Goal: Task Accomplishment & Management: Complete application form

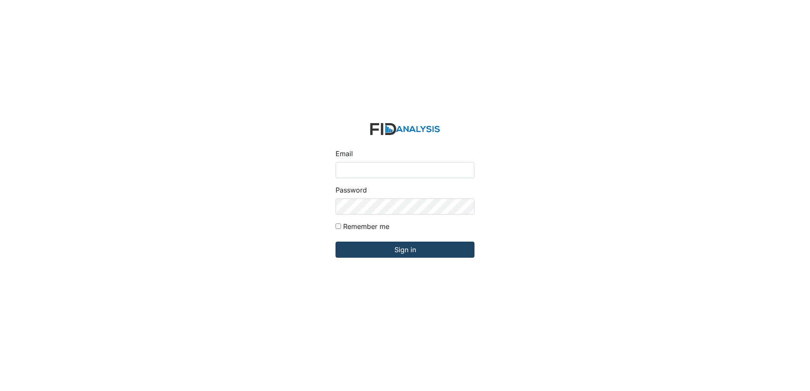
type input "[EMAIL_ADDRESS][DOMAIN_NAME]"
click at [405, 258] on input "Sign in" at bounding box center [405, 250] width 139 height 16
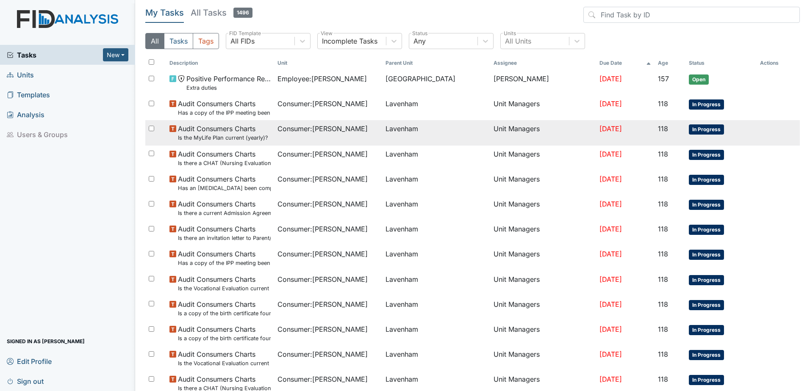
click at [301, 120] on td "Consumer : Nobles, Raymond" at bounding box center [328, 132] width 108 height 25
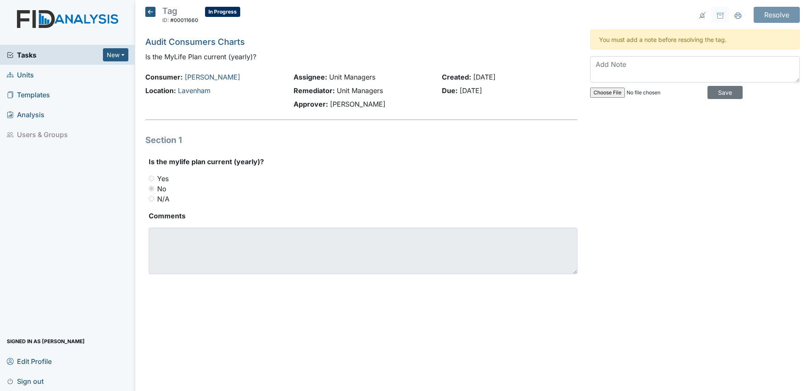
click at [147, 10] on icon at bounding box center [150, 12] width 10 height 10
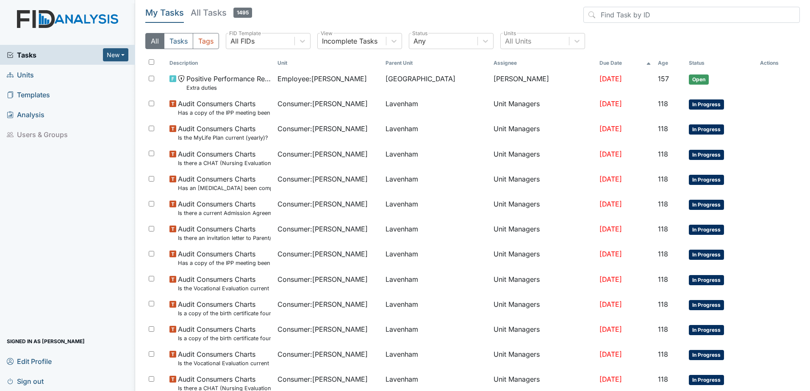
click at [30, 77] on span "Units" at bounding box center [20, 74] width 27 height 13
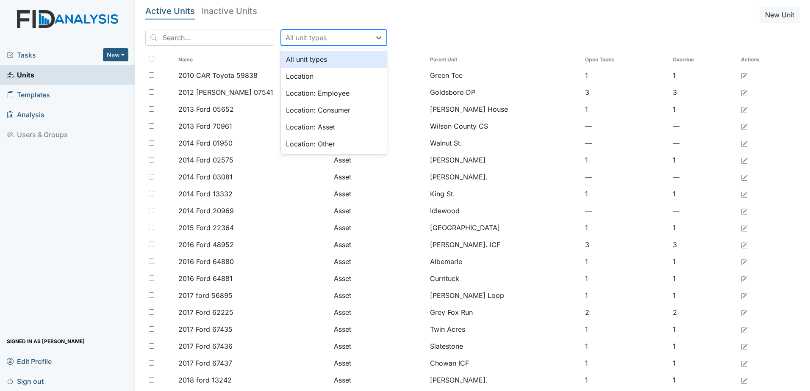
click at [305, 43] on div "All unit types" at bounding box center [325, 37] width 89 height 15
click at [309, 95] on div "Location: Employee" at bounding box center [334, 93] width 106 height 17
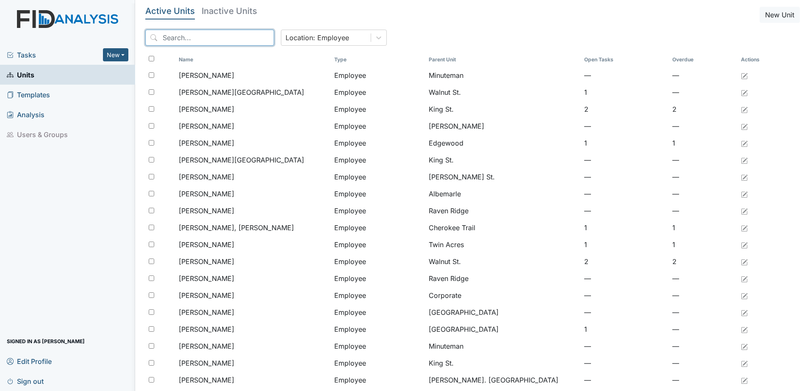
click at [179, 42] on input "search" at bounding box center [209, 38] width 129 height 16
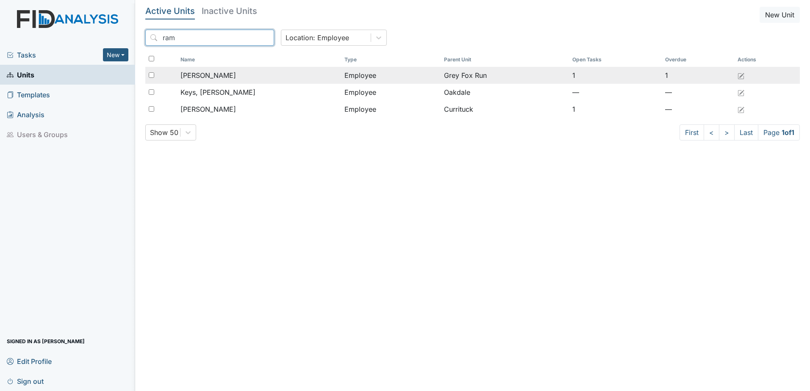
type input "ram"
click at [195, 76] on span "Dancy, Ramona" at bounding box center [208, 75] width 56 height 10
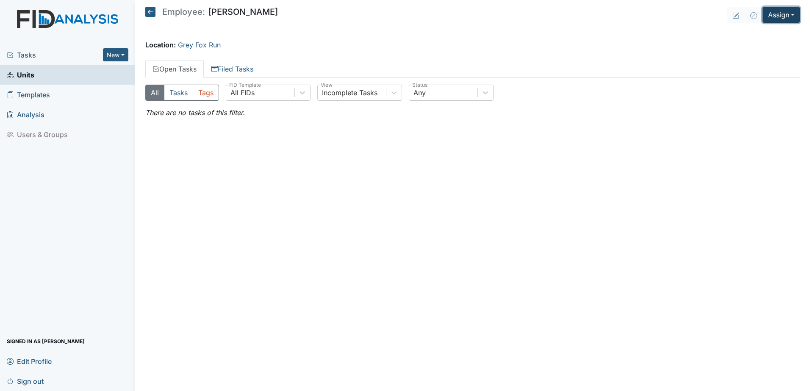
click at [782, 15] on button "Assign" at bounding box center [781, 15] width 37 height 16
click at [759, 31] on link "Assign Form" at bounding box center [761, 35] width 76 height 14
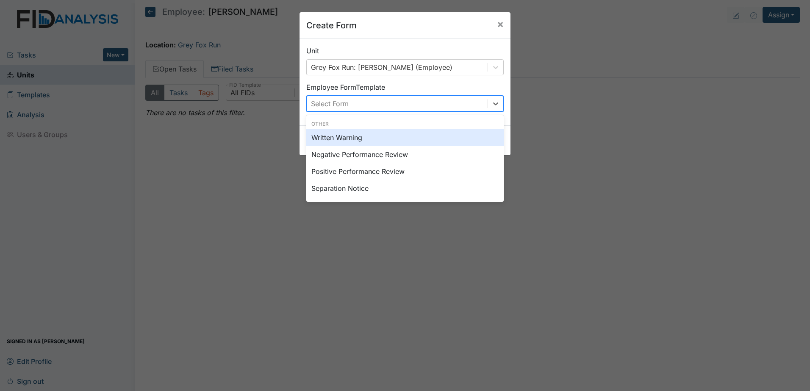
click at [426, 98] on div "Select Form" at bounding box center [397, 103] width 181 height 15
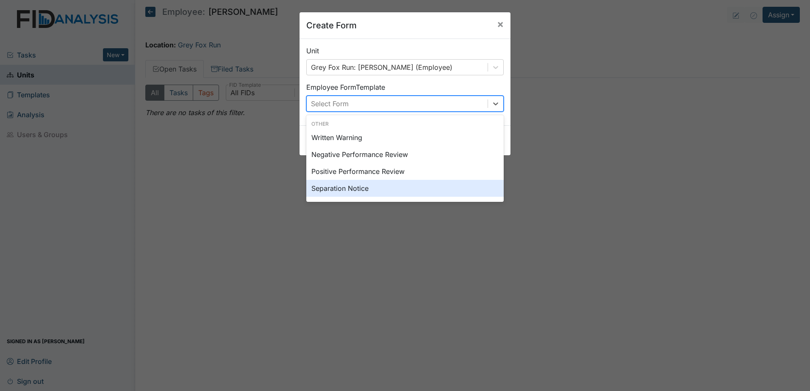
click at [386, 186] on div "Separation Notice" at bounding box center [404, 188] width 197 height 17
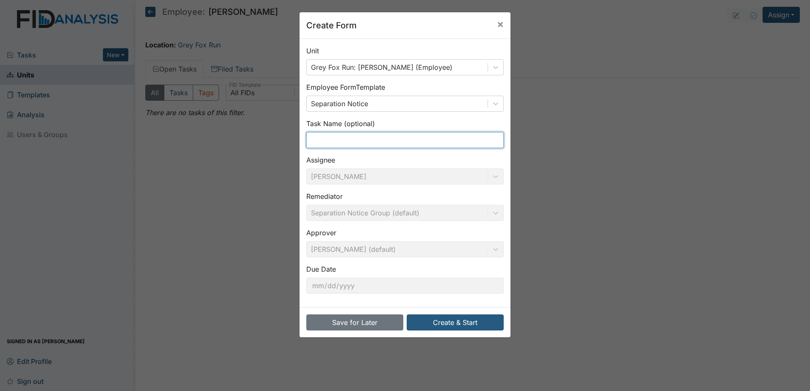
click at [360, 142] on input "text" at bounding box center [404, 140] width 197 height 16
type input "Separation Notice"
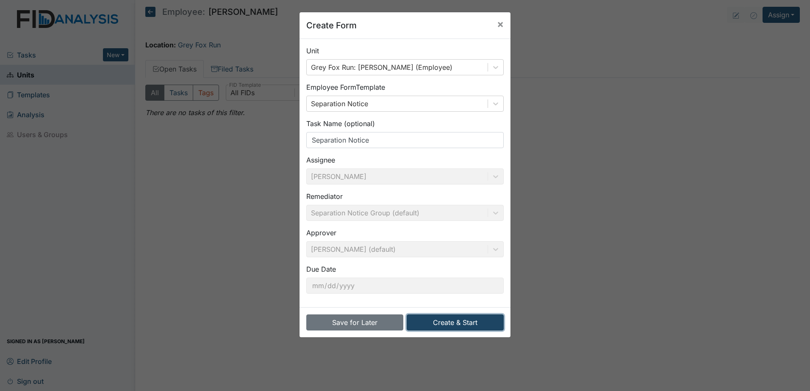
click at [441, 326] on button "Create & Start" at bounding box center [455, 323] width 97 height 16
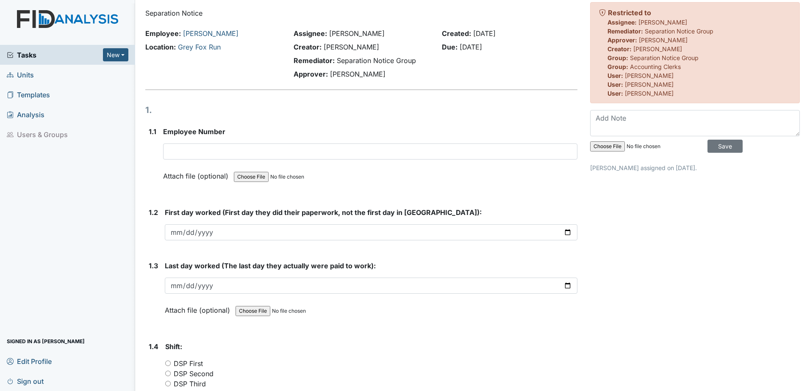
scroll to position [42, 0]
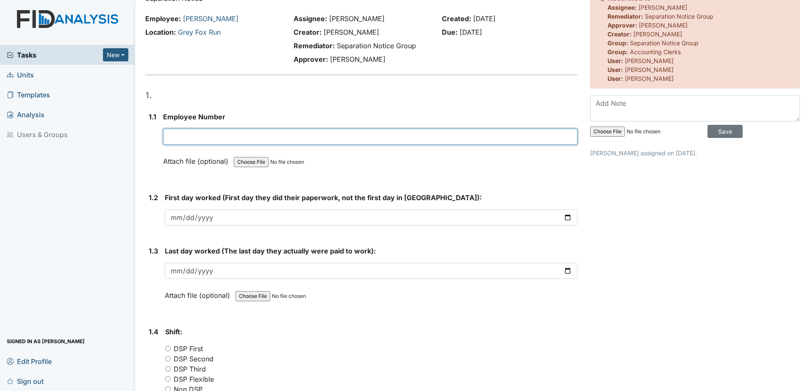
click at [256, 137] on input "text" at bounding box center [370, 137] width 414 height 16
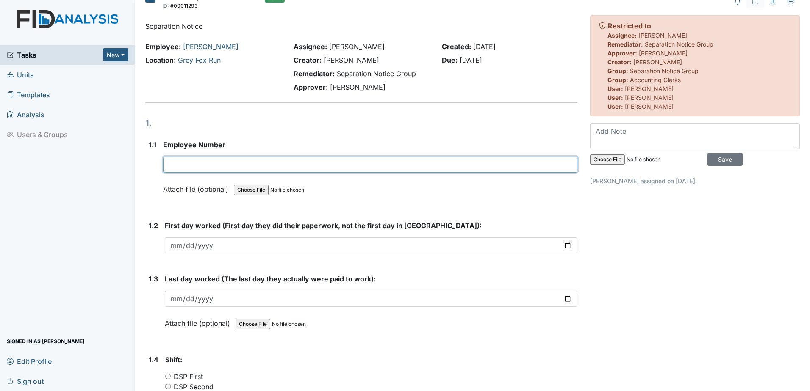
scroll to position [0, 0]
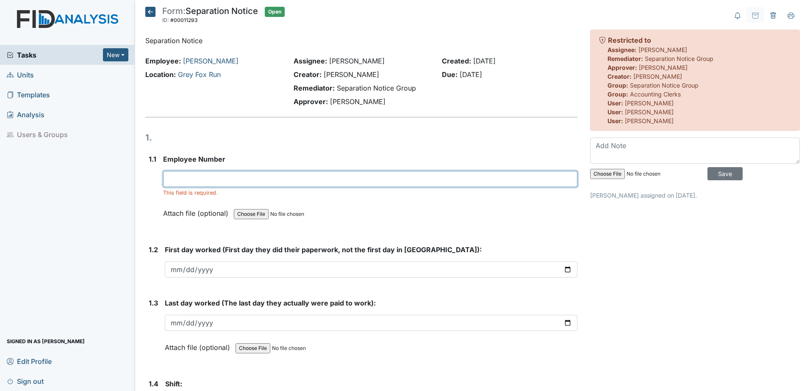
click at [284, 177] on input "text" at bounding box center [370, 179] width 414 height 16
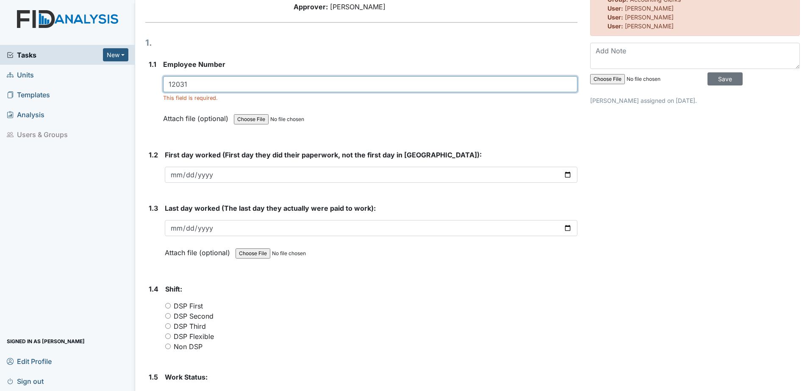
scroll to position [127, 0]
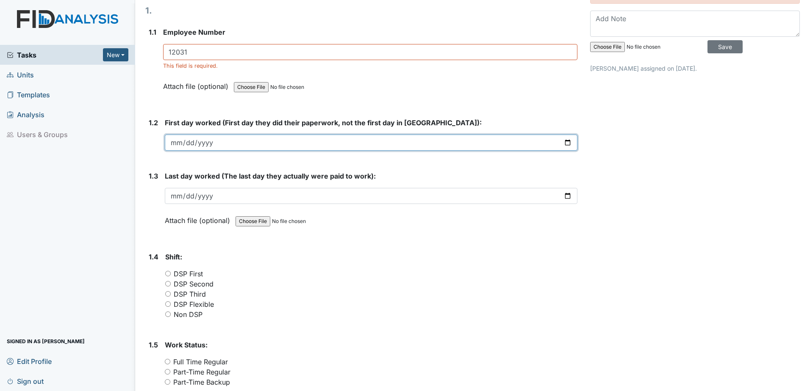
click at [383, 144] on input "date" at bounding box center [371, 143] width 413 height 16
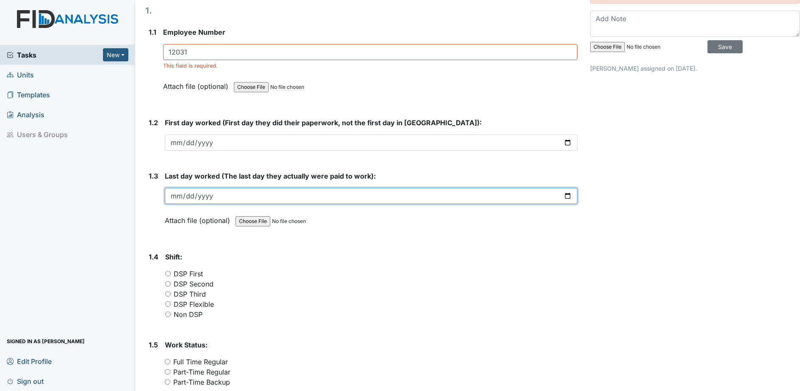
click at [383, 196] on input "date" at bounding box center [371, 196] width 413 height 16
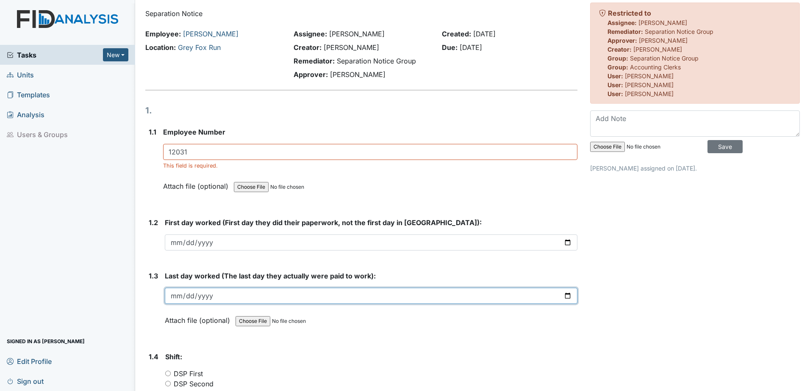
scroll to position [0, 0]
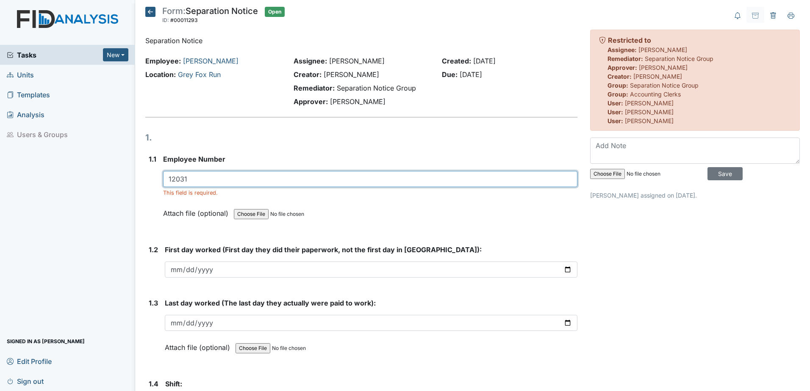
click at [242, 180] on input "12031" at bounding box center [370, 179] width 414 height 16
type input "12031"
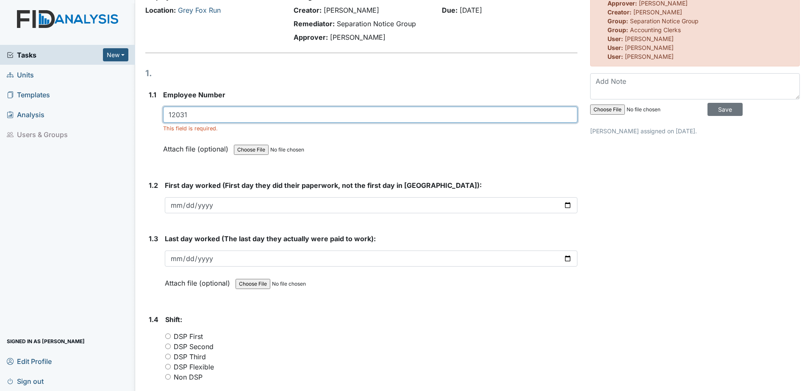
scroll to position [85, 0]
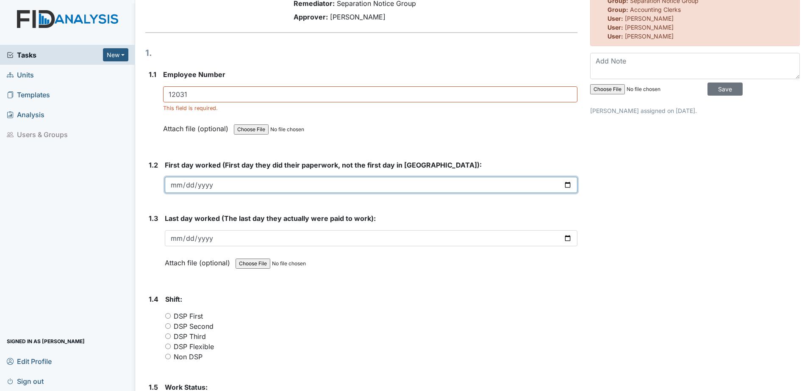
click at [205, 189] on input "date" at bounding box center [371, 185] width 413 height 16
click at [178, 181] on input "date" at bounding box center [371, 185] width 413 height 16
type input "2010-10-25"
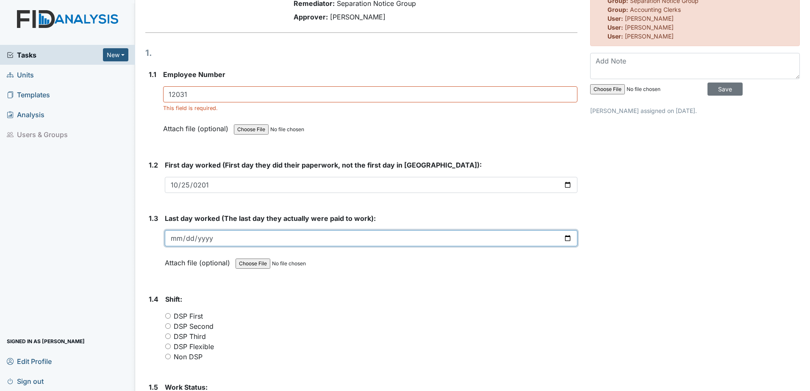
click at [386, 232] on input "date" at bounding box center [371, 238] width 413 height 16
type input "2025-06-21"
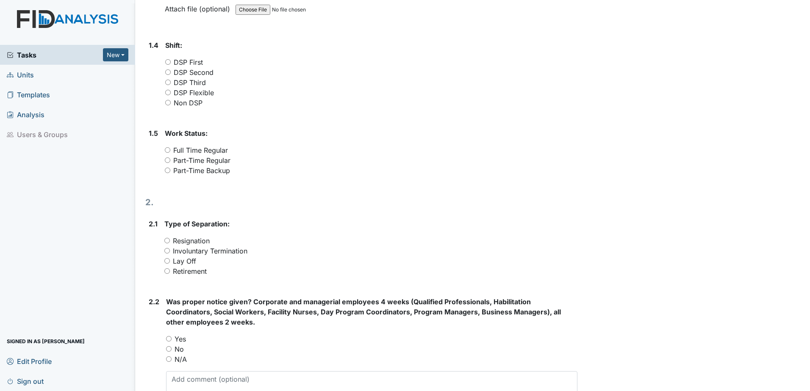
scroll to position [297, 0]
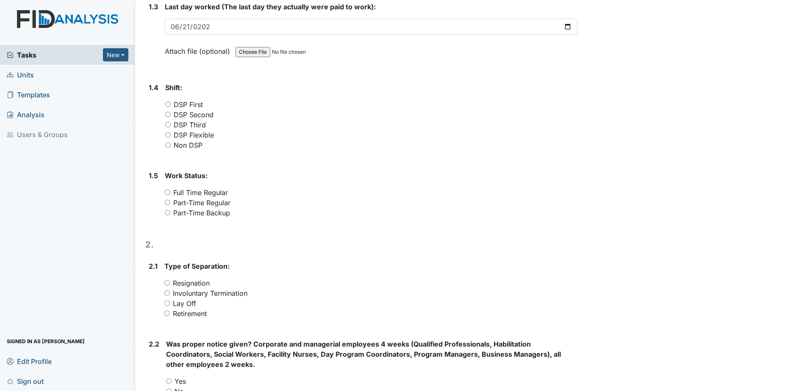
click at [167, 135] on input "DSP Flexible" at bounding box center [168, 135] width 6 height 6
radio input "true"
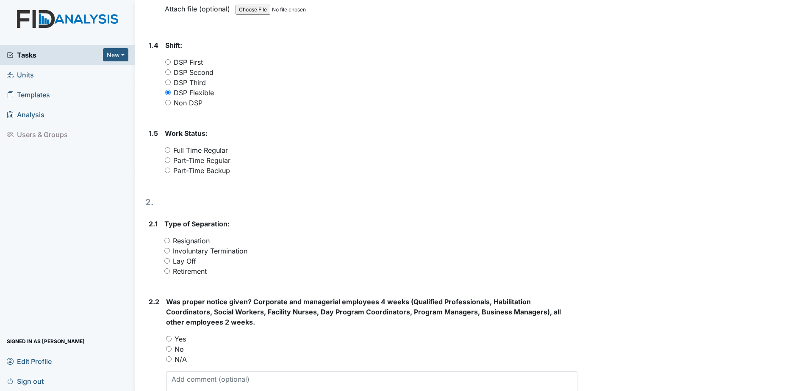
scroll to position [381, 0]
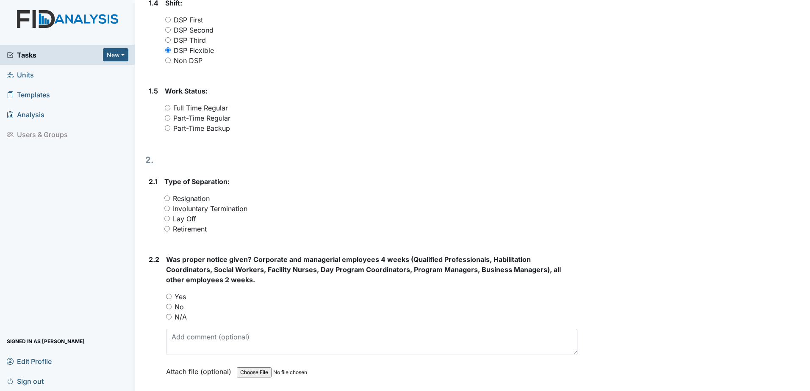
click at [167, 131] on div "Part-Time Backup" at bounding box center [371, 128] width 413 height 10
click at [167, 128] on input "Part-Time Backup" at bounding box center [168, 128] width 6 height 6
radio input "true"
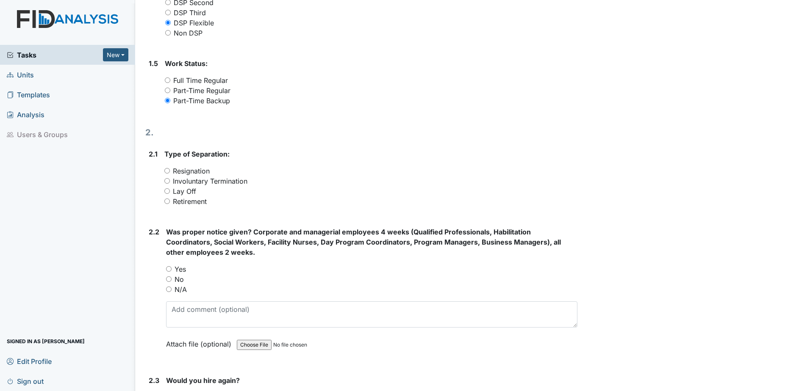
scroll to position [424, 0]
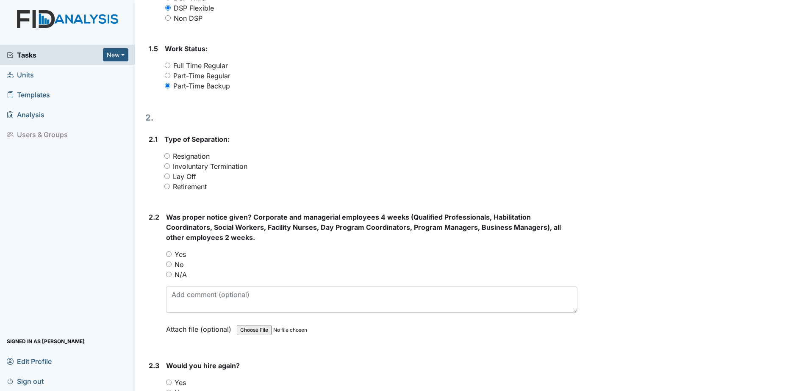
click at [169, 155] on input "Resignation" at bounding box center [167, 156] width 6 height 6
radio input "true"
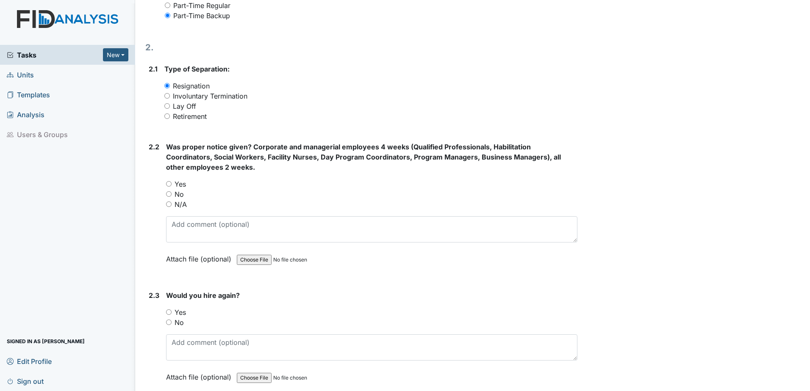
scroll to position [508, 0]
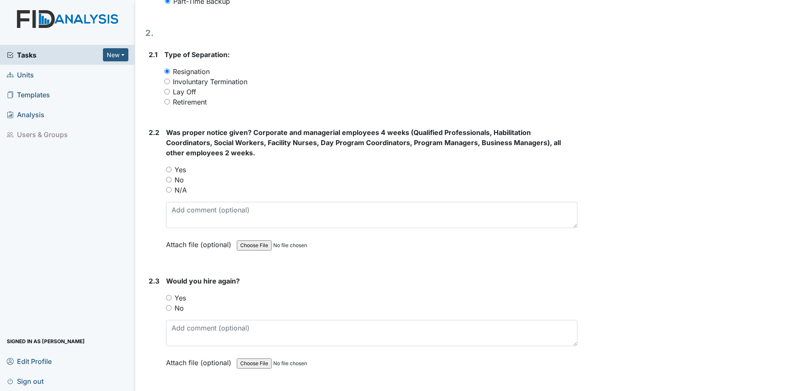
click at [179, 179] on label "No" at bounding box center [179, 180] width 9 height 10
click at [172, 179] on input "No" at bounding box center [169, 180] width 6 height 6
radio input "true"
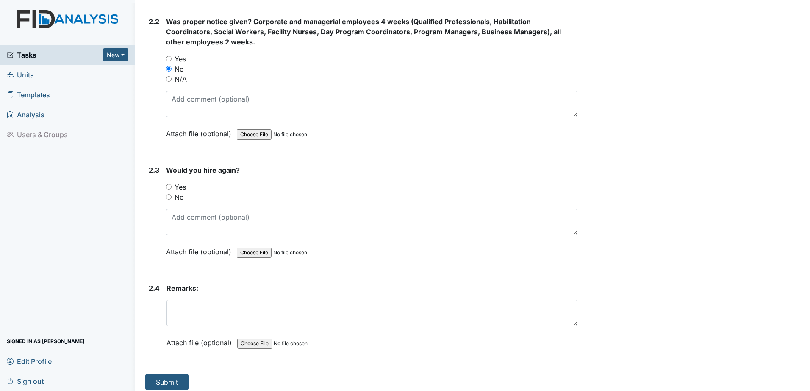
scroll to position [625, 0]
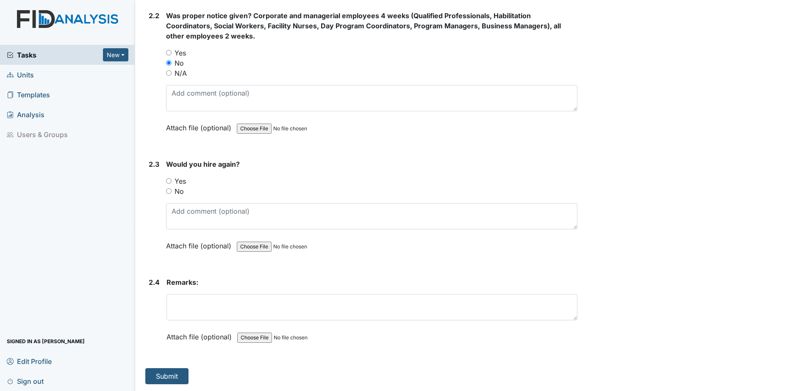
click at [177, 190] on label "No" at bounding box center [179, 191] width 9 height 10
click at [172, 190] on input "No" at bounding box center [169, 192] width 6 height 6
radio input "true"
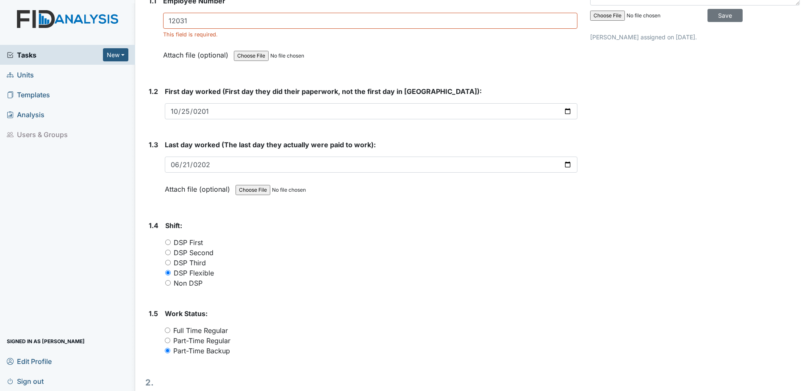
scroll to position [159, 0]
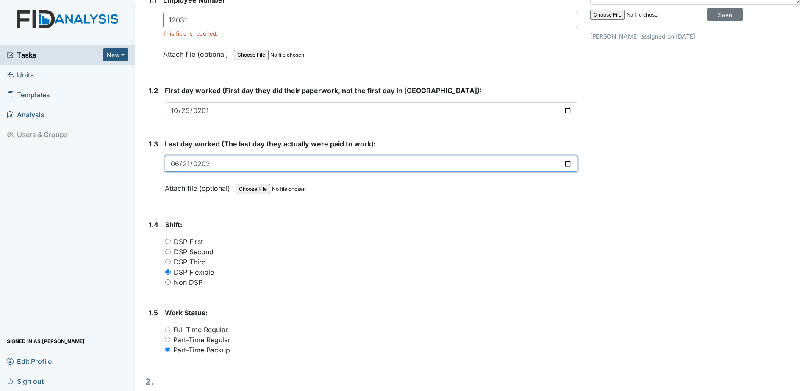
click at [178, 163] on input "2025-06-21" at bounding box center [371, 164] width 413 height 16
click at [564, 161] on input "date" at bounding box center [371, 164] width 413 height 16
type input "2025-07-21"
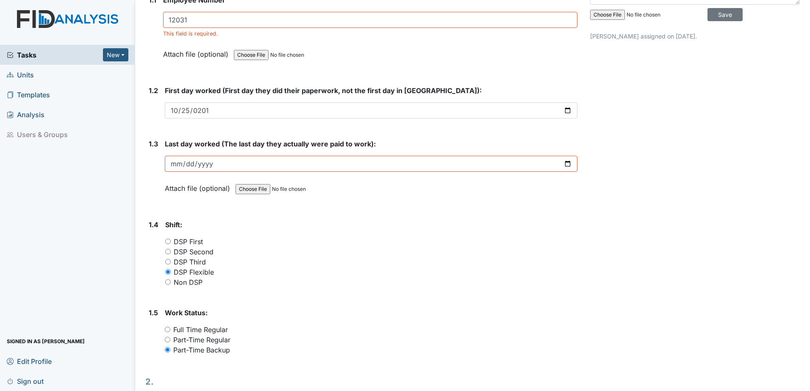
click at [336, 236] on div "Shift: You must select one of the below options. DSP First DSP Second DSP Third…" at bounding box center [371, 254] width 412 height 68
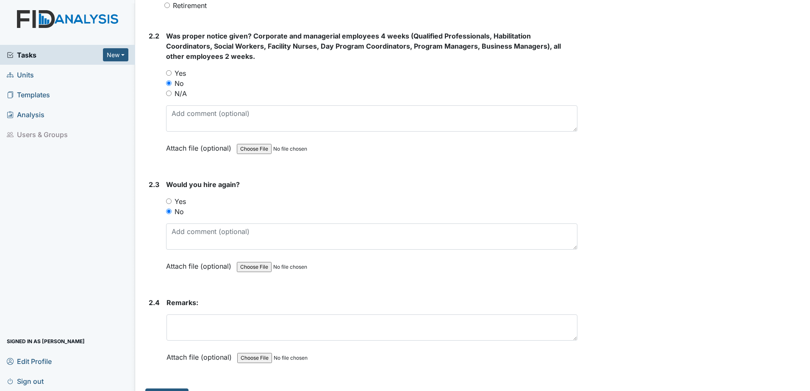
scroll to position [625, 0]
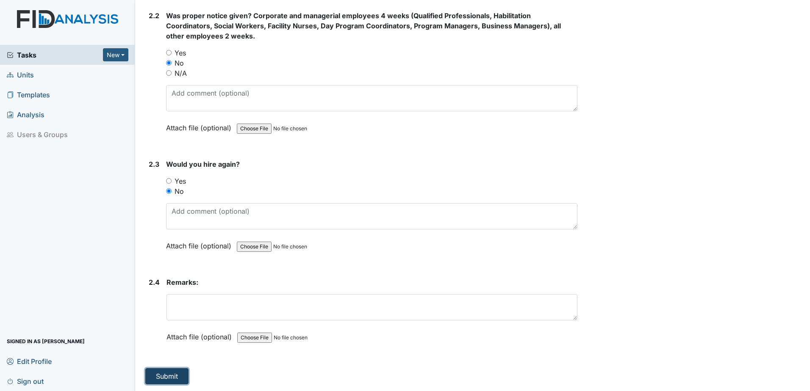
click at [169, 377] on button "Submit" at bounding box center [166, 377] width 43 height 16
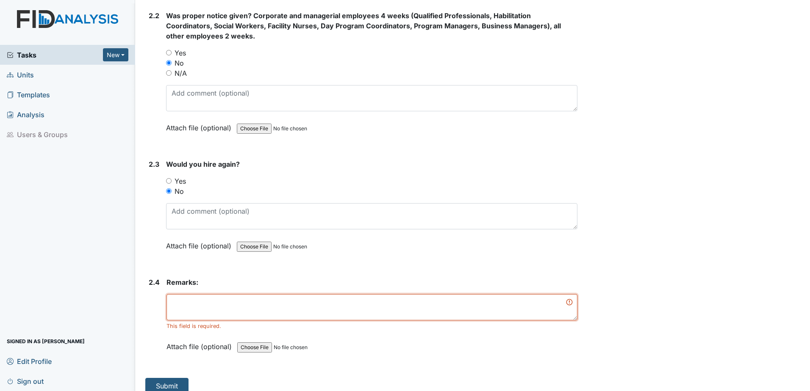
click at [221, 309] on textarea at bounding box center [372, 307] width 411 height 26
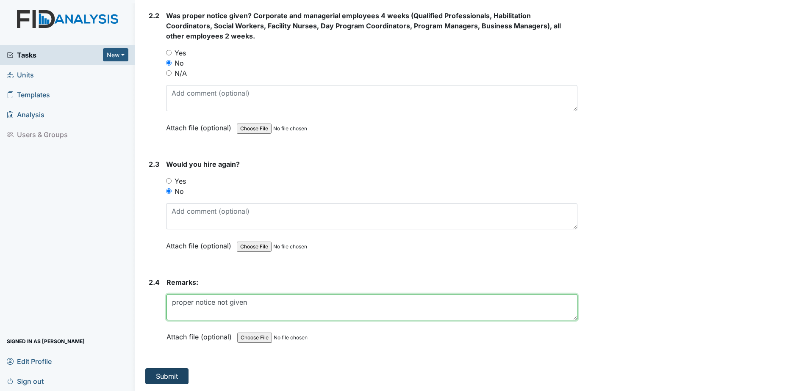
type textarea "proper notice not given"
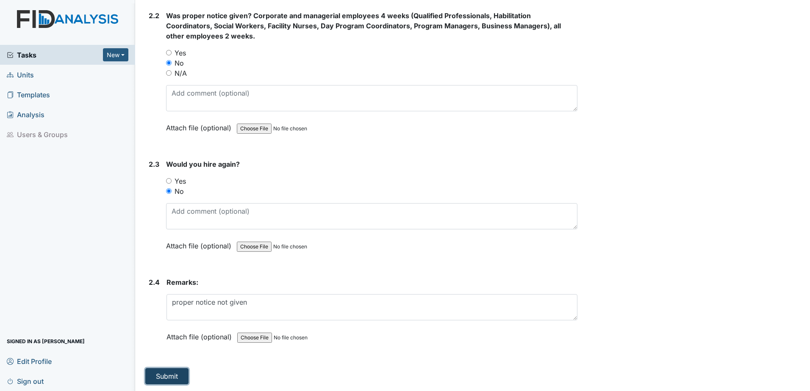
click at [154, 380] on button "Submit" at bounding box center [166, 377] width 43 height 16
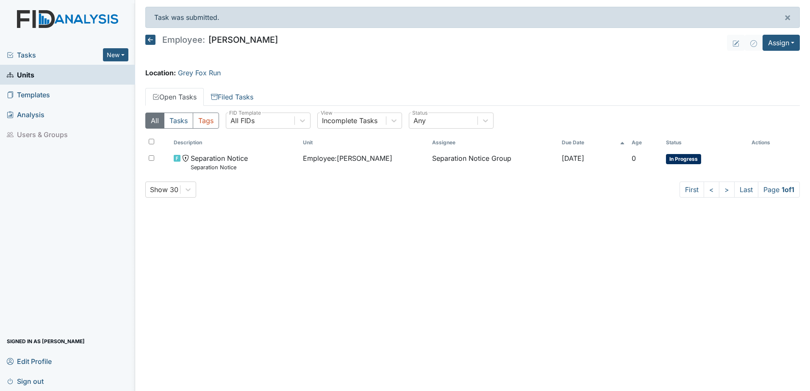
click at [29, 73] on span "Units" at bounding box center [21, 74] width 28 height 13
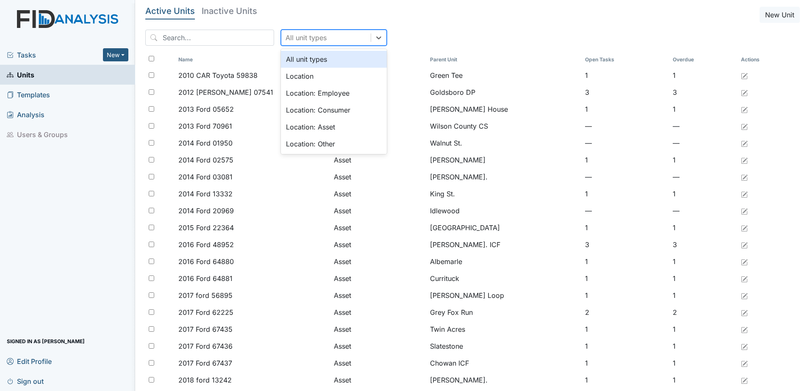
click at [317, 39] on div "All unit types" at bounding box center [325, 37] width 89 height 15
click at [311, 95] on div "Location: Employee" at bounding box center [334, 93] width 106 height 17
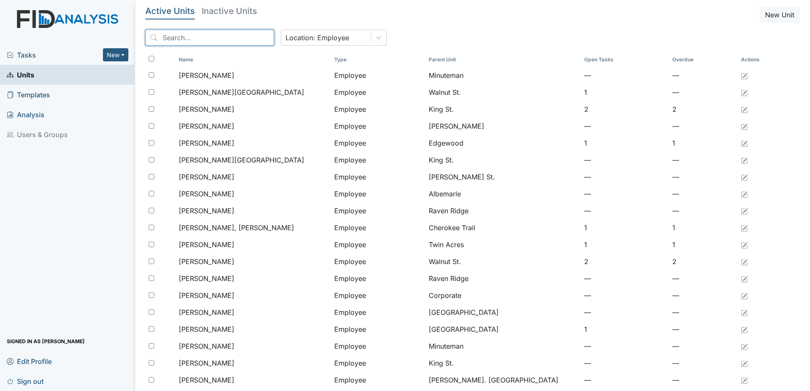
click at [194, 37] on input "search" at bounding box center [209, 38] width 129 height 16
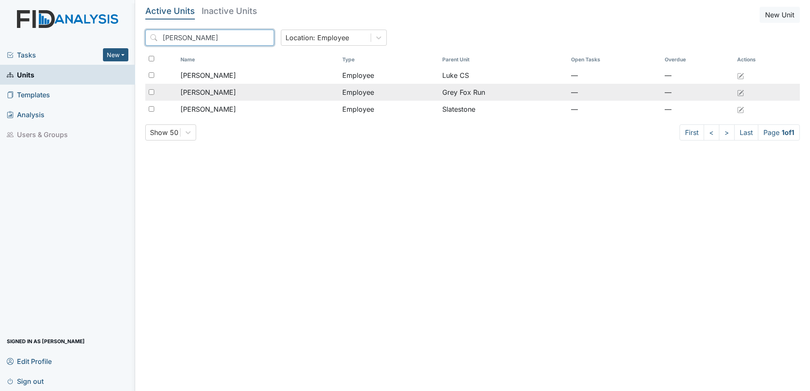
type input "nicole"
click at [212, 96] on span "Moneymaker, Nicole" at bounding box center [208, 92] width 56 height 10
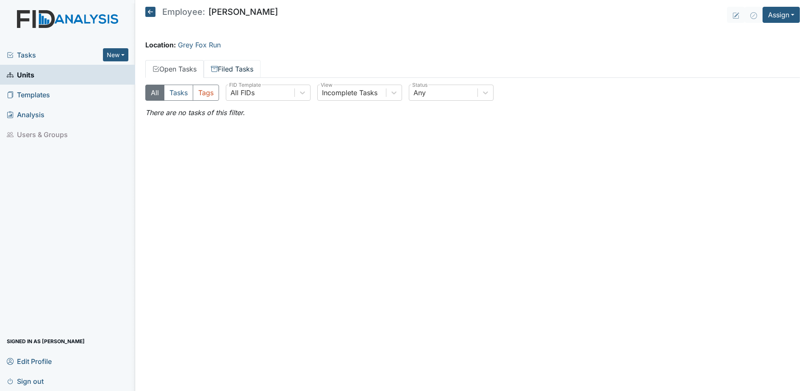
click at [234, 70] on link "Filed Tasks" at bounding box center [232, 69] width 57 height 18
click at [176, 70] on link "Open Tasks" at bounding box center [174, 69] width 58 height 18
click at [790, 9] on button "Assign" at bounding box center [781, 15] width 37 height 16
click at [772, 34] on link "Assign Form" at bounding box center [761, 35] width 76 height 14
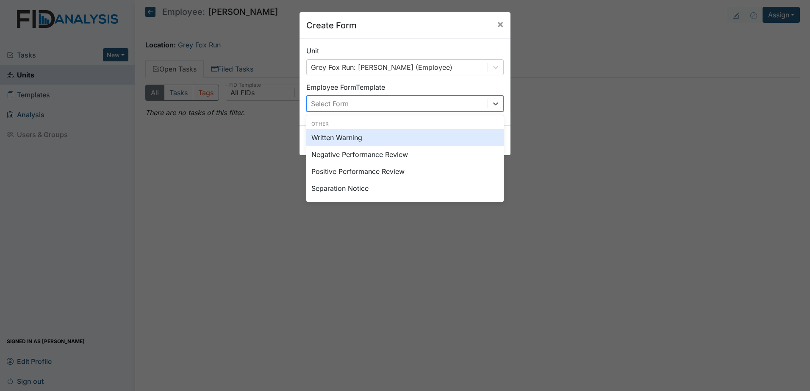
click at [368, 104] on div "Select Form" at bounding box center [397, 103] width 181 height 15
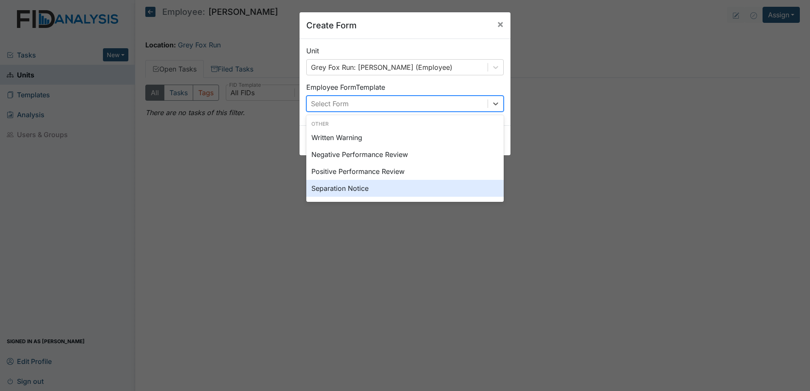
click at [364, 188] on div "Separation Notice" at bounding box center [404, 188] width 197 height 17
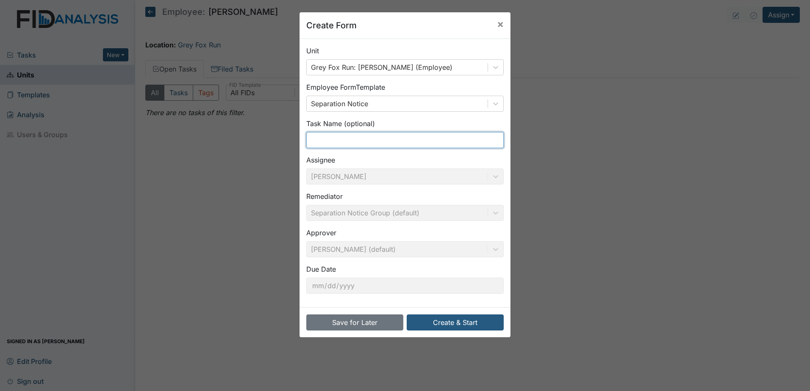
click at [353, 146] on input "text" at bounding box center [404, 140] width 197 height 16
type input "Separation Notice"
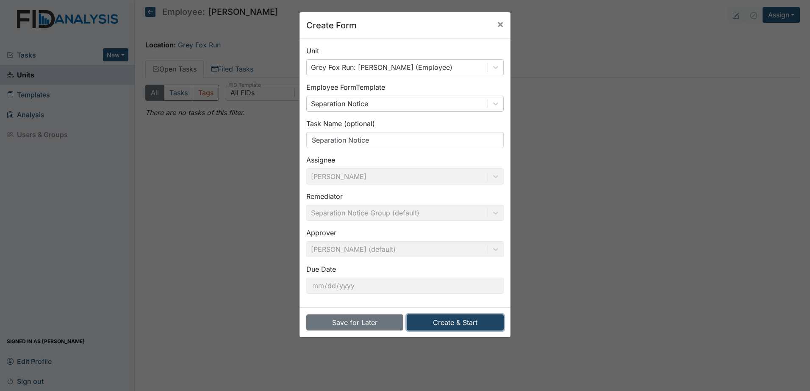
click at [454, 325] on button "Create & Start" at bounding box center [455, 323] width 97 height 16
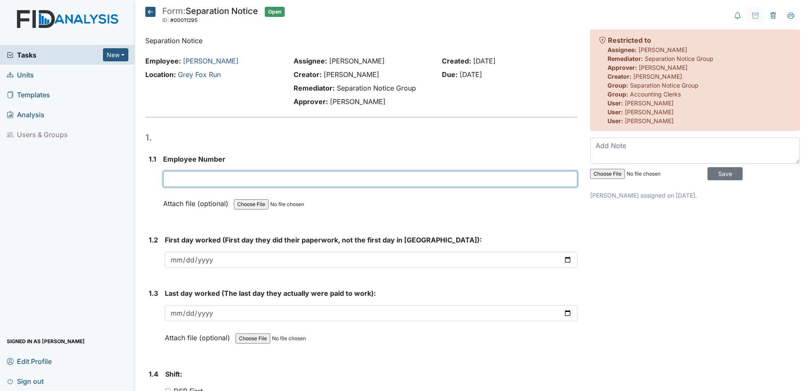
click at [229, 180] on input "text" at bounding box center [370, 179] width 414 height 16
type input "12059"
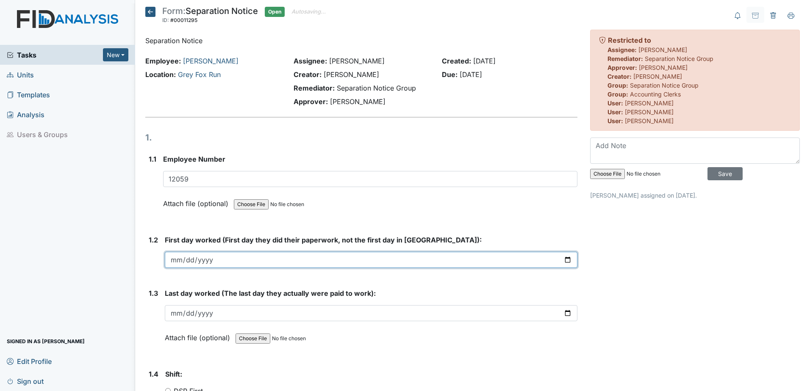
click at [246, 263] on input "date" at bounding box center [371, 260] width 413 height 16
type input "[DATE]"
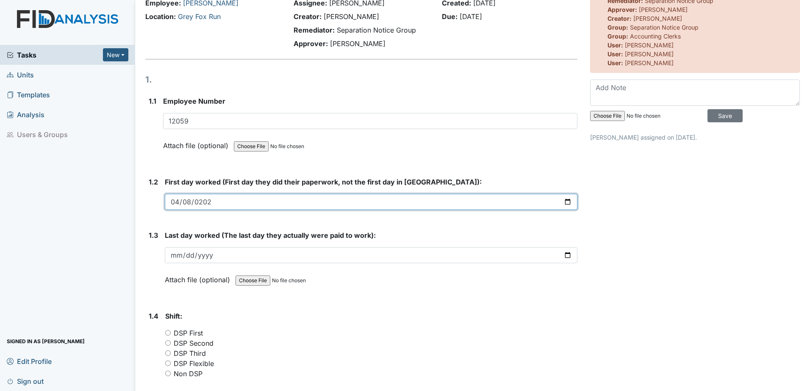
scroll to position [85, 0]
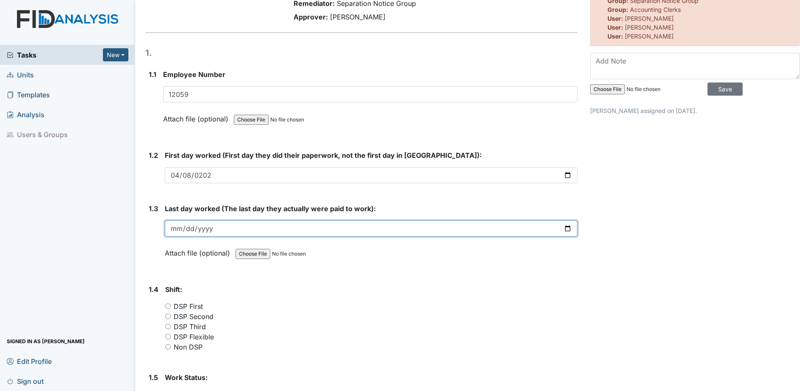
click at [208, 222] on input "date" at bounding box center [371, 229] width 413 height 16
type input "[DATE]"
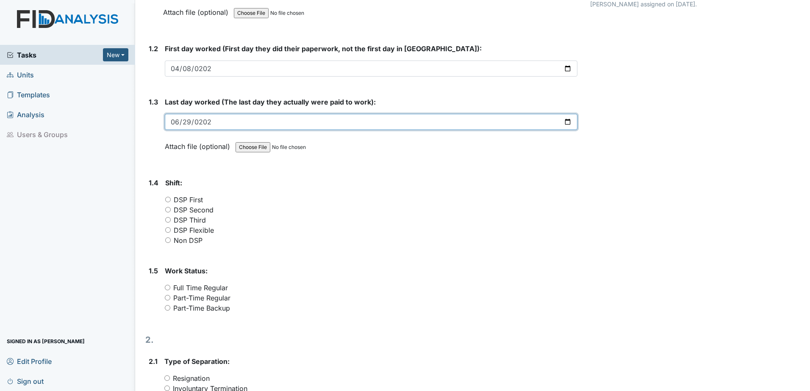
scroll to position [212, 0]
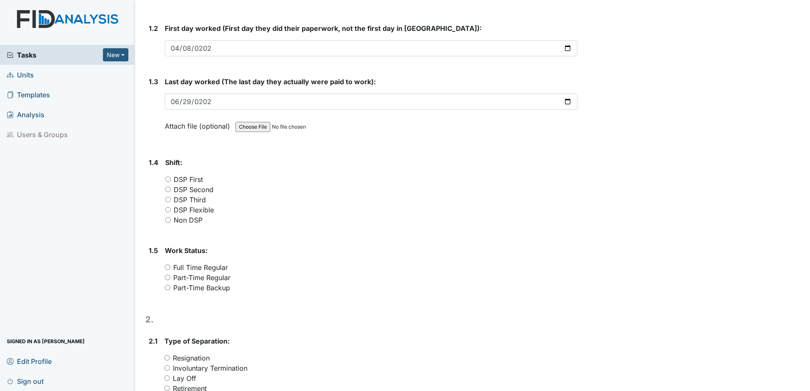
click at [271, 217] on div "Non DSP" at bounding box center [371, 220] width 412 height 10
click at [189, 208] on label "DSP Flexible" at bounding box center [194, 210] width 40 height 10
click at [171, 208] on input "DSP Flexible" at bounding box center [168, 210] width 6 height 6
radio input "true"
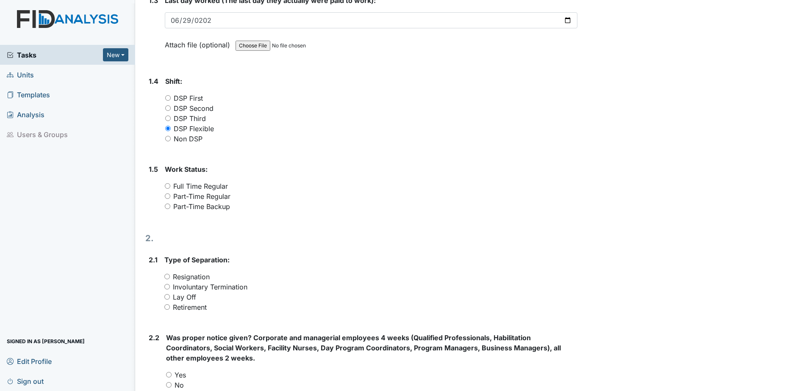
scroll to position [297, 0]
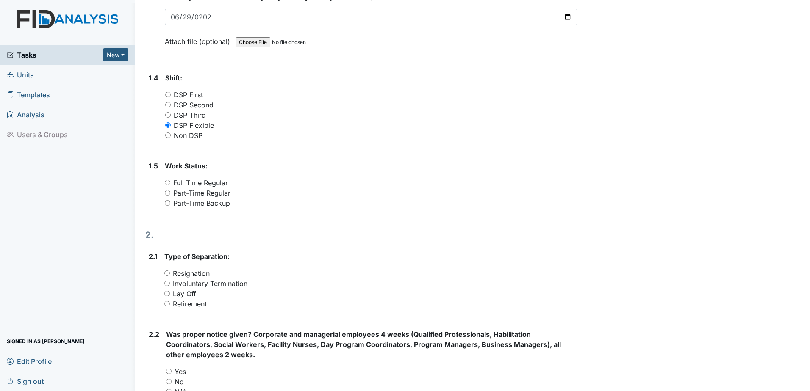
click at [216, 205] on label "Part-Time Backup" at bounding box center [201, 203] width 57 height 10
click at [170, 205] on input "Part-Time Backup" at bounding box center [168, 203] width 6 height 6
radio input "true"
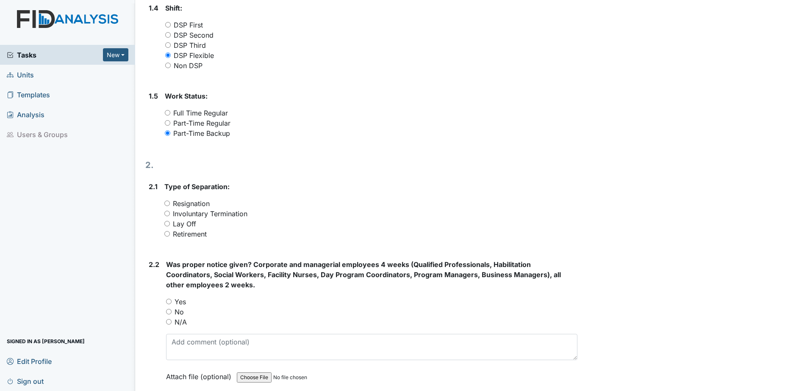
scroll to position [381, 0]
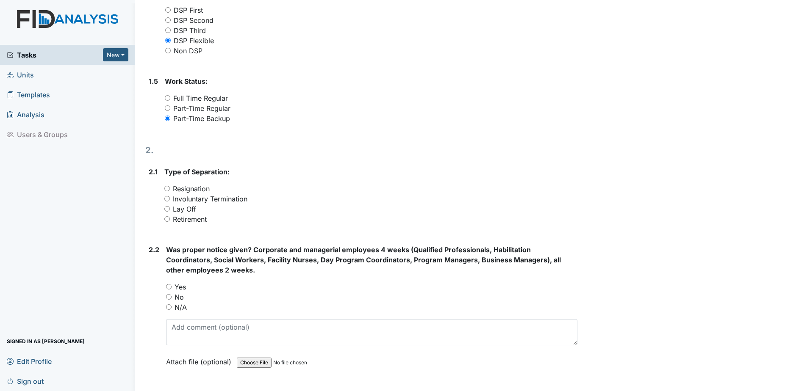
click at [202, 187] on label "Resignation" at bounding box center [191, 189] width 37 height 10
click at [170, 187] on input "Resignation" at bounding box center [167, 189] width 6 height 6
radio input "true"
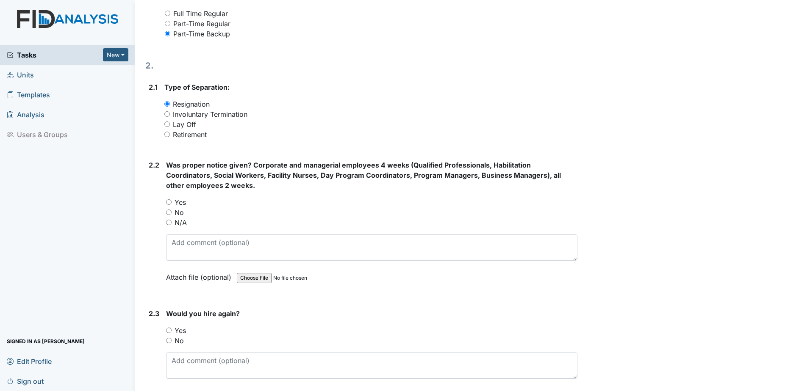
click at [178, 203] on label "Yes" at bounding box center [180, 202] width 11 height 10
click at [172, 203] on input "Yes" at bounding box center [169, 203] width 6 height 6
radio input "true"
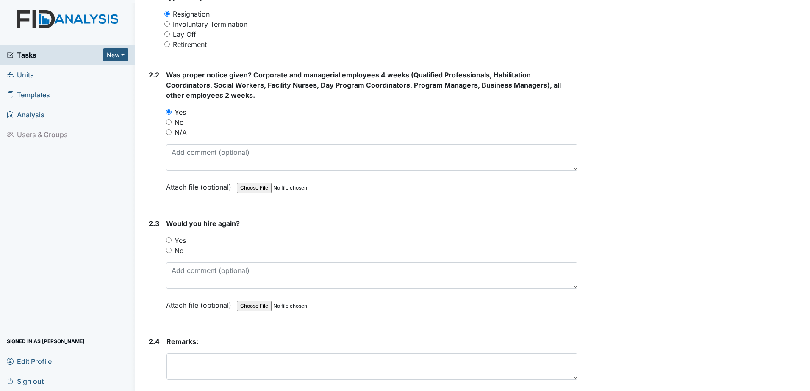
scroll to position [593, 0]
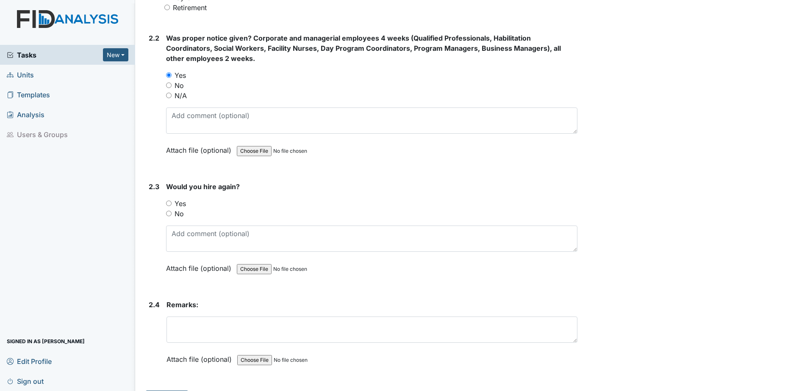
click at [185, 203] on label "Yes" at bounding box center [180, 204] width 11 height 10
click at [172, 203] on input "Yes" at bounding box center [169, 204] width 6 height 6
radio input "true"
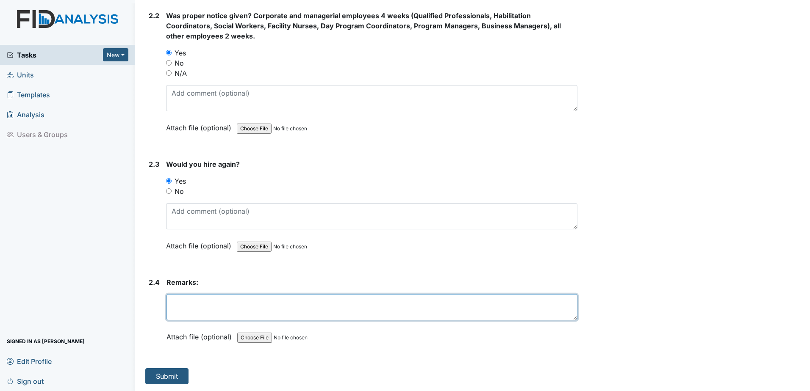
click at [246, 302] on textarea at bounding box center [372, 307] width 411 height 26
type textarea "proper notice given"
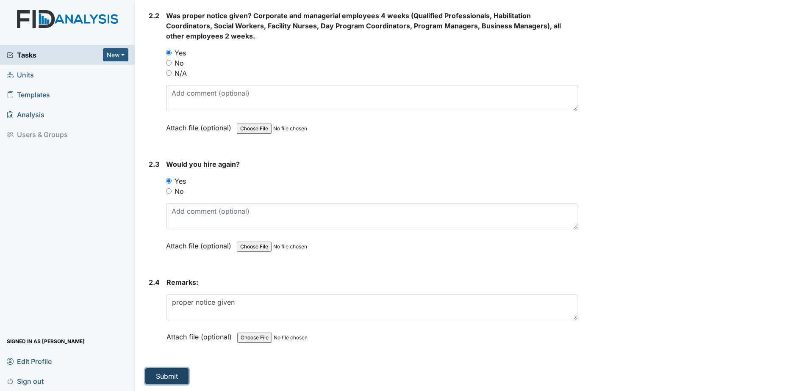
click at [160, 380] on button "Submit" at bounding box center [166, 377] width 43 height 16
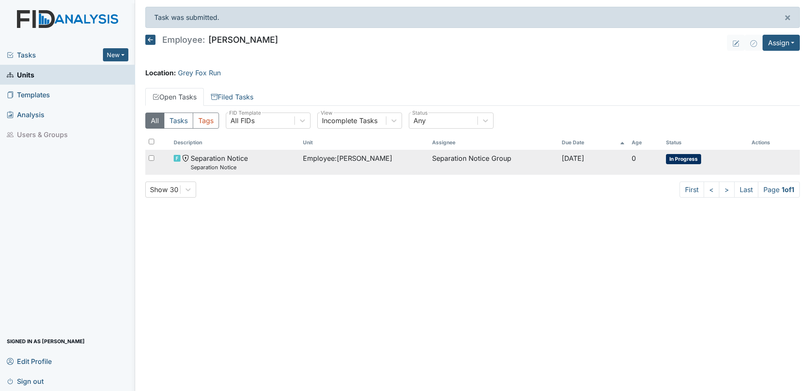
click at [205, 165] on small "Separation Notice" at bounding box center [219, 168] width 57 height 8
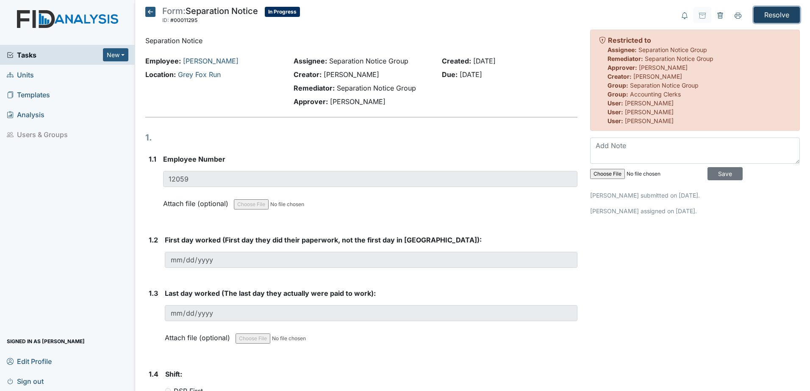
click at [771, 10] on input "Resolve" at bounding box center [777, 15] width 46 height 16
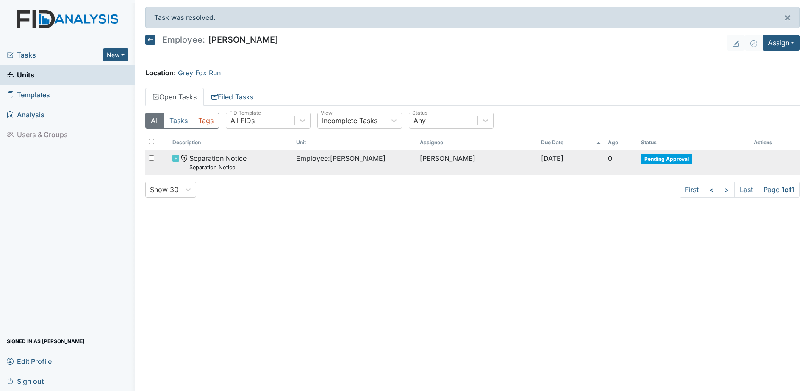
click at [226, 154] on span "Separation Notice Separation Notice" at bounding box center [217, 162] width 57 height 18
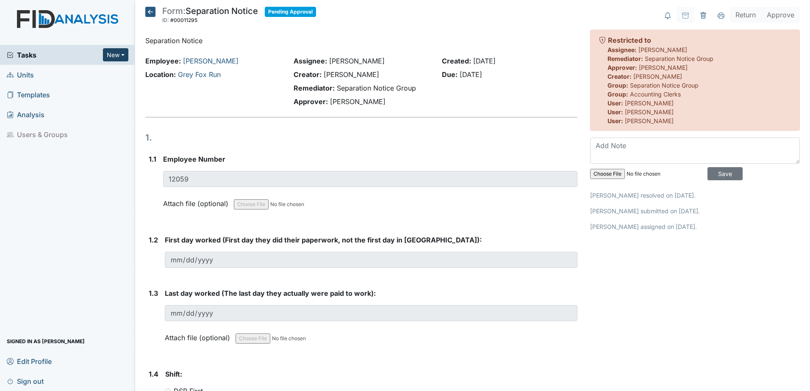
click at [108, 50] on button "New" at bounding box center [115, 54] width 25 height 13
click at [100, 69] on link "Form" at bounding box center [94, 73] width 67 height 14
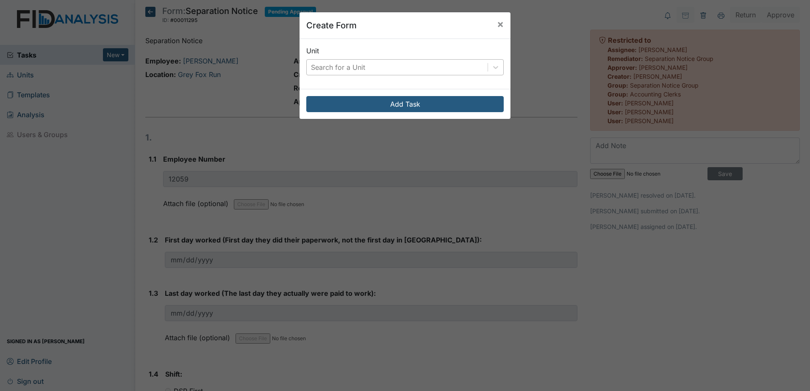
click at [401, 68] on div "Search for a Unit" at bounding box center [397, 67] width 181 height 15
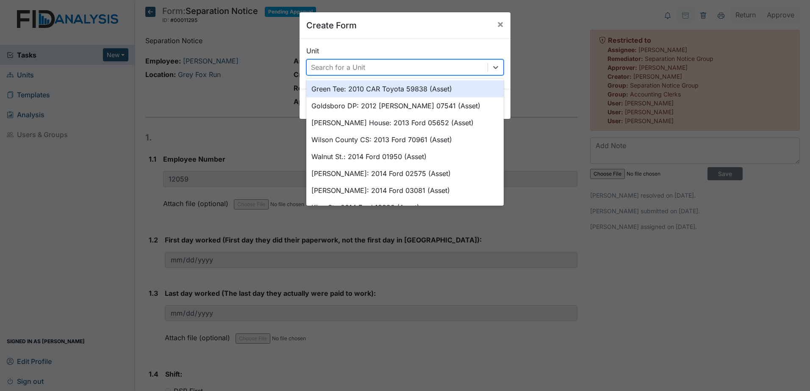
click at [400, 68] on div "Search for a Unit" at bounding box center [397, 67] width 181 height 15
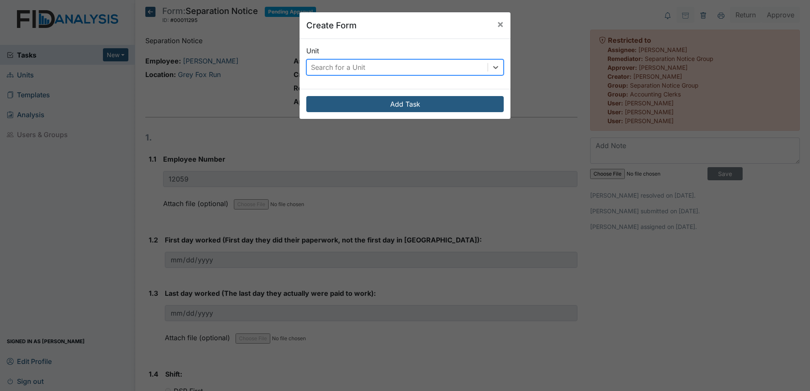
click at [107, 19] on div "Create Form × Unit 0 results available. Select is focused ,type to refine list,…" at bounding box center [405, 195] width 810 height 391
click at [500, 25] on span "×" at bounding box center [500, 24] width 7 height 12
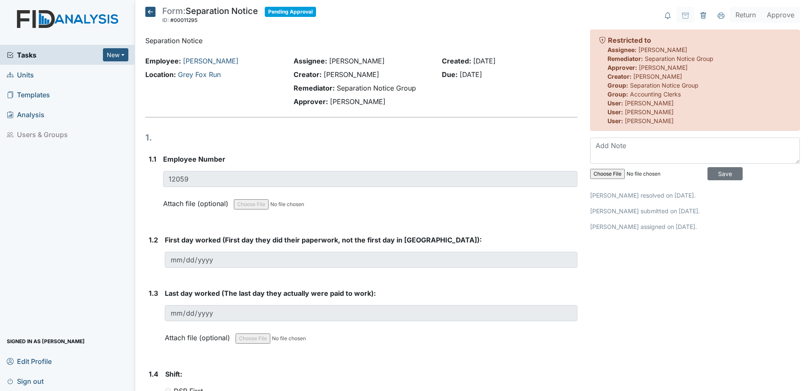
click at [22, 71] on span "Units" at bounding box center [20, 74] width 27 height 13
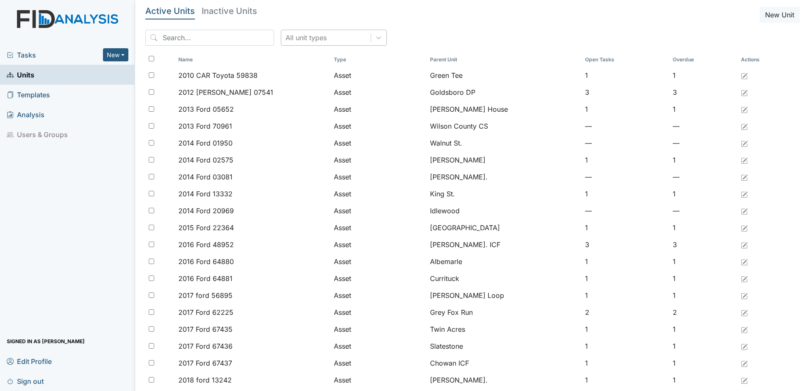
click at [286, 37] on div "All unit types" at bounding box center [306, 38] width 41 height 10
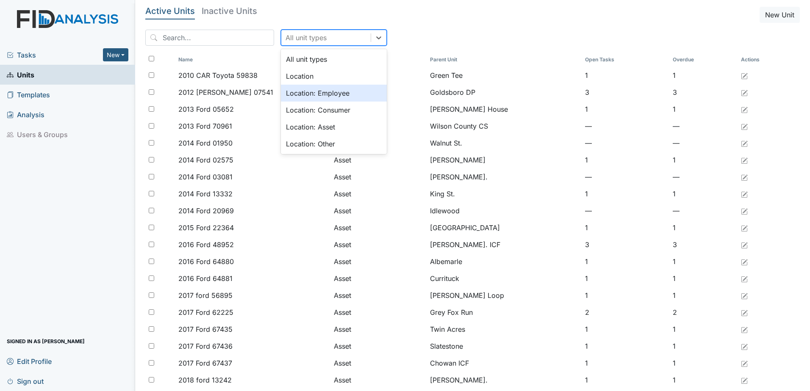
click at [293, 89] on div "Location: Employee" at bounding box center [334, 93] width 106 height 17
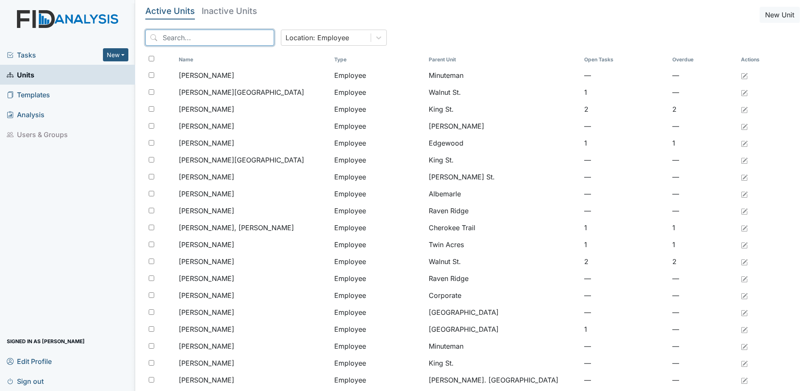
click at [215, 41] on input "search" at bounding box center [209, 38] width 129 height 16
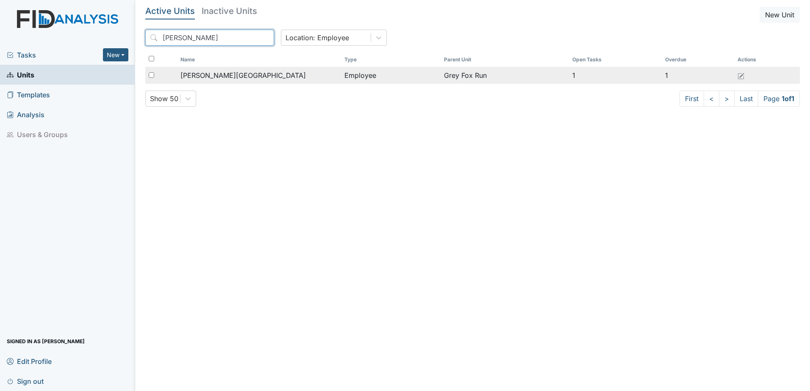
type input "preston"
click at [214, 73] on span "Bryant, Preston" at bounding box center [242, 75] width 125 height 10
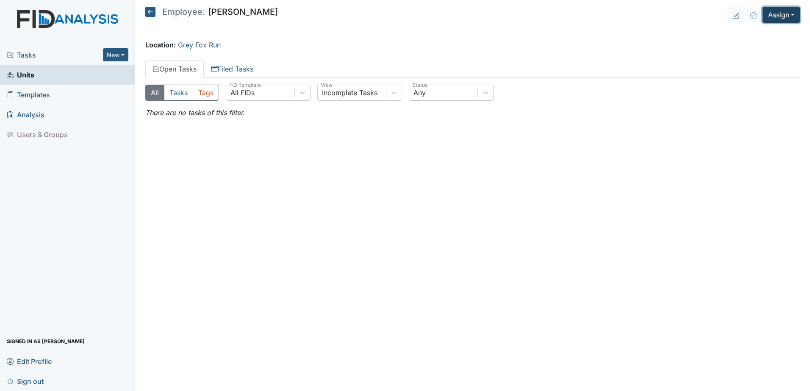
click at [783, 8] on button "Assign" at bounding box center [781, 15] width 37 height 16
click at [761, 34] on link "Assign Form" at bounding box center [761, 35] width 76 height 14
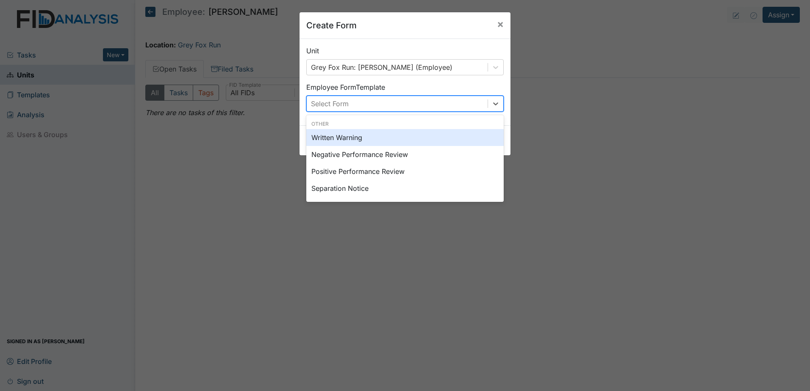
click at [396, 103] on div "Select Form" at bounding box center [397, 103] width 181 height 15
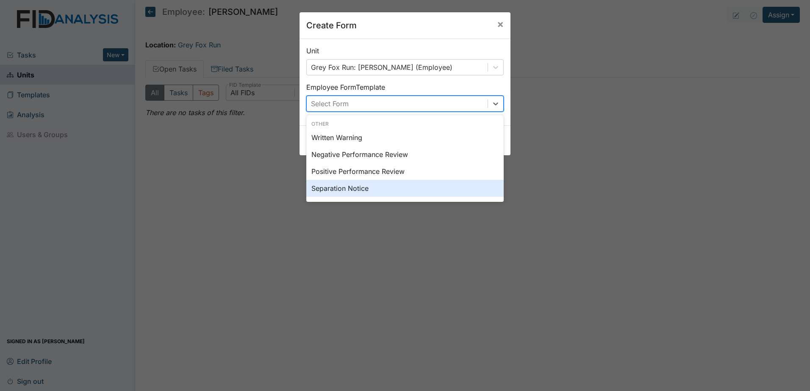
click at [373, 188] on div "Separation Notice" at bounding box center [404, 188] width 197 height 17
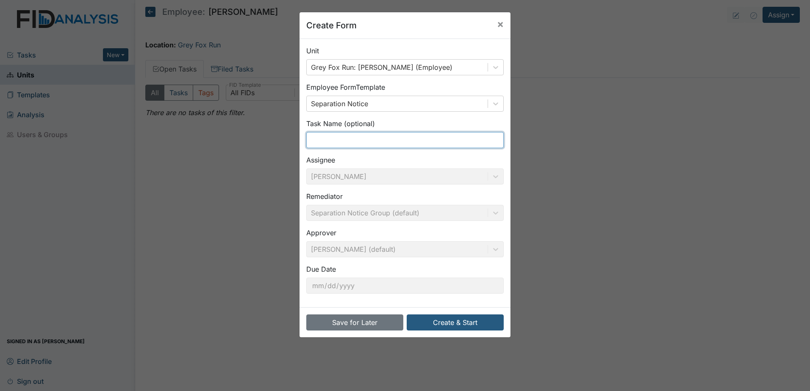
click at [346, 138] on input "text" at bounding box center [404, 140] width 197 height 16
click at [381, 141] on input "text" at bounding box center [404, 140] width 197 height 16
type input "Separation Notice"
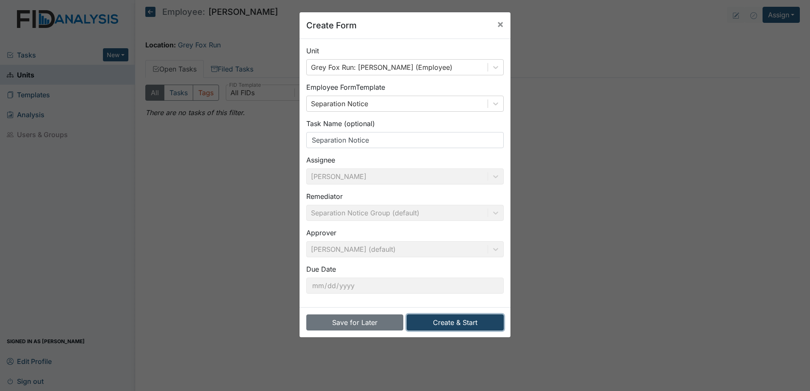
click at [467, 321] on button "Create & Start" at bounding box center [455, 323] width 97 height 16
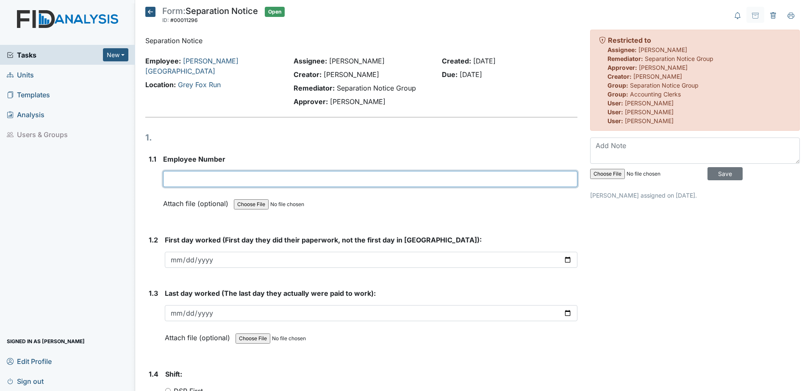
click at [191, 177] on input "text" at bounding box center [370, 179] width 414 height 16
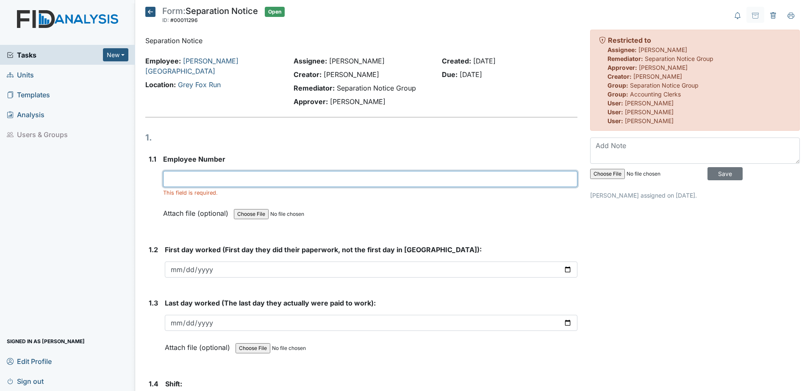
click at [178, 182] on input "text" at bounding box center [370, 179] width 414 height 16
type input "12054"
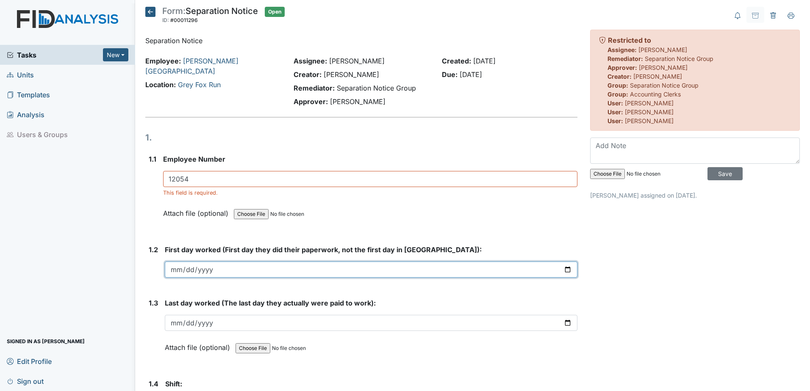
click at [235, 266] on input "date" at bounding box center [371, 270] width 413 height 16
type input "[DATE]"
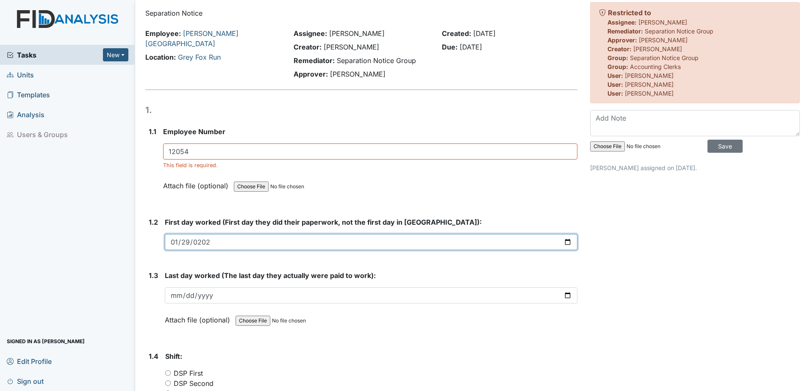
scroll to position [42, 0]
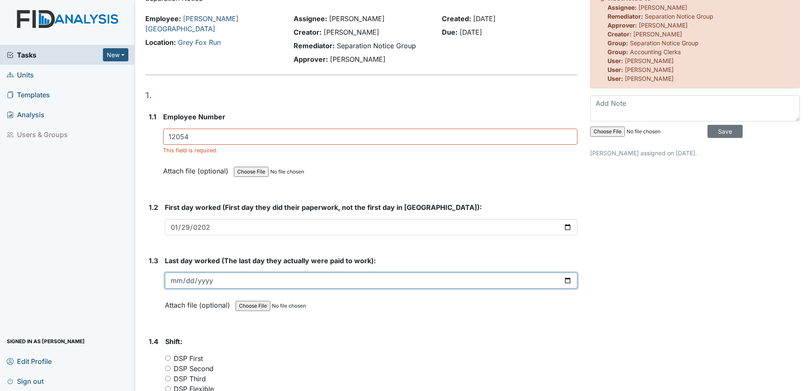
click at [179, 282] on input "date" at bounding box center [371, 281] width 413 height 16
type input "[DATE]"
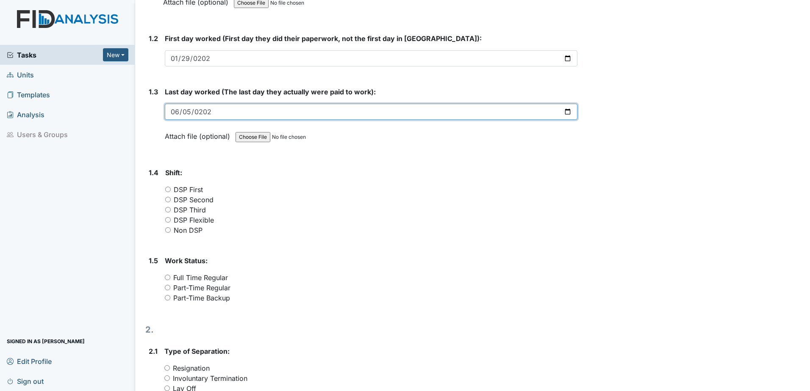
scroll to position [212, 0]
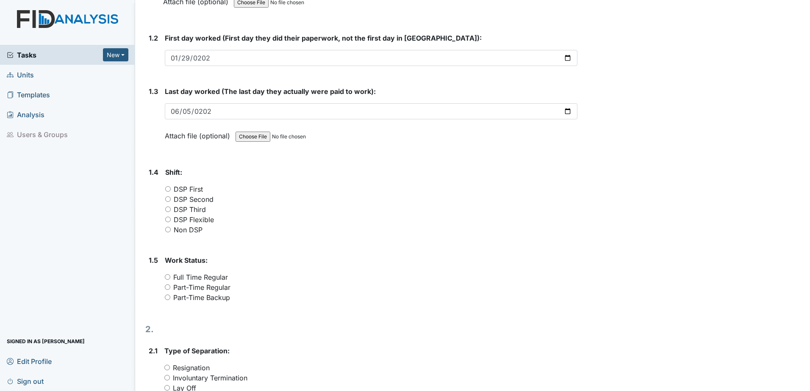
click at [205, 217] on label "DSP Flexible" at bounding box center [194, 220] width 40 height 10
click at [171, 217] on input "DSP Flexible" at bounding box center [168, 220] width 6 height 6
radio input "true"
click at [200, 300] on label "Part-Time Backup" at bounding box center [201, 298] width 57 height 10
click at [170, 300] on input "Part-Time Backup" at bounding box center [168, 298] width 6 height 6
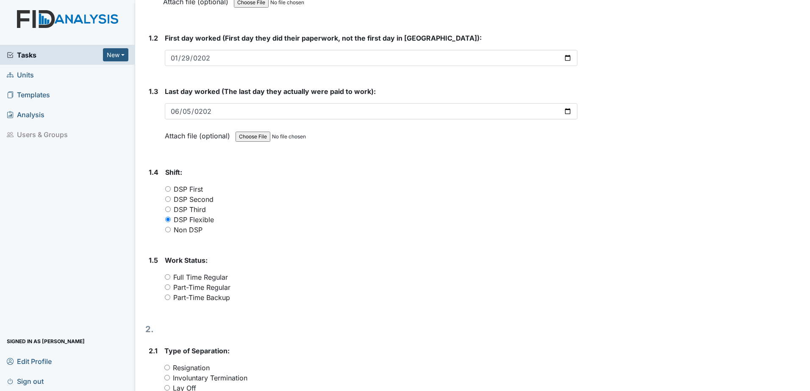
radio input "true"
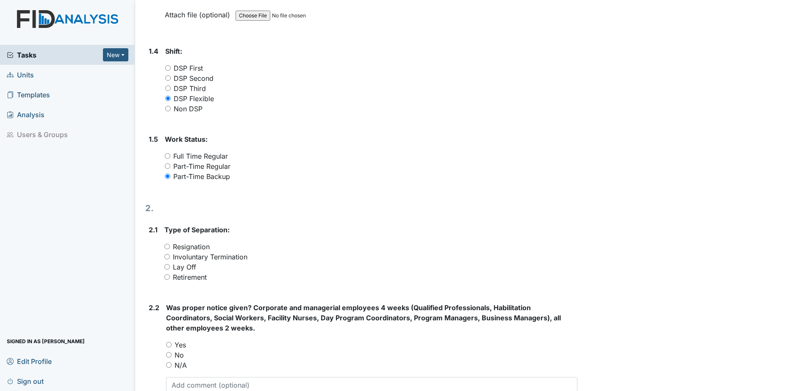
scroll to position [339, 0]
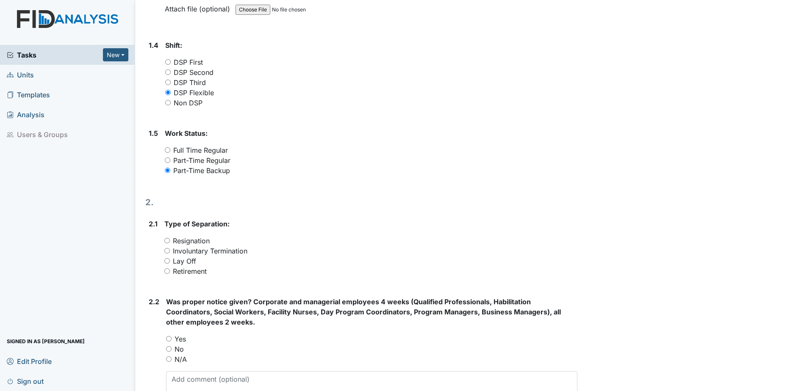
click at [186, 241] on label "Resignation" at bounding box center [191, 241] width 37 height 10
click at [170, 241] on input "Resignation" at bounding box center [167, 241] width 6 height 6
radio input "true"
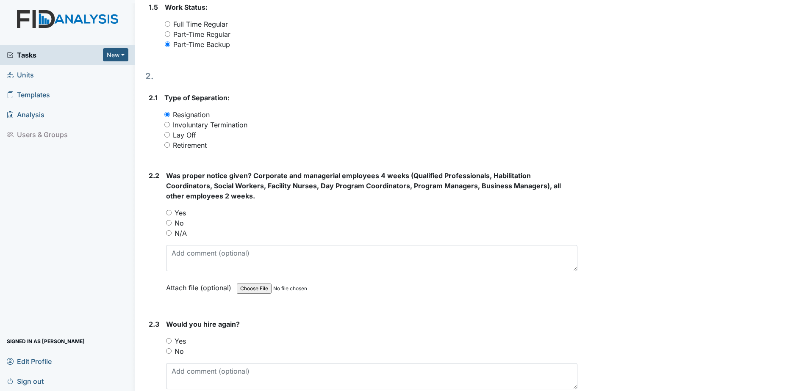
scroll to position [466, 0]
click at [178, 226] on label "No" at bounding box center [179, 222] width 9 height 10
click at [172, 225] on input "No" at bounding box center [169, 222] width 6 height 6
radio input "true"
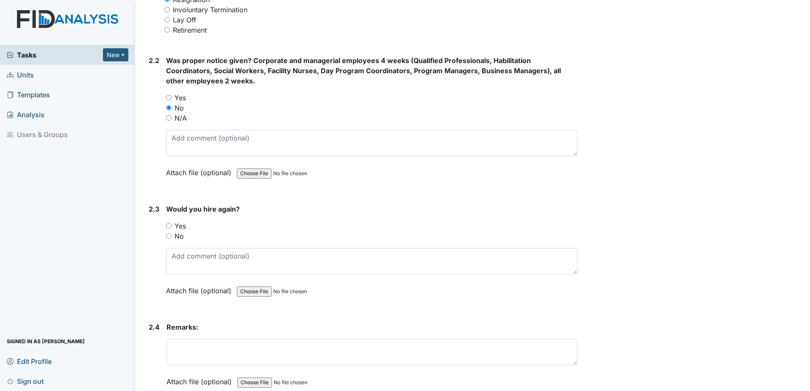
scroll to position [625, 0]
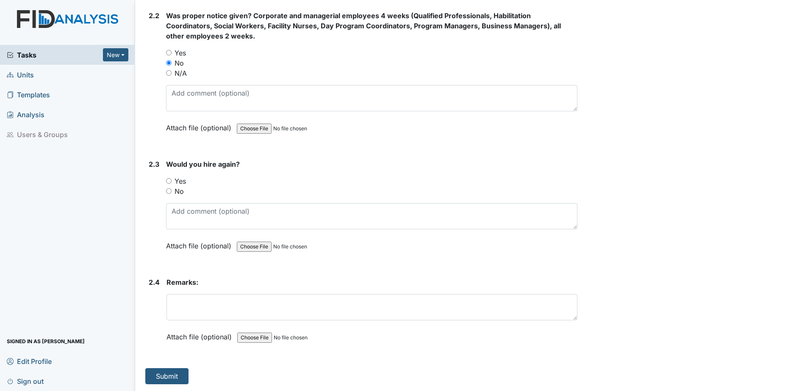
click at [176, 193] on label "No" at bounding box center [179, 191] width 9 height 10
click at [172, 193] on input "No" at bounding box center [169, 192] width 6 height 6
radio input "true"
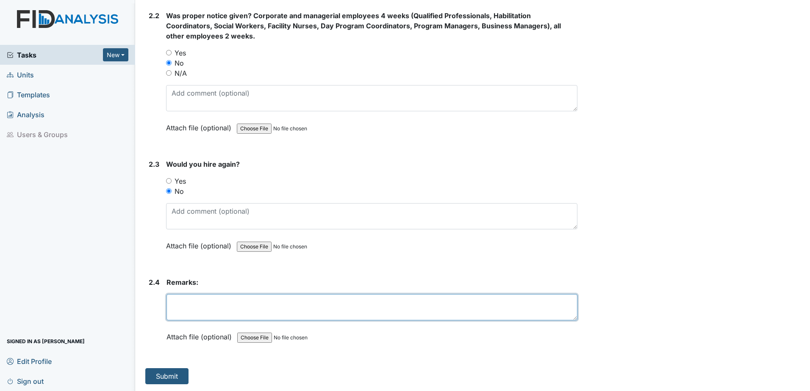
click at [197, 298] on textarea at bounding box center [372, 307] width 411 height 26
type textarea "proper notice not given"
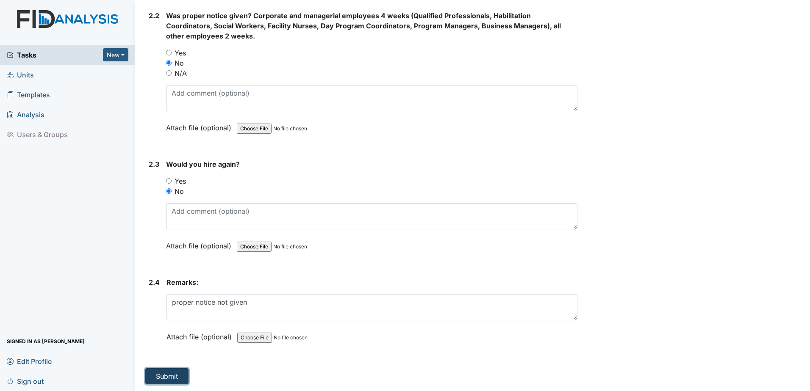
click at [160, 375] on button "Submit" at bounding box center [166, 377] width 43 height 16
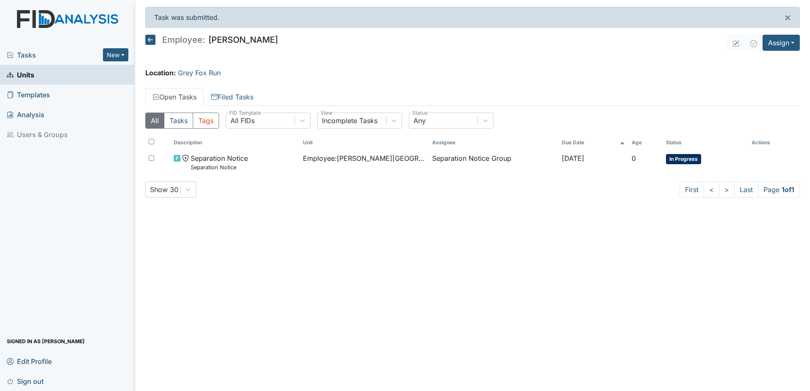
click at [22, 73] on span "Units" at bounding box center [21, 74] width 28 height 13
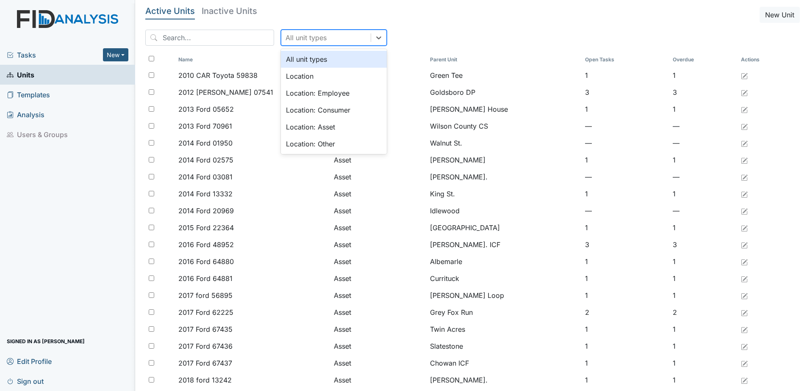
click at [291, 42] on div "All unit types" at bounding box center [306, 38] width 41 height 10
click at [291, 96] on div "Location: Employee" at bounding box center [334, 93] width 106 height 17
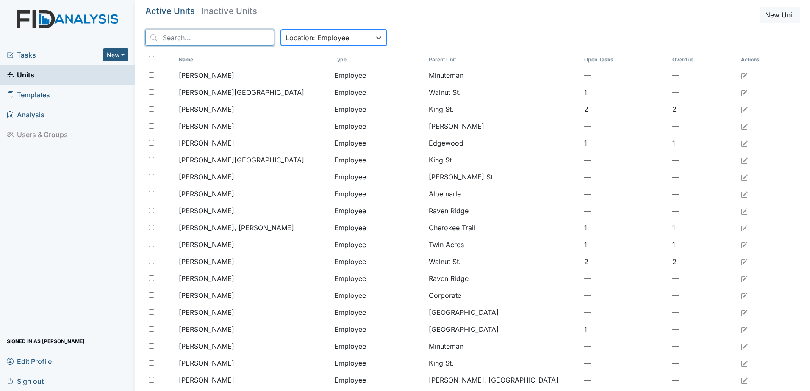
click at [215, 41] on input "search" at bounding box center [209, 38] width 129 height 16
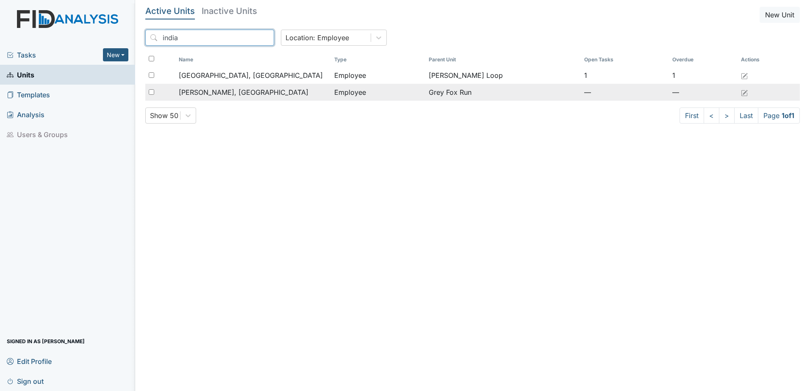
type input "india"
click at [201, 91] on span "[PERSON_NAME], [GEOGRAPHIC_DATA]" at bounding box center [244, 92] width 130 height 10
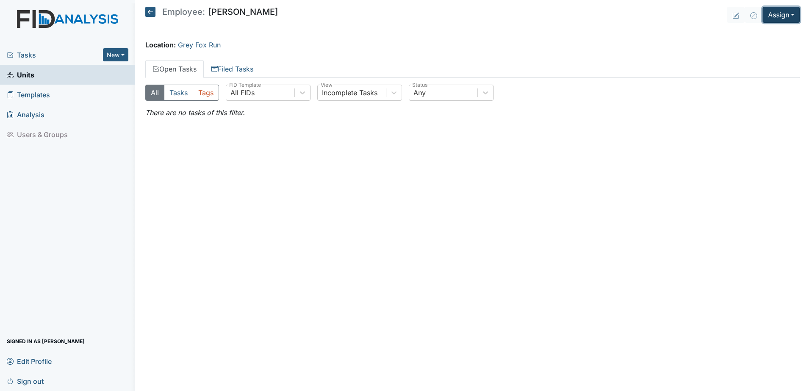
click at [779, 15] on button "Assign" at bounding box center [781, 15] width 37 height 16
click at [766, 37] on link "Assign Form" at bounding box center [761, 35] width 76 height 14
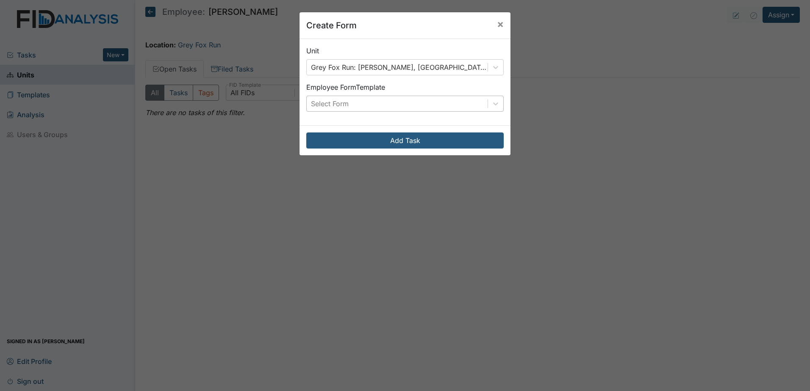
click at [347, 104] on div "Select Form" at bounding box center [397, 103] width 181 height 15
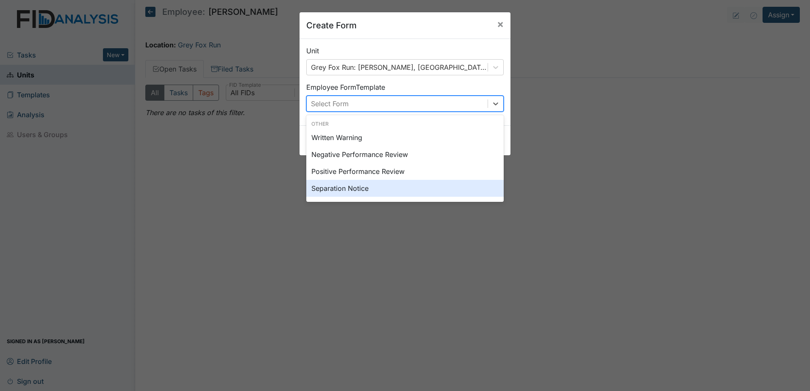
click at [355, 189] on div "Separation Notice" at bounding box center [404, 188] width 197 height 17
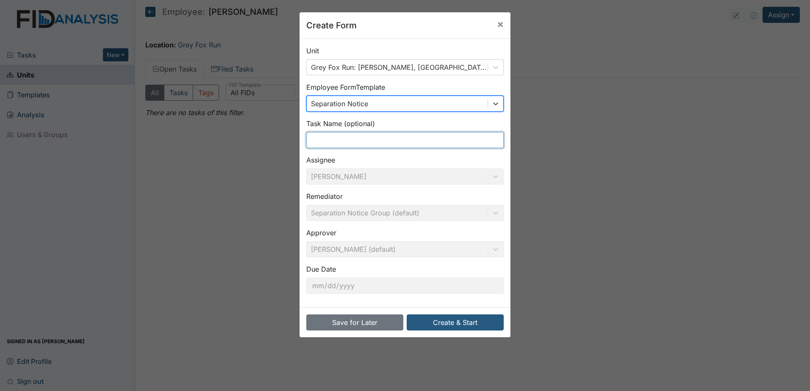
click at [340, 142] on input "text" at bounding box center [404, 140] width 197 height 16
type input "Separation Notice"
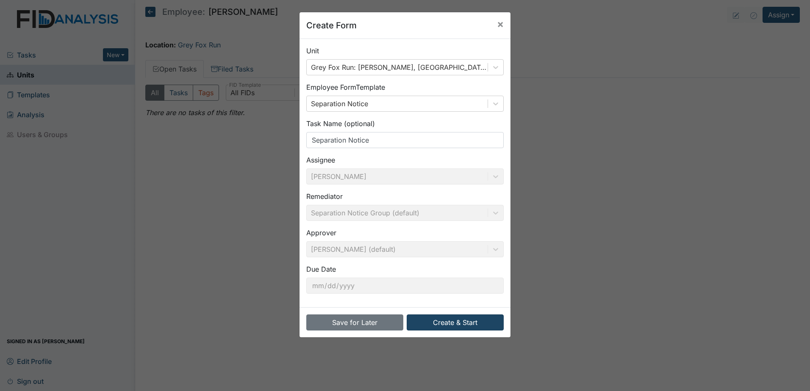
drag, startPoint x: 455, startPoint y: 311, endPoint x: 455, endPoint y: 317, distance: 6.0
click at [455, 317] on div "Save for Later Create & Start" at bounding box center [405, 323] width 211 height 30
click at [455, 320] on button "Create & Start" at bounding box center [455, 323] width 97 height 16
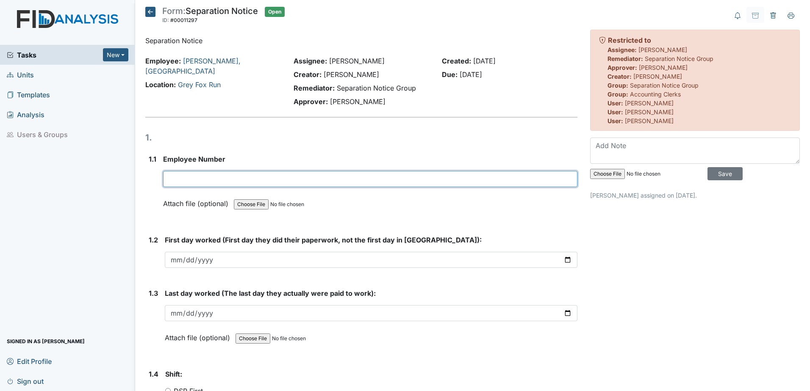
click at [186, 178] on input "text" at bounding box center [370, 179] width 414 height 16
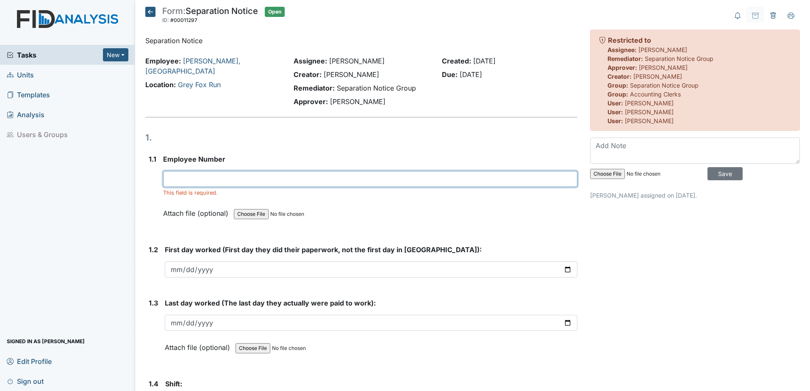
click at [183, 180] on input "text" at bounding box center [370, 179] width 414 height 16
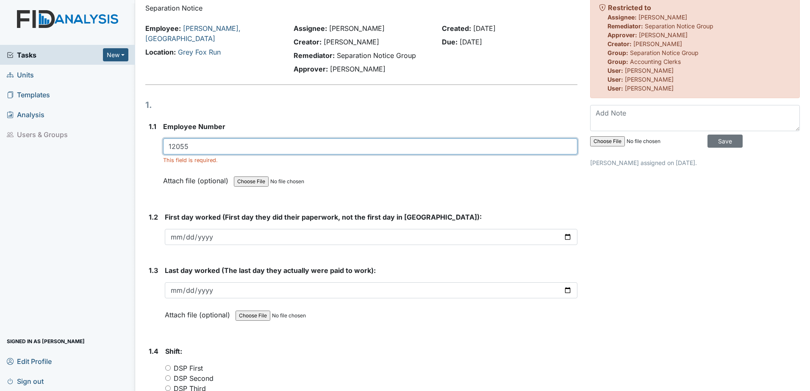
scroll to position [42, 0]
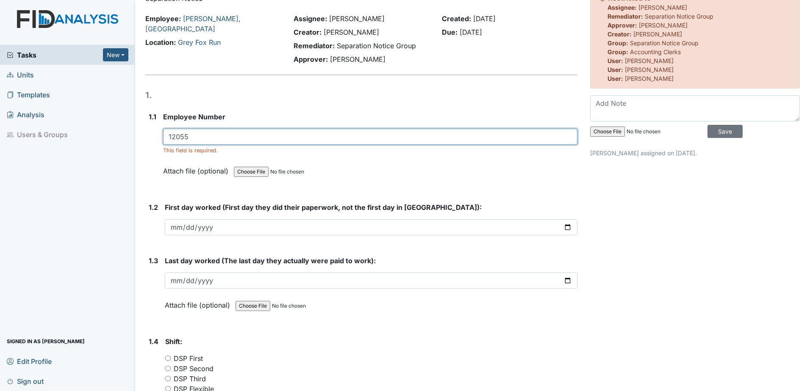
type input "12055"
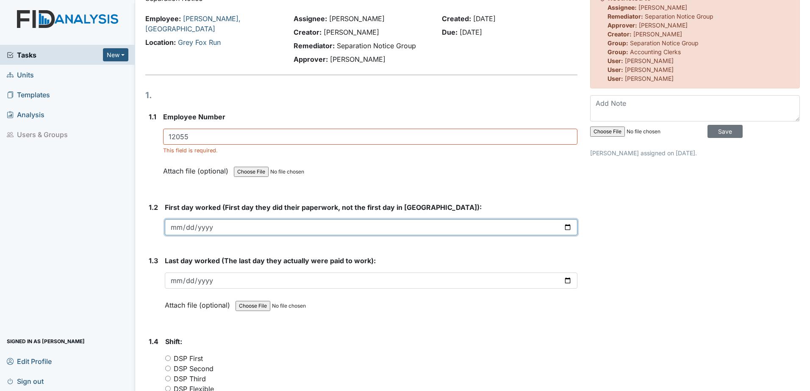
click at [219, 232] on input "date" at bounding box center [371, 227] width 413 height 16
type input "[PHONE_NUMBER]"
click at [278, 223] on input "date" at bounding box center [371, 227] width 413 height 16
type input "2025-02-21"
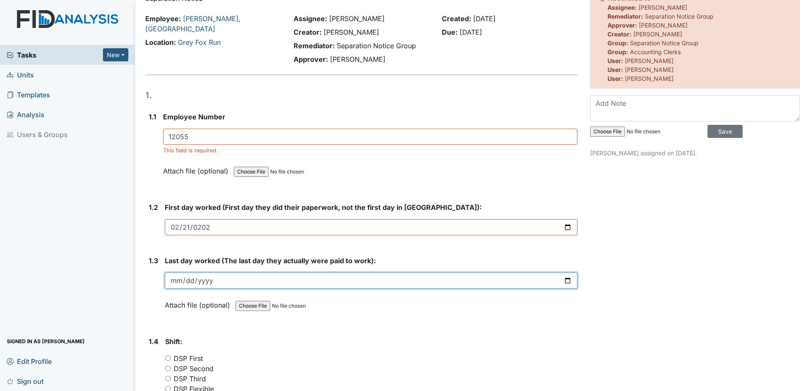
click at [244, 281] on input "date" at bounding box center [371, 281] width 413 height 16
type input "2025-08-02"
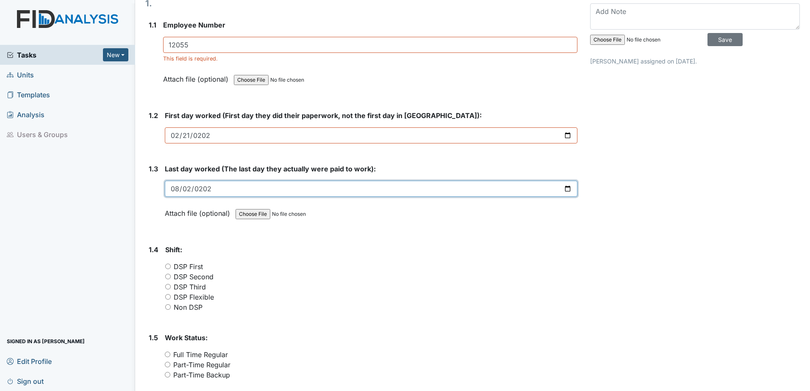
scroll to position [212, 0]
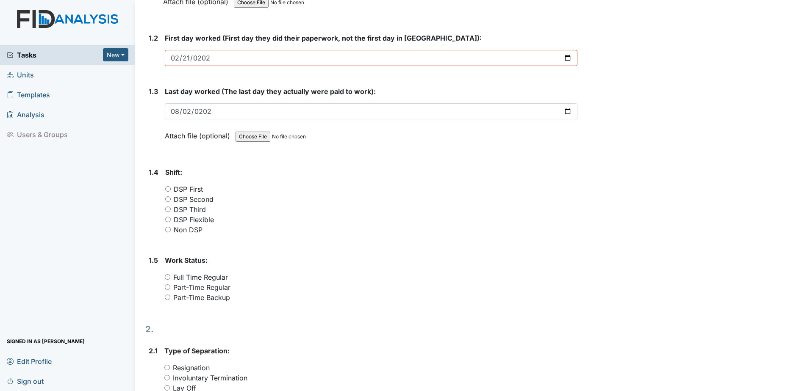
click at [193, 188] on label "DSP First" at bounding box center [188, 189] width 29 height 10
click at [171, 188] on input "DSP First" at bounding box center [168, 189] width 6 height 6
radio input "true"
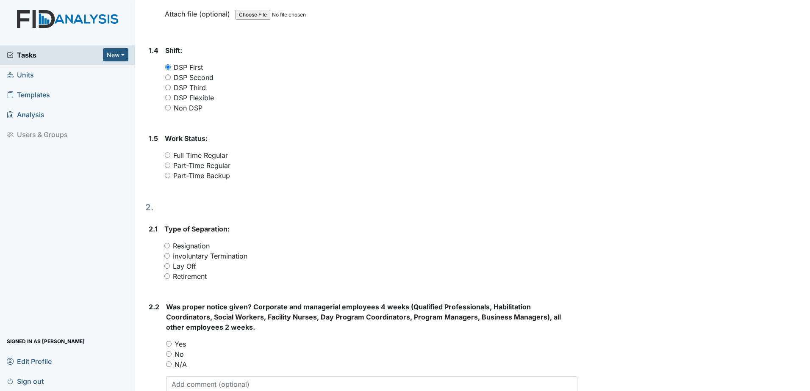
scroll to position [339, 0]
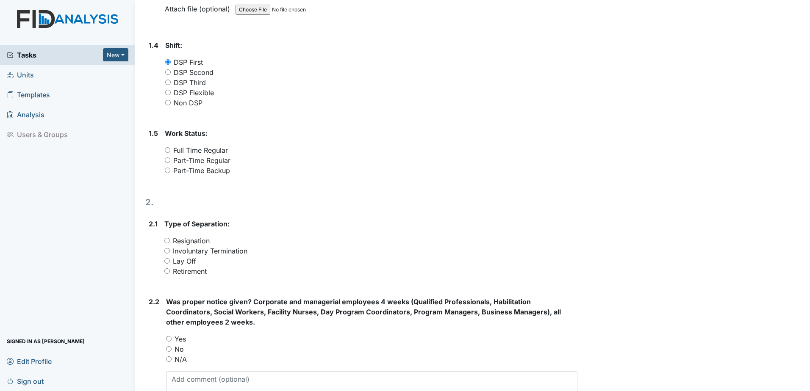
click at [206, 150] on label "Full Time Regular" at bounding box center [200, 150] width 55 height 10
click at [170, 150] on input "Full Time Regular" at bounding box center [168, 150] width 6 height 6
radio input "true"
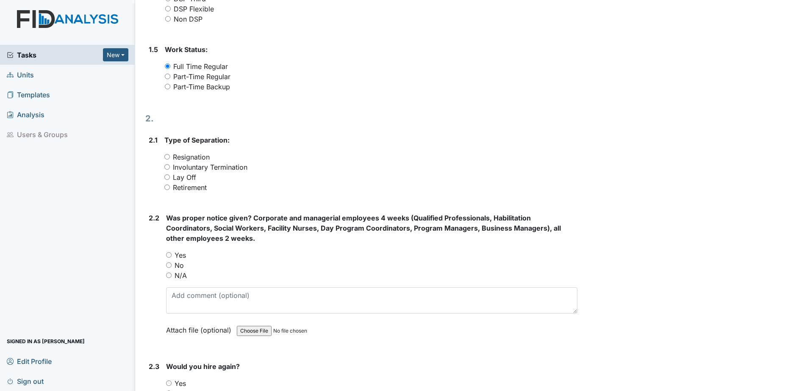
scroll to position [424, 0]
click at [199, 156] on label "Resignation" at bounding box center [191, 156] width 37 height 10
click at [170, 156] on input "Resignation" at bounding box center [167, 156] width 6 height 6
radio input "true"
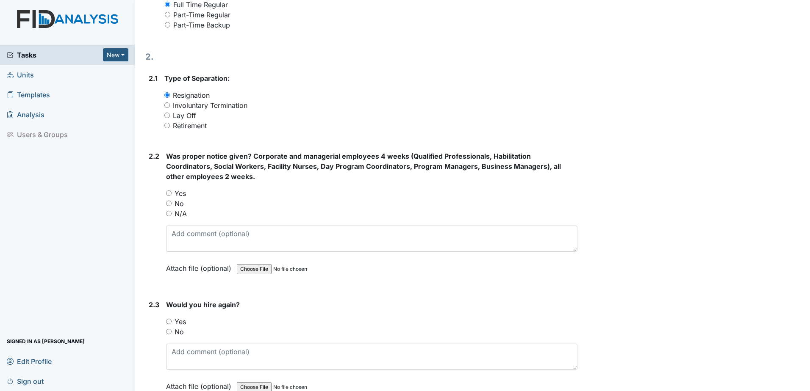
scroll to position [508, 0]
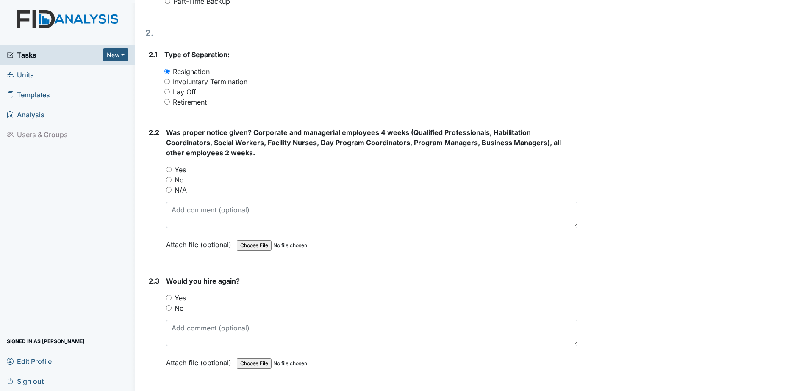
click at [181, 182] on label "No" at bounding box center [179, 180] width 9 height 10
click at [172, 182] on input "No" at bounding box center [169, 180] width 6 height 6
radio input "true"
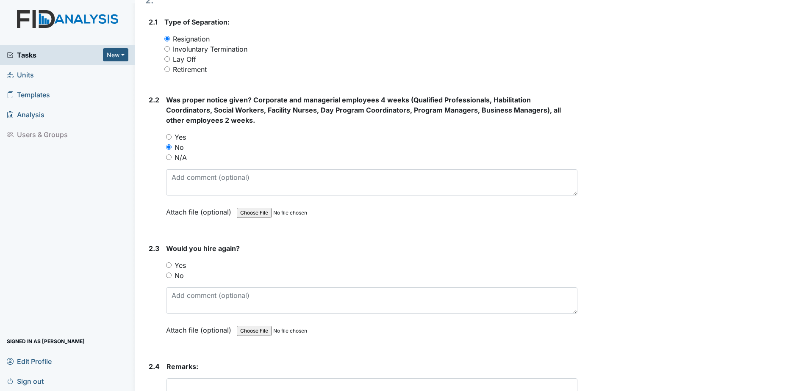
scroll to position [593, 0]
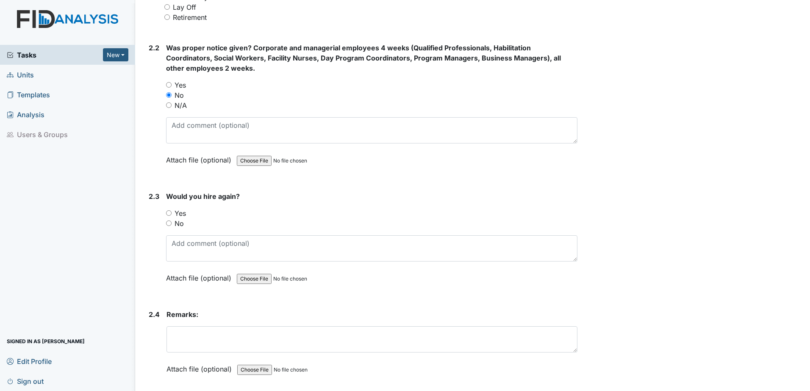
click at [179, 225] on label "No" at bounding box center [179, 224] width 9 height 10
click at [172, 225] on input "No" at bounding box center [169, 224] width 6 height 6
radio input "true"
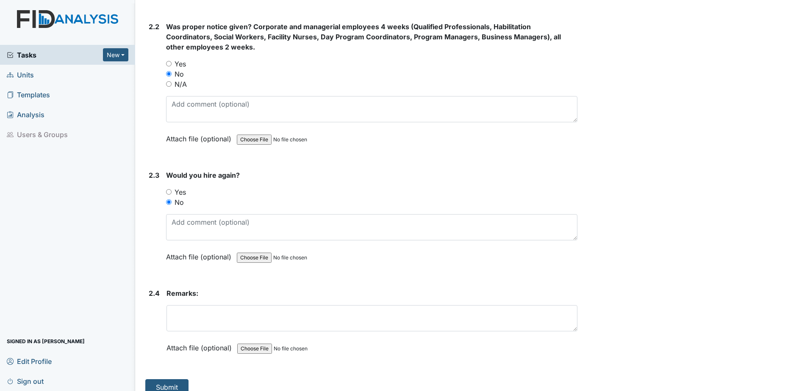
scroll to position [625, 0]
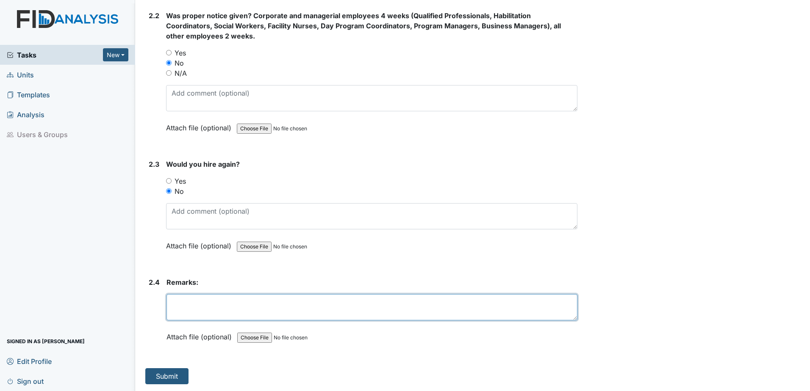
click at [227, 305] on textarea at bounding box center [372, 307] width 411 height 26
type textarea "no proper notice given"
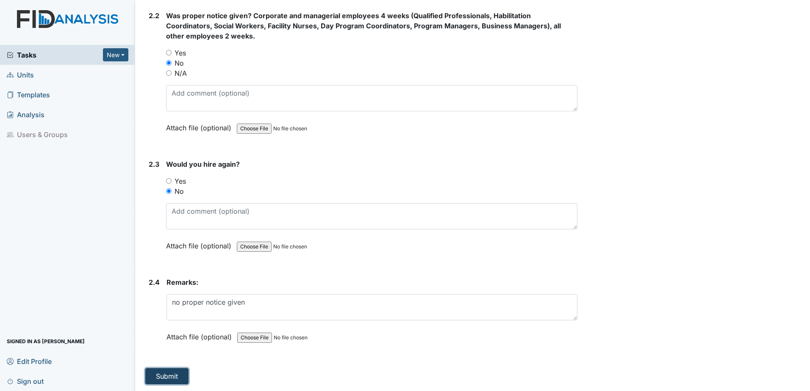
click at [167, 377] on button "Submit" at bounding box center [166, 377] width 43 height 16
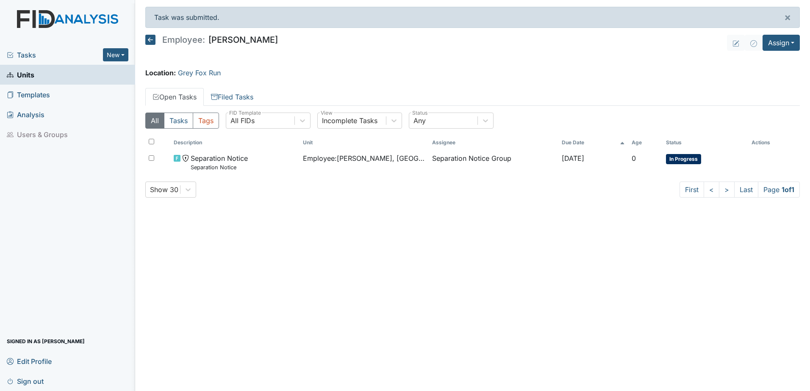
click at [31, 76] on span "Units" at bounding box center [21, 74] width 28 height 13
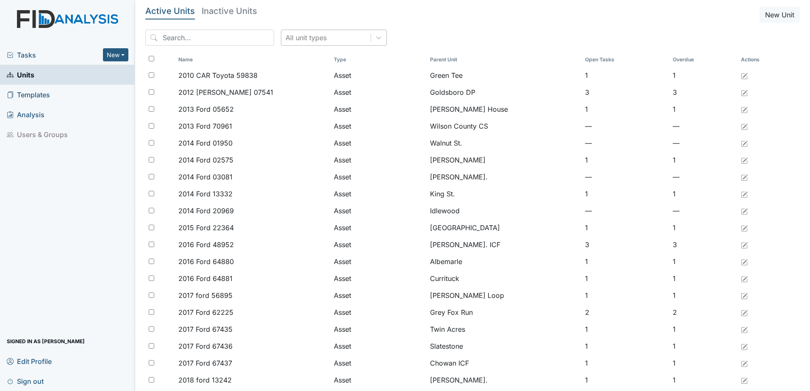
click at [324, 36] on div "All unit types" at bounding box center [325, 37] width 89 height 15
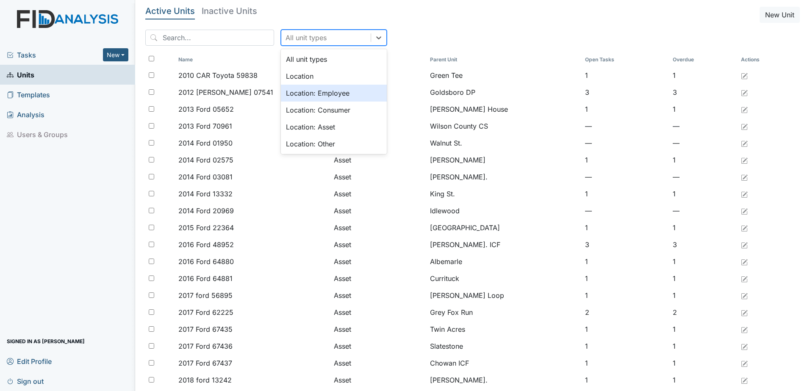
click at [317, 93] on div "Location: Employee" at bounding box center [334, 93] width 106 height 17
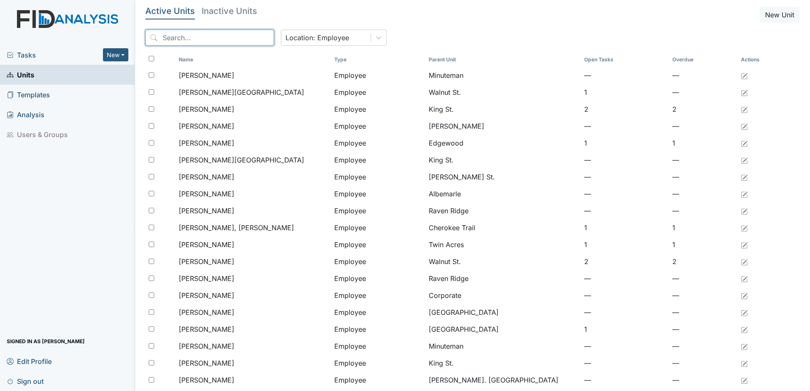
click at [211, 42] on input "search" at bounding box center [209, 38] width 129 height 16
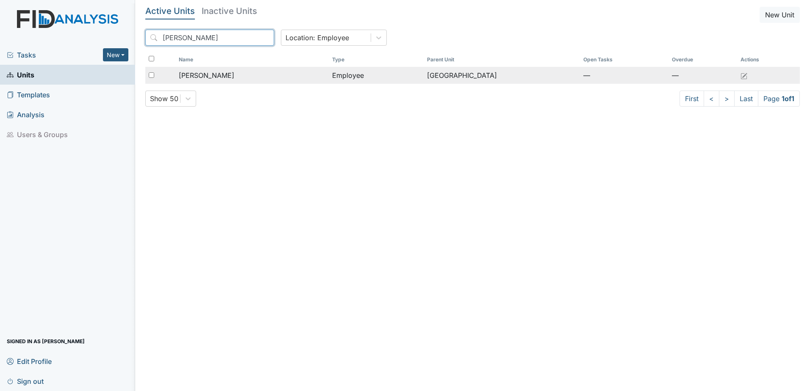
type input "mariah"
click at [224, 74] on span "Gardner, Mariah" at bounding box center [207, 75] width 56 height 10
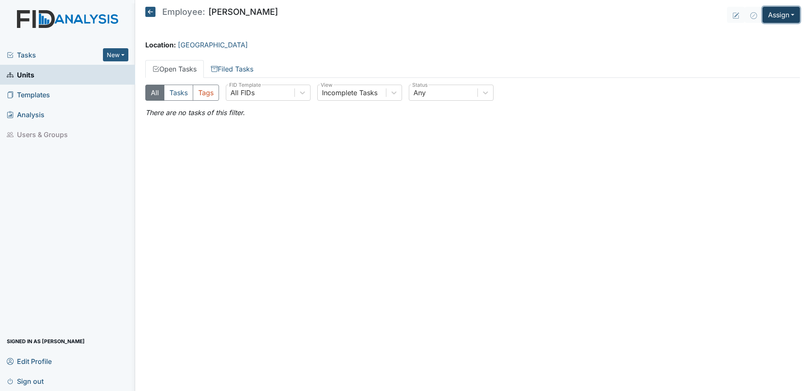
click at [780, 14] on button "Assign" at bounding box center [781, 15] width 37 height 16
click at [773, 32] on link "Assign Form" at bounding box center [761, 35] width 76 height 14
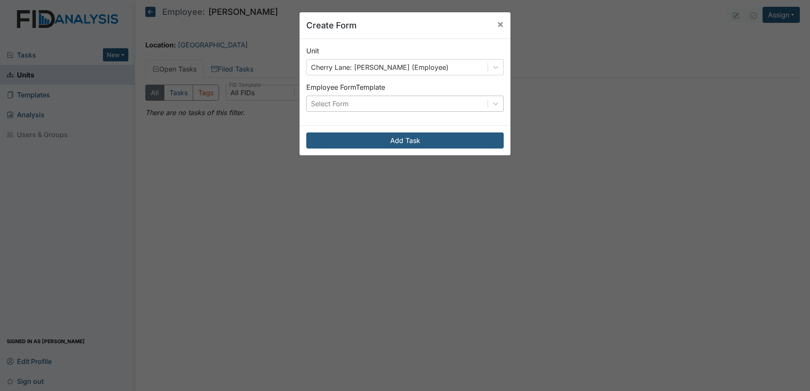
click at [443, 98] on div "Select Form" at bounding box center [397, 103] width 181 height 15
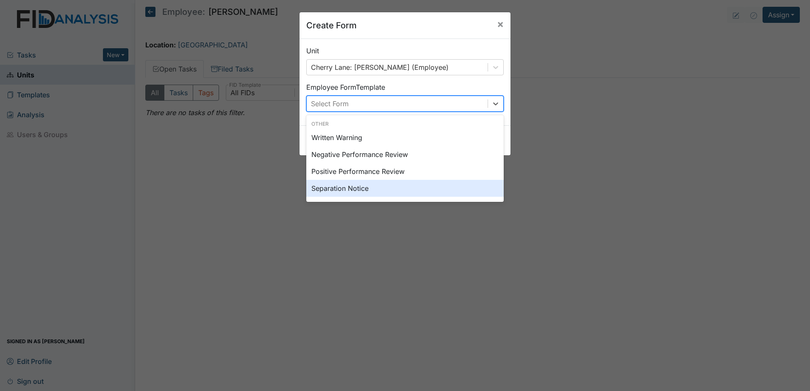
click at [428, 186] on div "Separation Notice" at bounding box center [404, 188] width 197 height 17
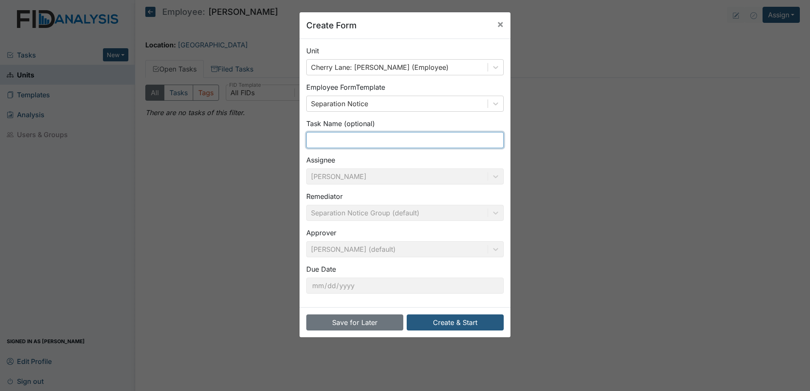
click at [350, 138] on input "text" at bounding box center [404, 140] width 197 height 16
type input "Separation Notice"
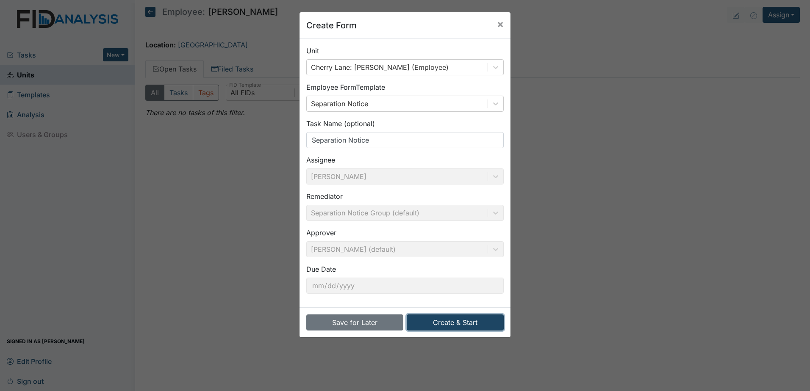
click at [414, 319] on button "Create & Start" at bounding box center [455, 323] width 97 height 16
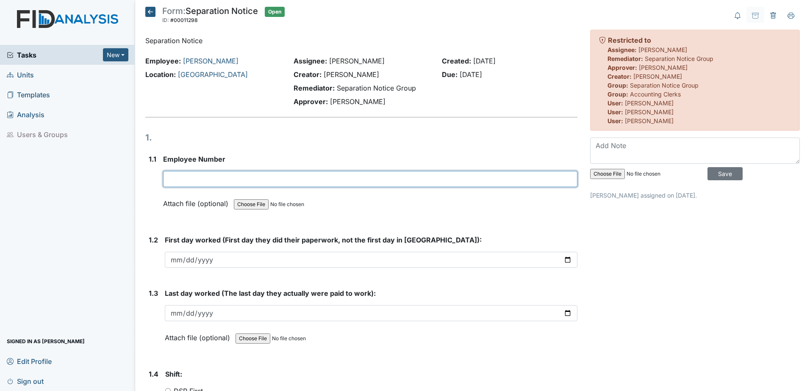
click at [204, 180] on input "text" at bounding box center [370, 179] width 414 height 16
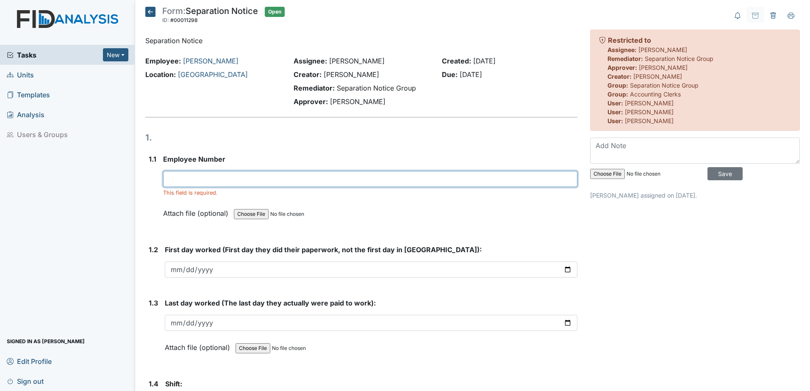
click at [325, 179] on input "text" at bounding box center [370, 179] width 414 height 16
type input "44445"
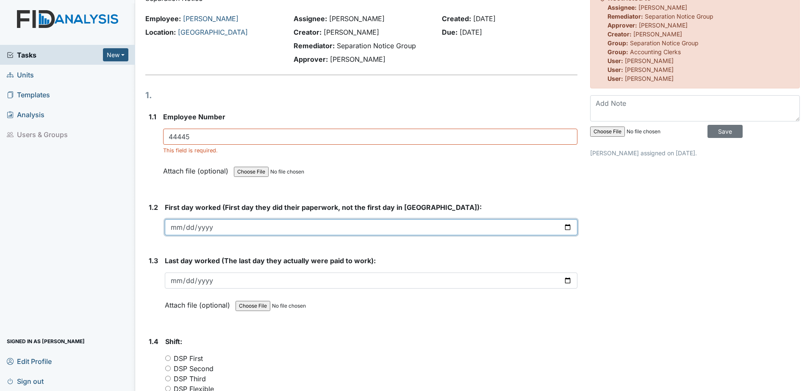
click at [277, 229] on input "date" at bounding box center [371, 227] width 413 height 16
type input "[DATE]"
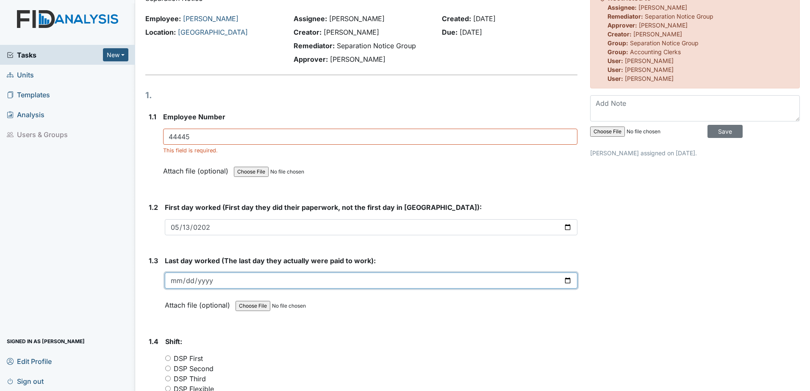
click at [257, 277] on input "date" at bounding box center [371, 281] width 413 height 16
type input "[DATE]"
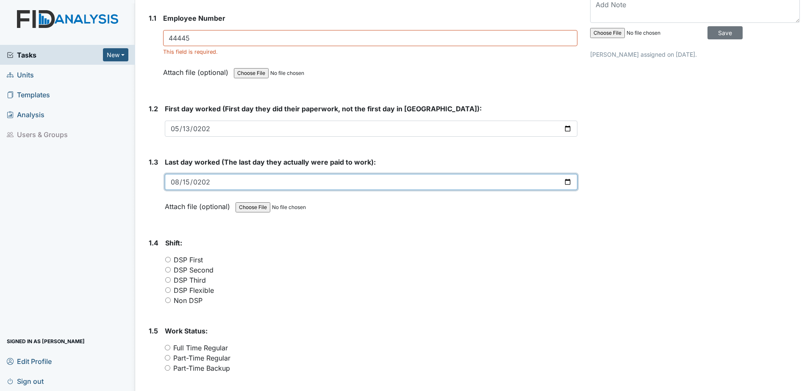
scroll to position [169, 0]
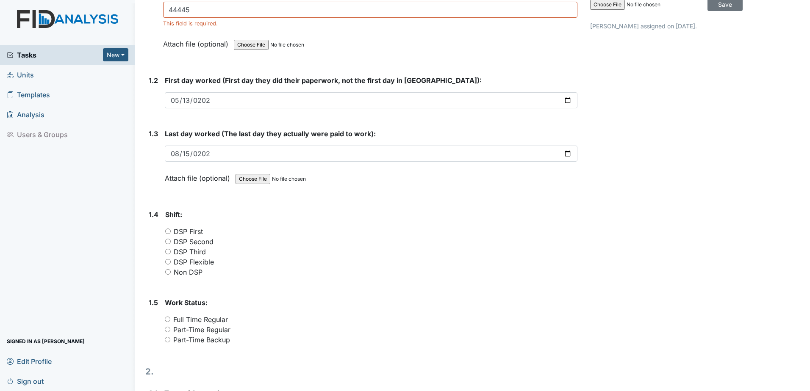
click at [198, 261] on label "DSP Flexible" at bounding box center [194, 262] width 40 height 10
click at [171, 261] on input "DSP Flexible" at bounding box center [168, 262] width 6 height 6
radio input "true"
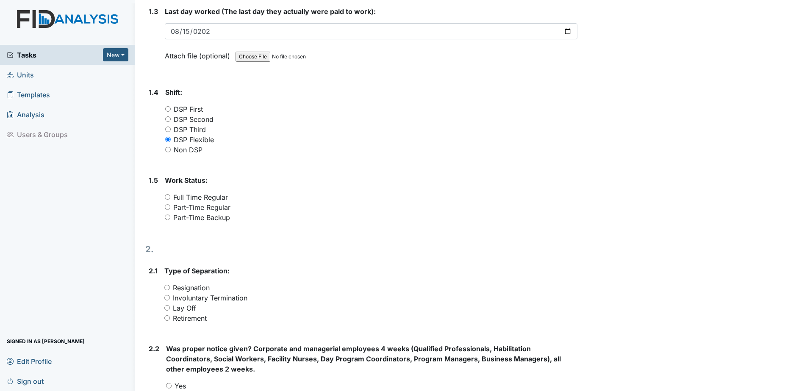
scroll to position [297, 0]
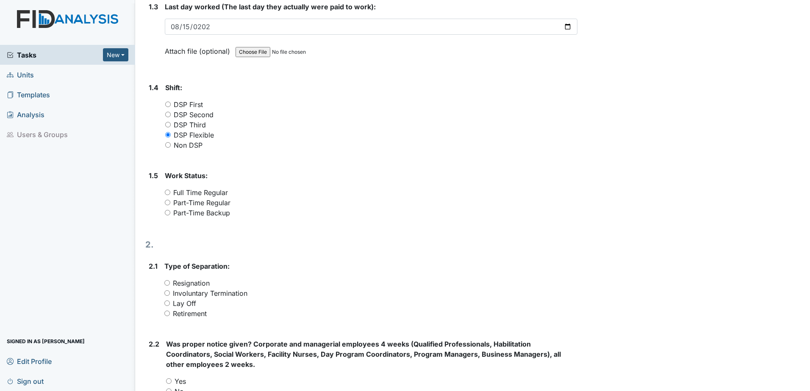
click at [195, 211] on label "Part-Time Backup" at bounding box center [201, 213] width 57 height 10
click at [170, 211] on input "Part-Time Backup" at bounding box center [168, 213] width 6 height 6
radio input "true"
click at [190, 282] on label "Resignation" at bounding box center [191, 283] width 37 height 10
click at [170, 282] on input "Resignation" at bounding box center [167, 283] width 6 height 6
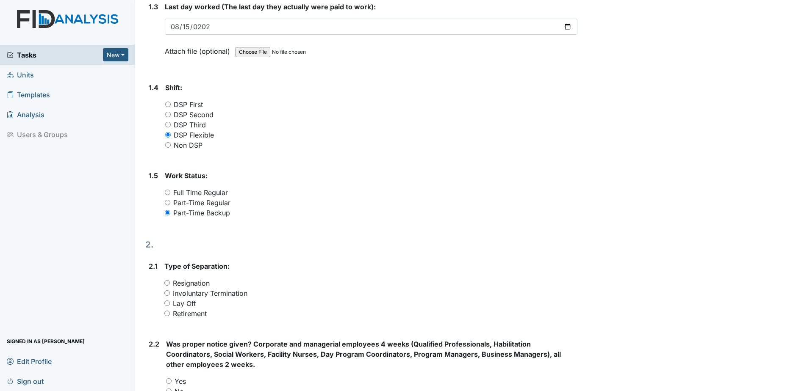
radio input "true"
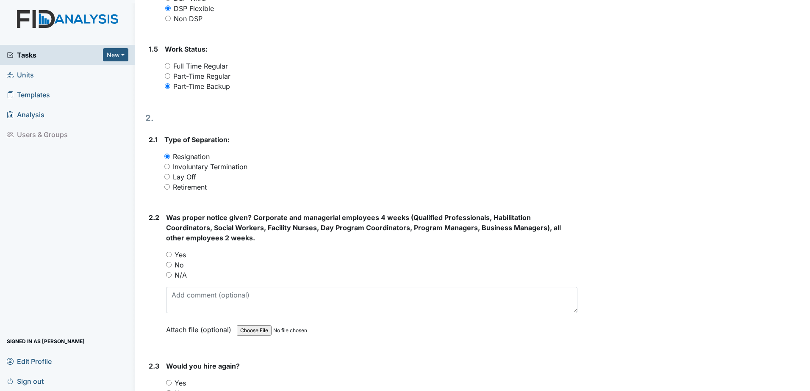
scroll to position [424, 0]
click at [177, 257] on label "Yes" at bounding box center [180, 255] width 11 height 10
click at [172, 257] on input "Yes" at bounding box center [169, 255] width 6 height 6
radio input "true"
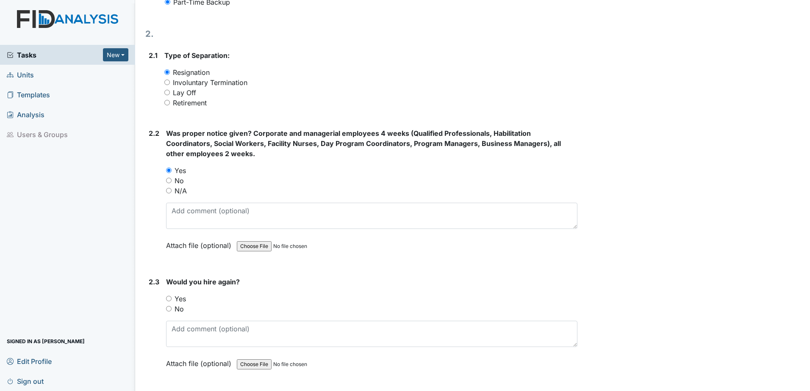
scroll to position [551, 0]
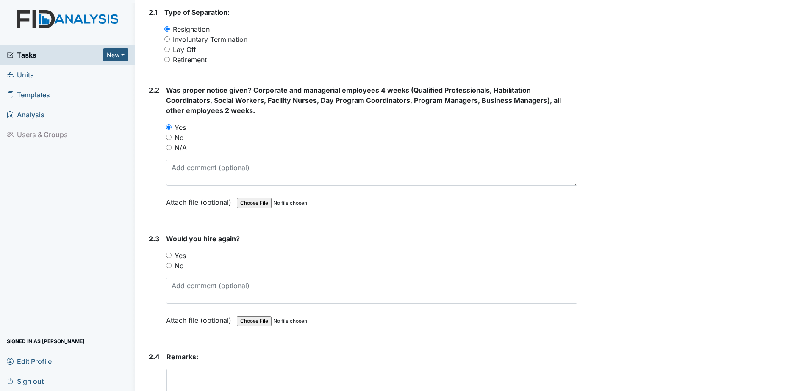
click at [177, 256] on label "Yes" at bounding box center [180, 256] width 11 height 10
click at [172, 256] on input "Yes" at bounding box center [169, 256] width 6 height 6
radio input "true"
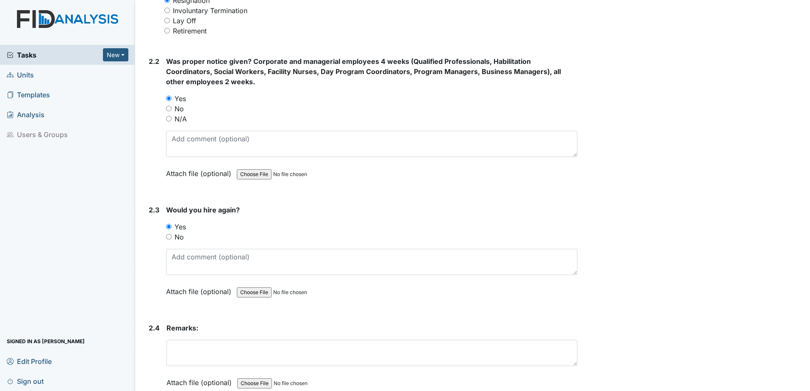
scroll to position [625, 0]
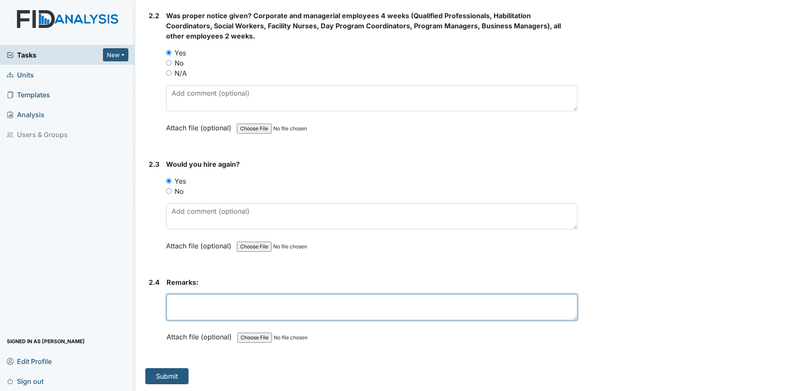
click at [189, 300] on textarea at bounding box center [372, 307] width 411 height 26
type textarea "proper notice given"
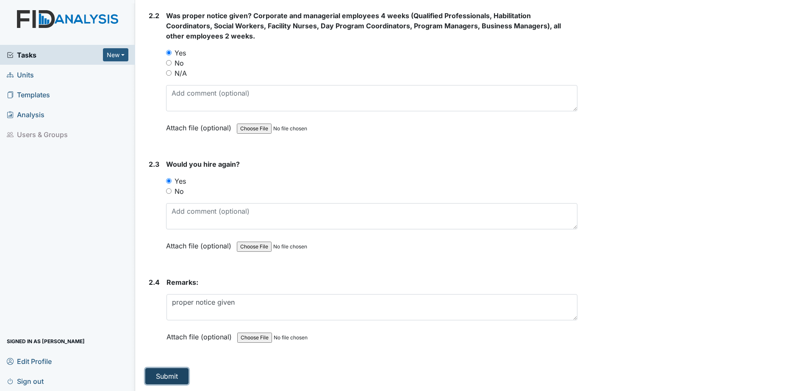
click at [174, 373] on button "Submit" at bounding box center [166, 377] width 43 height 16
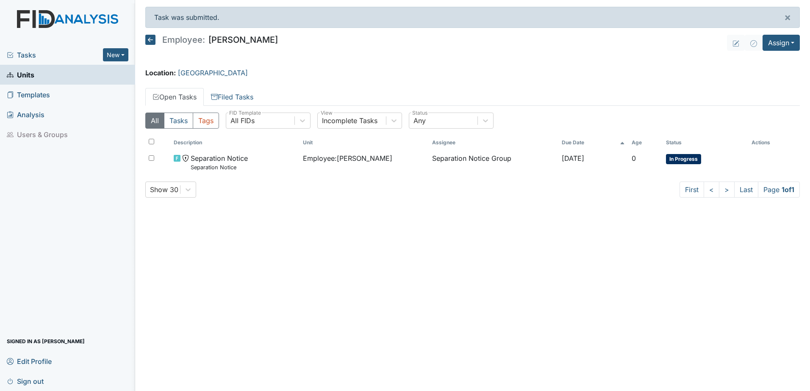
click at [29, 73] on span "Units" at bounding box center [21, 74] width 28 height 13
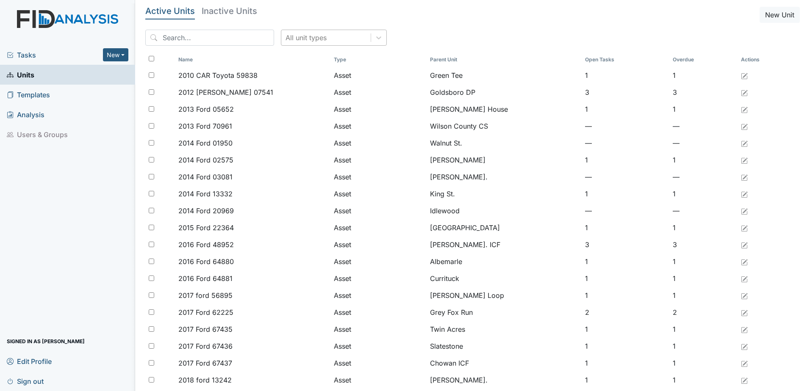
click at [306, 39] on div "All unit types" at bounding box center [306, 38] width 41 height 10
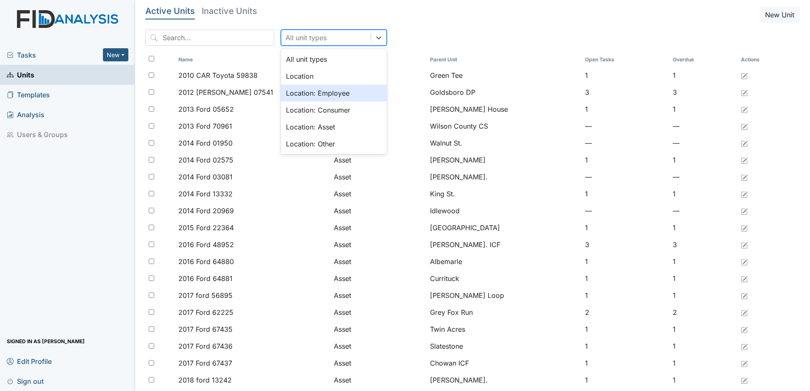
click at [300, 93] on div "Location: Employee" at bounding box center [334, 93] width 106 height 17
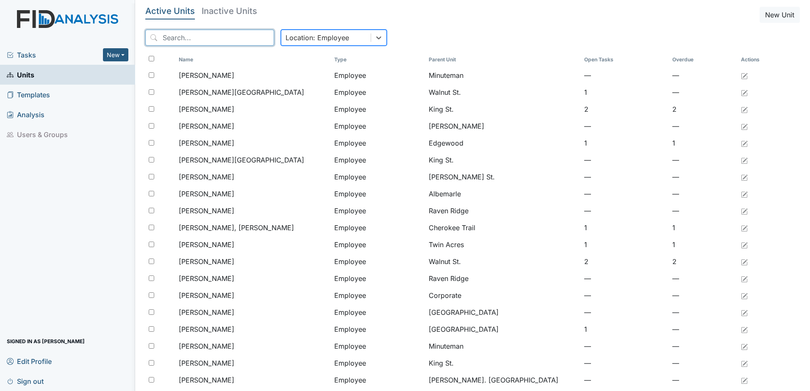
click at [203, 36] on input "search" at bounding box center [209, 38] width 129 height 16
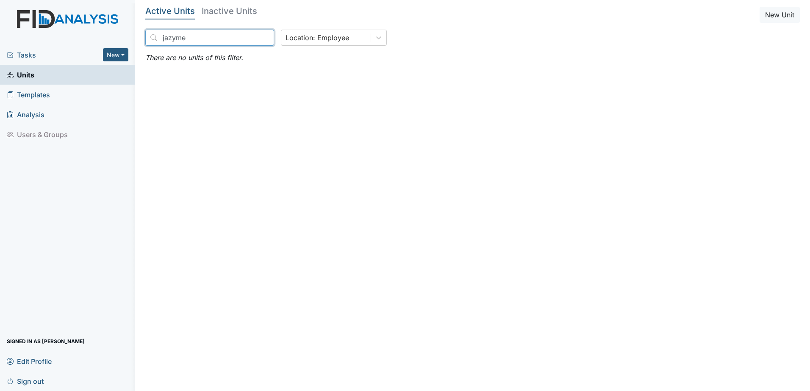
drag, startPoint x: 210, startPoint y: 39, endPoint x: 153, endPoint y: 46, distance: 57.6
click at [153, 46] on div "jazyme Location: Employee" at bounding box center [472, 41] width 655 height 23
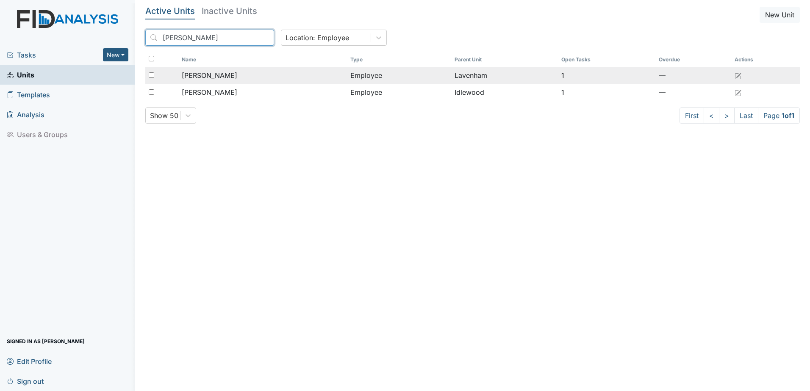
type input "pearson"
click at [204, 82] on td "Pearson, Jazmyne" at bounding box center [262, 75] width 169 height 17
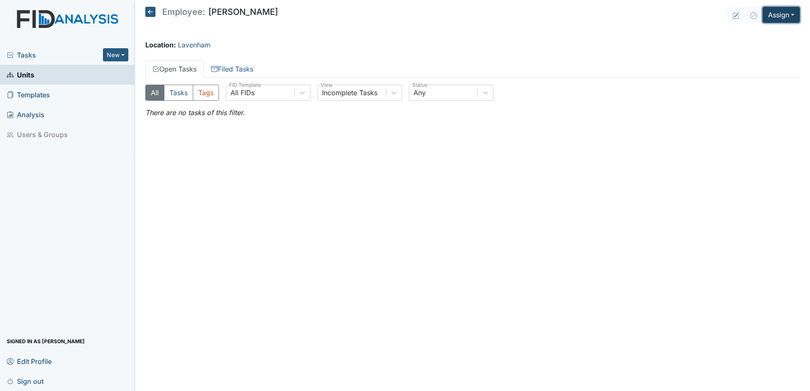
click at [769, 14] on button "Assign" at bounding box center [781, 15] width 37 height 16
click at [761, 34] on link "Assign Form" at bounding box center [761, 35] width 76 height 14
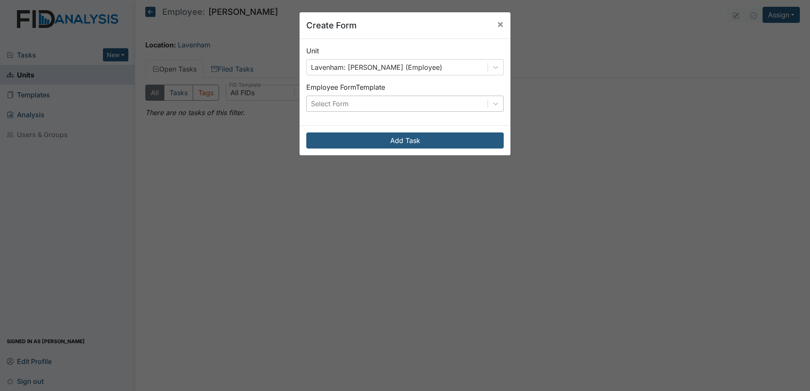
click at [436, 107] on div "Select Form" at bounding box center [397, 103] width 181 height 15
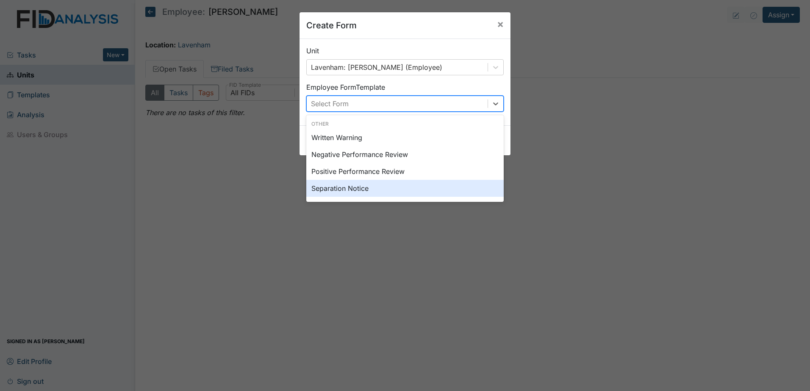
click at [442, 192] on div "Separation Notice" at bounding box center [404, 188] width 197 height 17
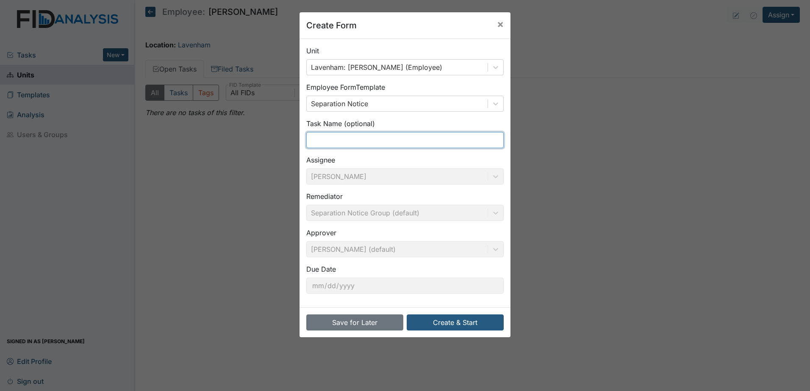
click at [411, 144] on input "text" at bounding box center [404, 140] width 197 height 16
type input "Separation Notice"
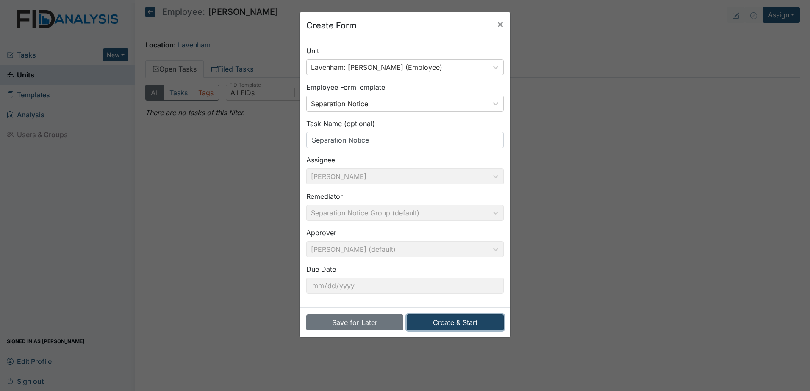
click at [469, 325] on button "Create & Start" at bounding box center [455, 323] width 97 height 16
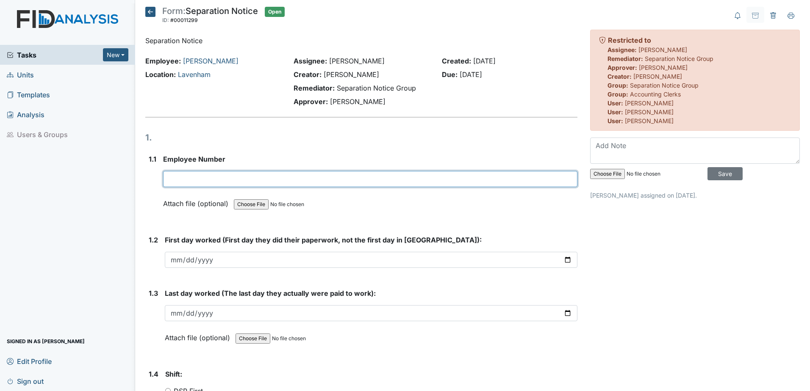
click at [195, 179] on input "text" at bounding box center [370, 179] width 414 height 16
type input "30057"
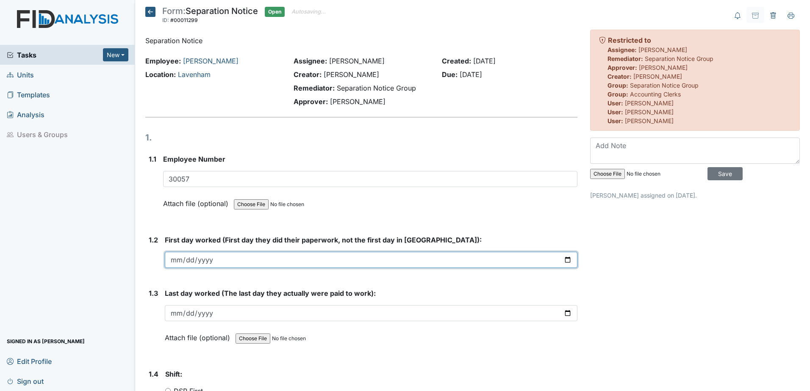
click at [228, 253] on input "date" at bounding box center [371, 260] width 413 height 16
type input "[DATE]"
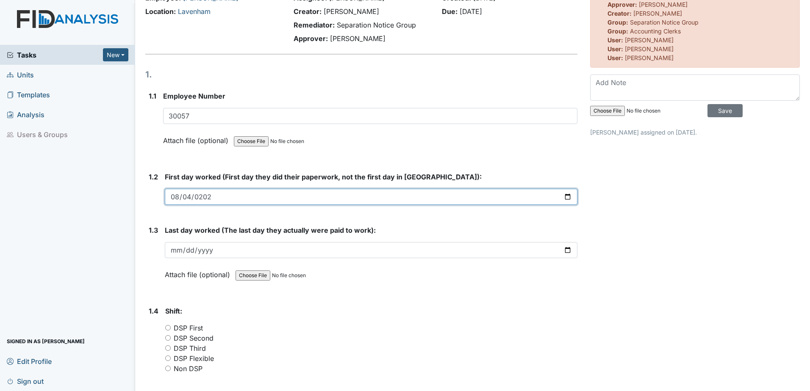
scroll to position [85, 0]
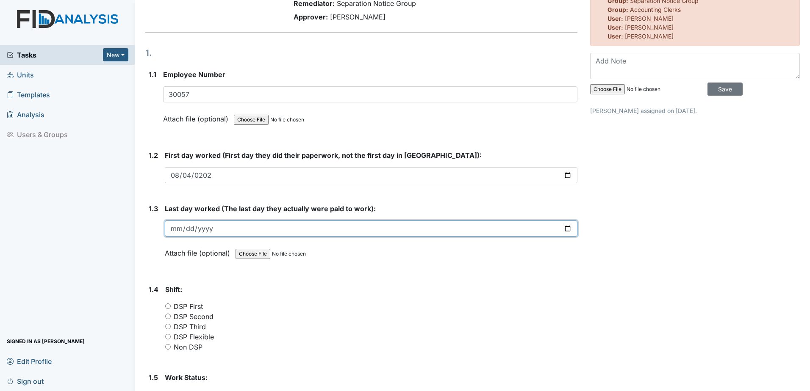
click at [231, 228] on input "date" at bounding box center [371, 229] width 413 height 16
type input "[DATE]"
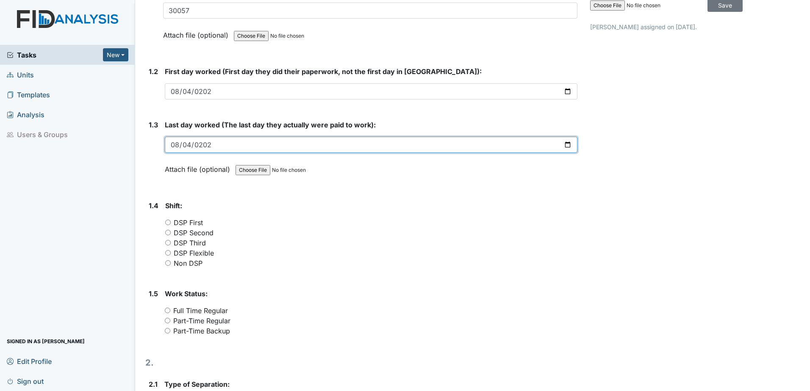
scroll to position [169, 0]
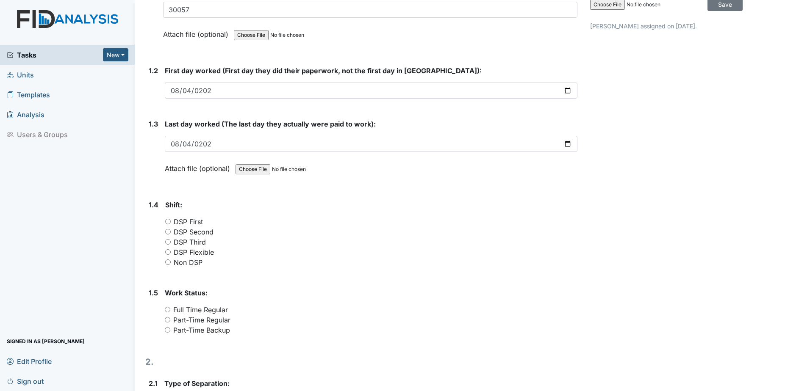
click at [189, 253] on label "DSP Flexible" at bounding box center [194, 252] width 40 height 10
click at [171, 253] on input "DSP Flexible" at bounding box center [168, 253] width 6 height 6
radio input "true"
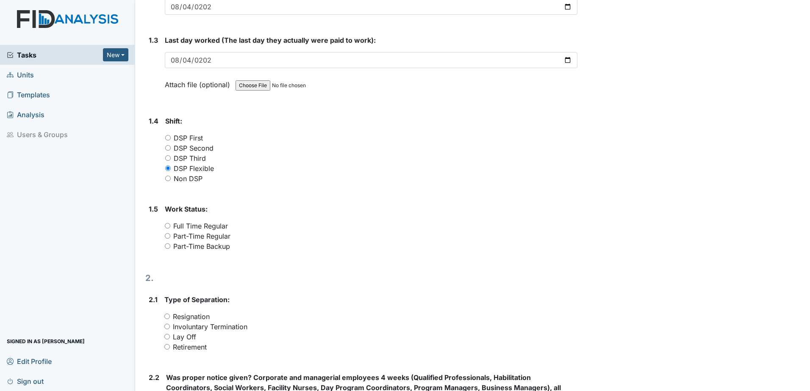
scroll to position [254, 0]
click at [194, 247] on label "Part-Time Backup" at bounding box center [201, 246] width 57 height 10
click at [170, 247] on input "Part-Time Backup" at bounding box center [168, 246] width 6 height 6
radio input "true"
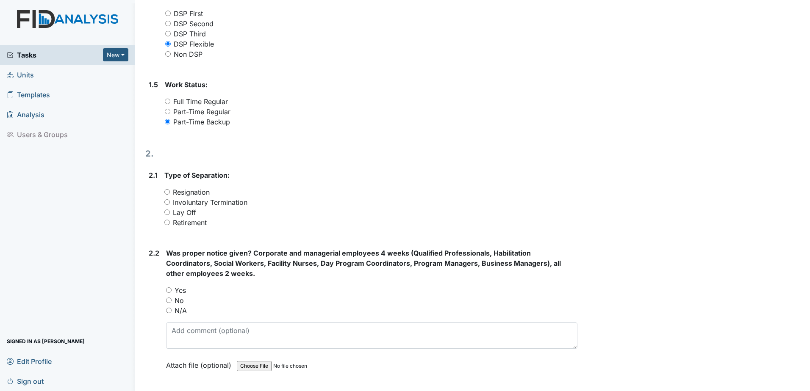
scroll to position [381, 0]
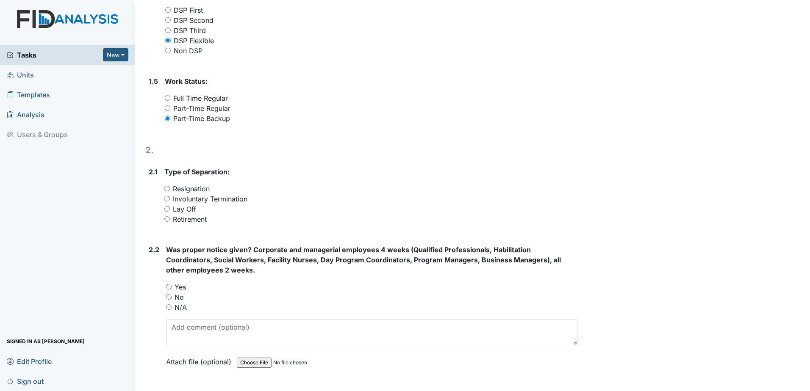
click at [186, 189] on label "Resignation" at bounding box center [191, 189] width 37 height 10
click at [170, 189] on input "Resignation" at bounding box center [167, 189] width 6 height 6
radio input "true"
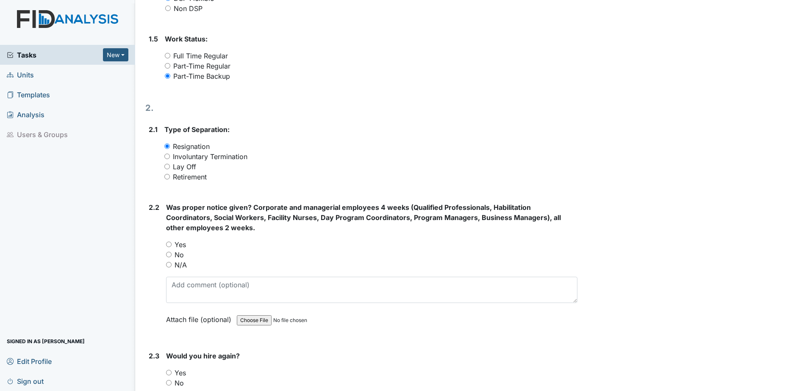
click at [180, 254] on label "No" at bounding box center [179, 255] width 9 height 10
click at [172, 254] on input "No" at bounding box center [169, 255] width 6 height 6
radio input "true"
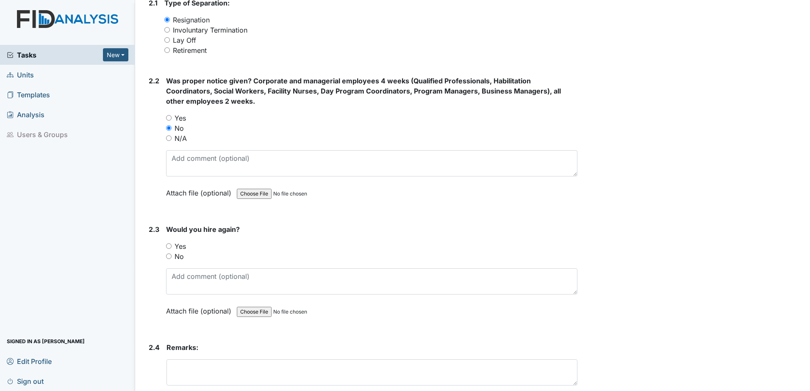
scroll to position [551, 0]
click at [180, 258] on label "No" at bounding box center [179, 256] width 9 height 10
click at [172, 258] on input "No" at bounding box center [169, 256] width 6 height 6
radio input "true"
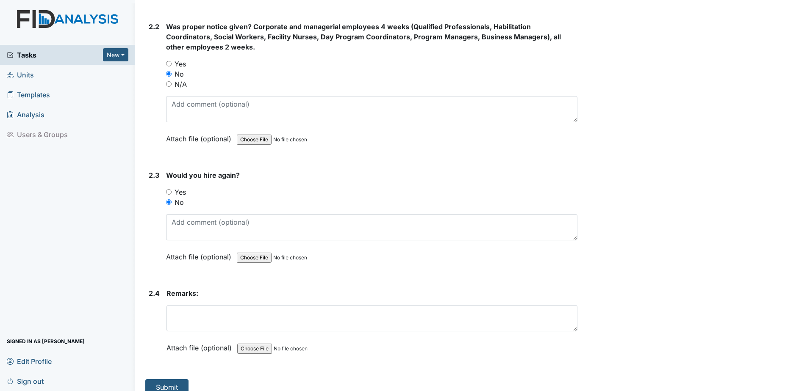
scroll to position [616, 0]
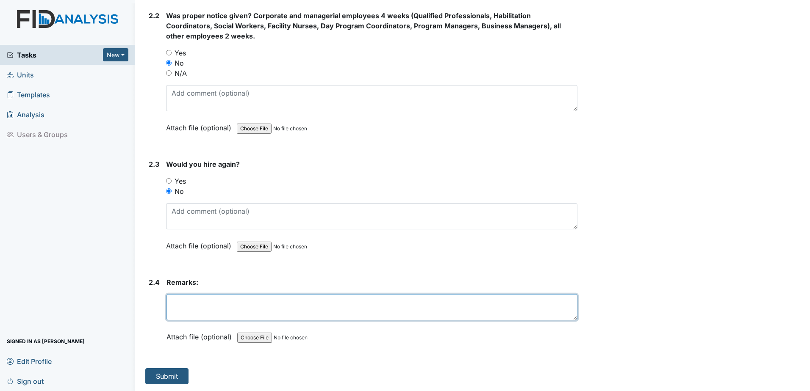
click at [203, 309] on textarea at bounding box center [372, 307] width 411 height 26
type textarea "did not complete orientation"
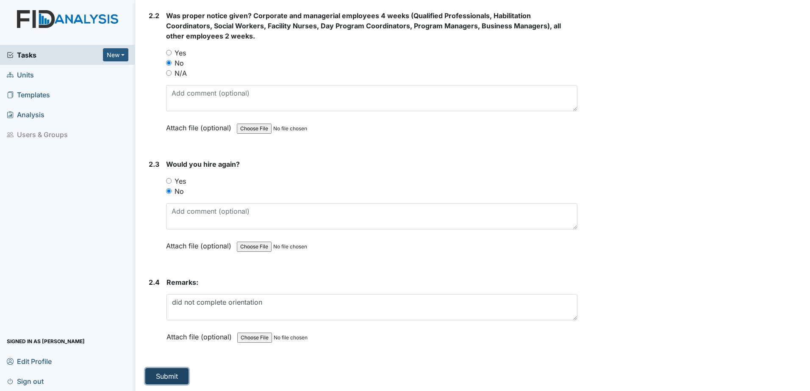
click at [157, 377] on button "Submit" at bounding box center [166, 377] width 43 height 16
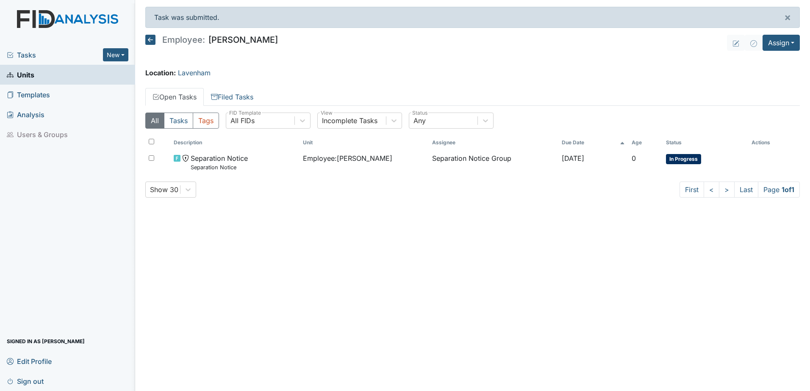
click at [24, 58] on span "Tasks" at bounding box center [55, 55] width 96 height 10
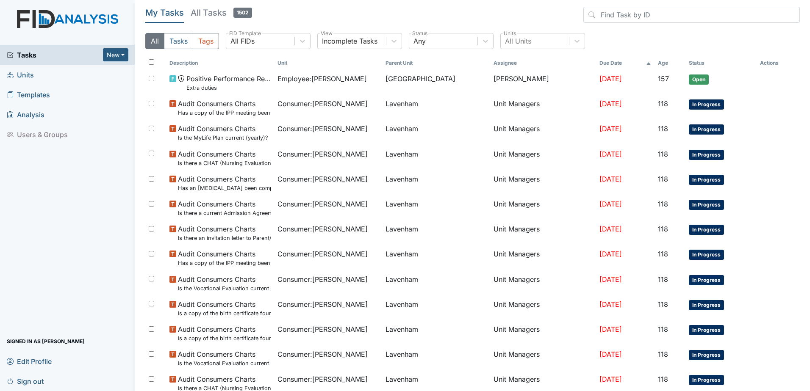
click at [31, 75] on span "Units" at bounding box center [20, 74] width 27 height 13
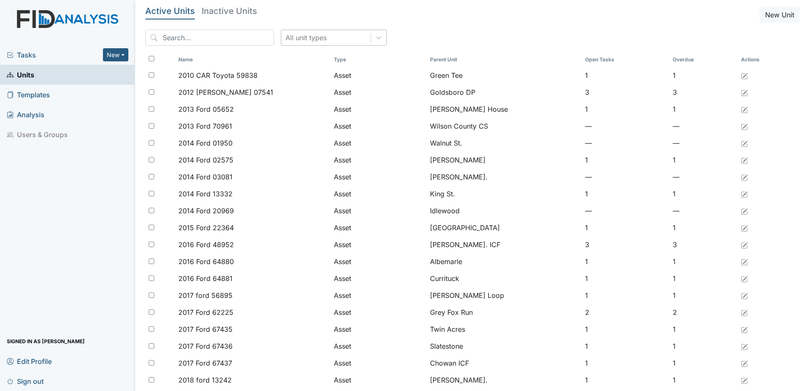
click at [327, 42] on div "All unit types" at bounding box center [325, 37] width 89 height 15
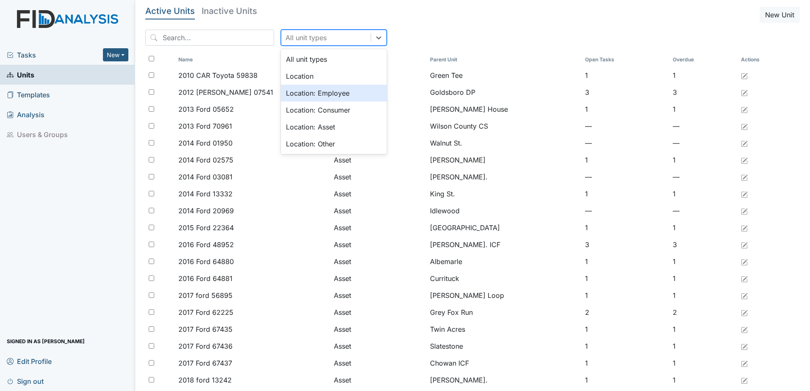
drag, startPoint x: 308, startPoint y: 75, endPoint x: 306, endPoint y: 86, distance: 11.1
click at [306, 86] on div "All unit types Location Location: Employee Location: Consumer Location: Asset L…" at bounding box center [334, 101] width 106 height 105
click at [305, 92] on div "Location: Employee" at bounding box center [334, 93] width 106 height 17
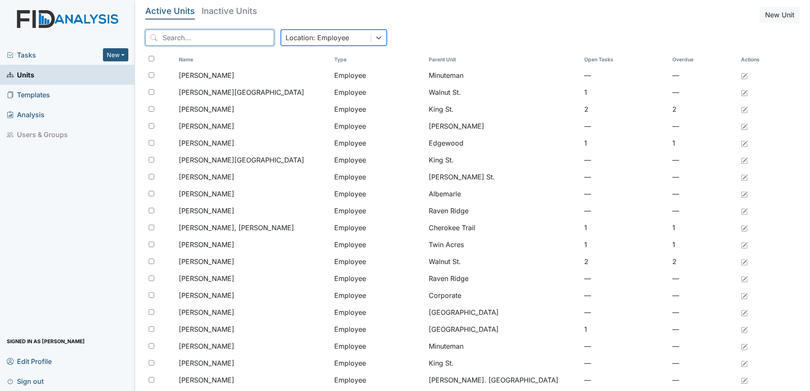
click at [189, 32] on input "search" at bounding box center [209, 38] width 129 height 16
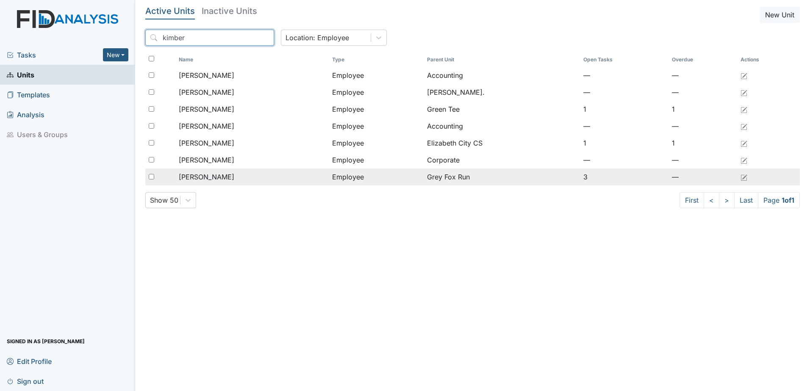
type input "kimber"
click at [207, 176] on span "[PERSON_NAME]" at bounding box center [207, 177] width 56 height 10
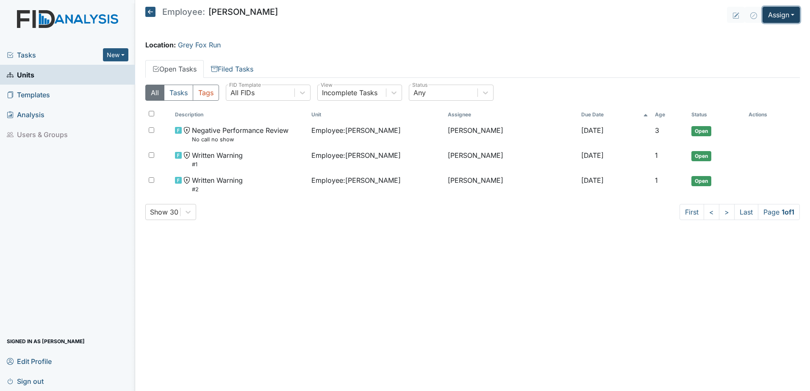
click at [783, 13] on button "Assign" at bounding box center [781, 15] width 37 height 16
click at [769, 50] on link "Assign Inspection" at bounding box center [761, 48] width 76 height 14
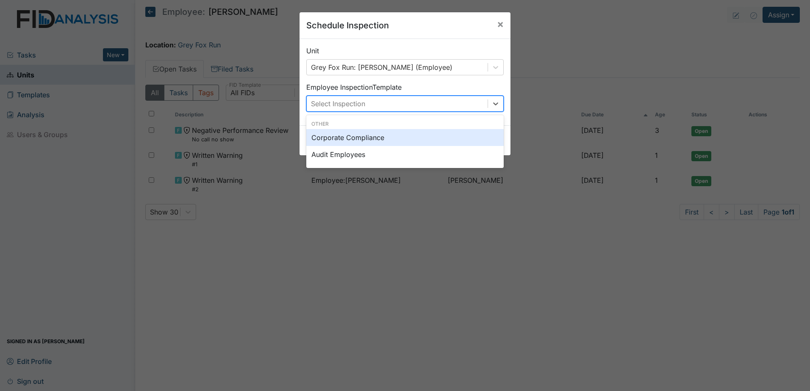
click at [447, 102] on div "Select Inspection" at bounding box center [397, 103] width 181 height 15
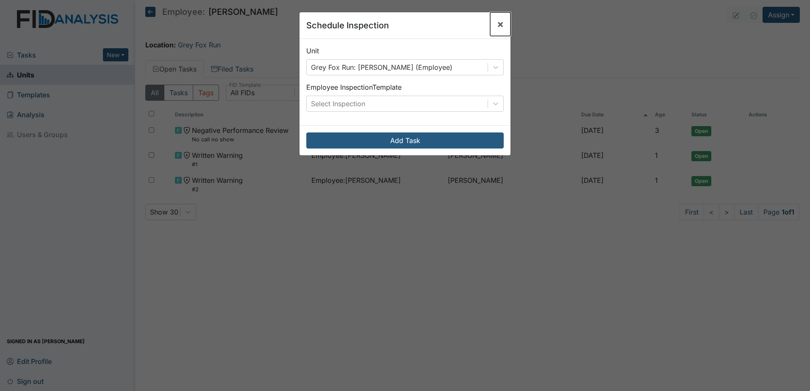
click at [501, 25] on button "×" at bounding box center [500, 24] width 20 height 24
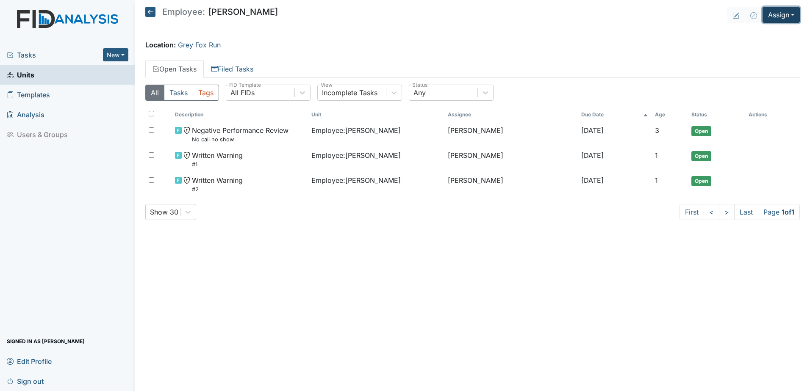
click at [783, 9] on button "Assign" at bounding box center [781, 15] width 37 height 16
click at [758, 36] on link "Assign Form" at bounding box center [761, 35] width 76 height 14
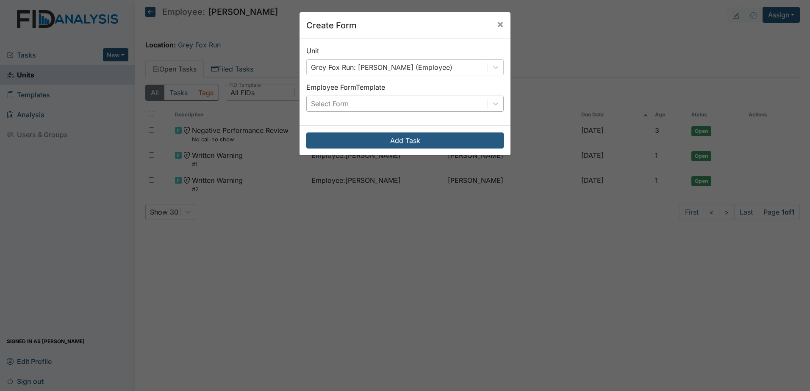
click at [423, 98] on div "Select Form" at bounding box center [397, 103] width 181 height 15
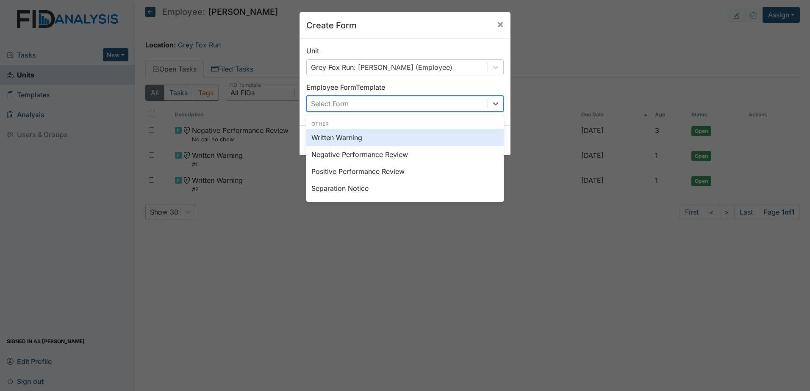
click at [400, 137] on div "Written Warning" at bounding box center [404, 137] width 197 height 17
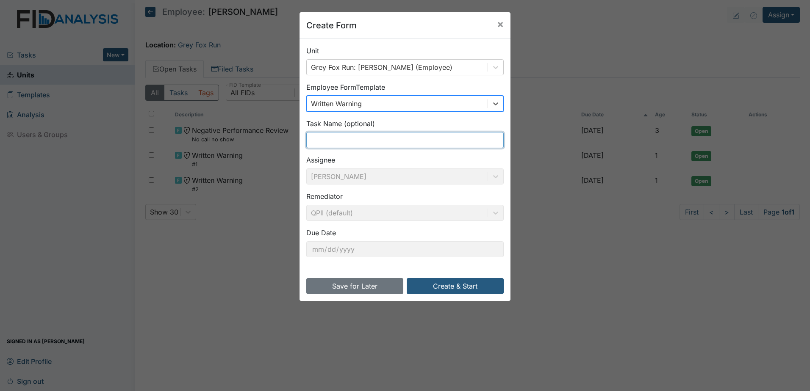
click at [396, 142] on input "text" at bounding box center [404, 140] width 197 height 16
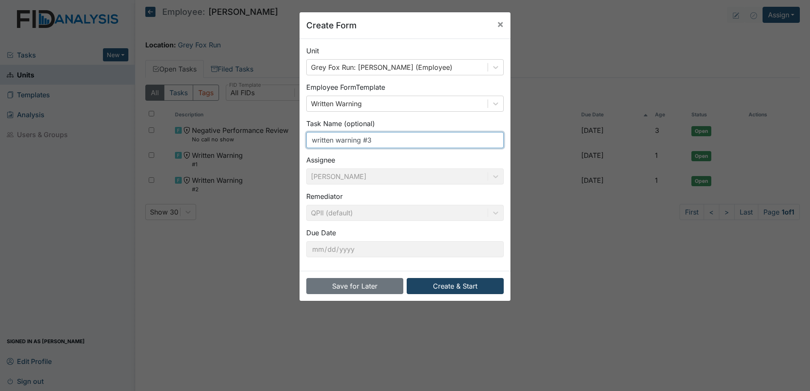
type input "written warning #3"
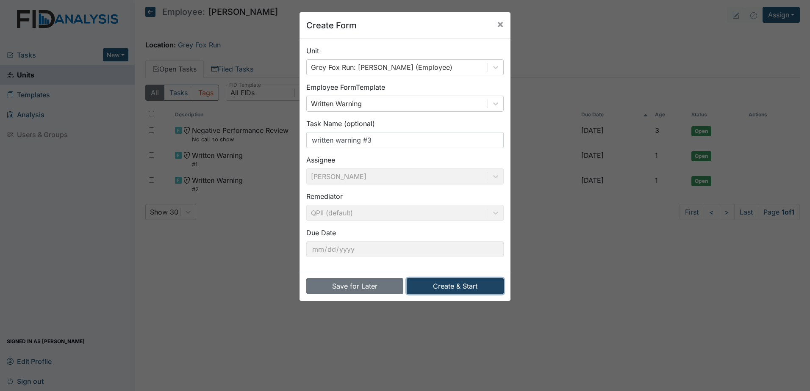
click at [466, 283] on button "Create & Start" at bounding box center [455, 286] width 97 height 16
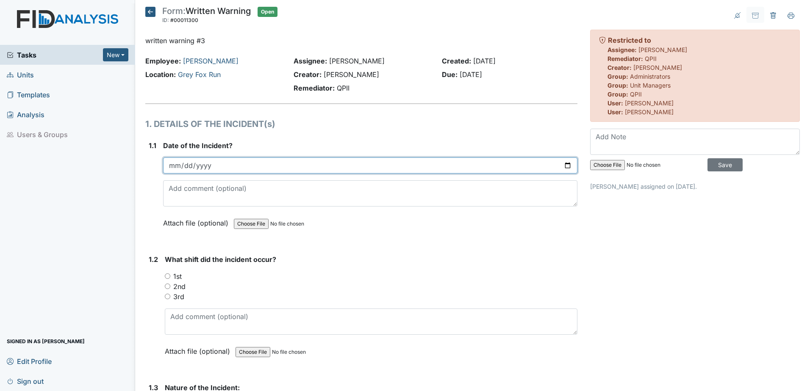
click at [561, 163] on input "date" at bounding box center [370, 166] width 414 height 16
type input "[DATE]"
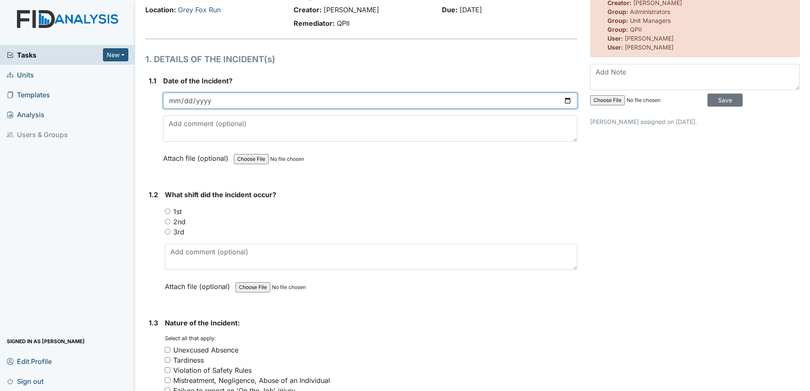
scroll to position [85, 0]
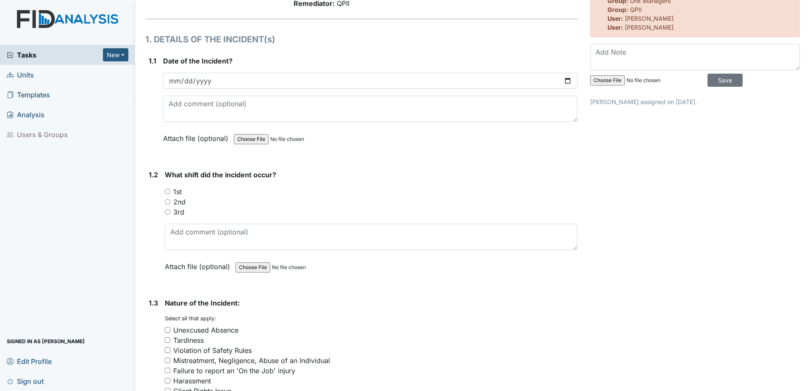
click at [171, 191] on div "1st" at bounding box center [371, 192] width 413 height 10
click at [168, 192] on input "1st" at bounding box center [168, 192] width 6 height 6
radio input "true"
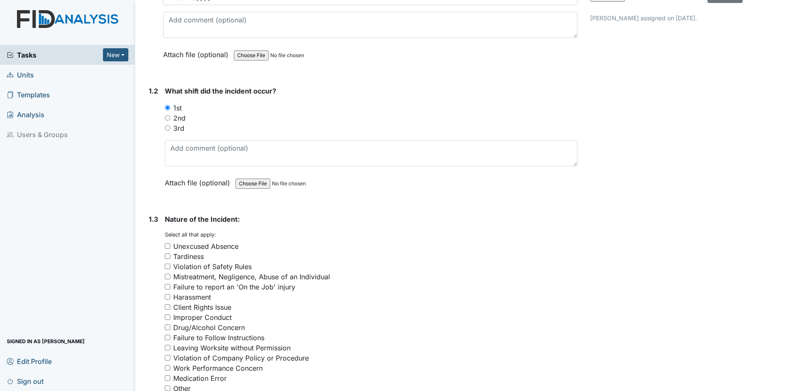
scroll to position [169, 0]
click at [165, 247] on input "Unexcused Absence" at bounding box center [168, 246] width 6 height 6
checkbox input "true"
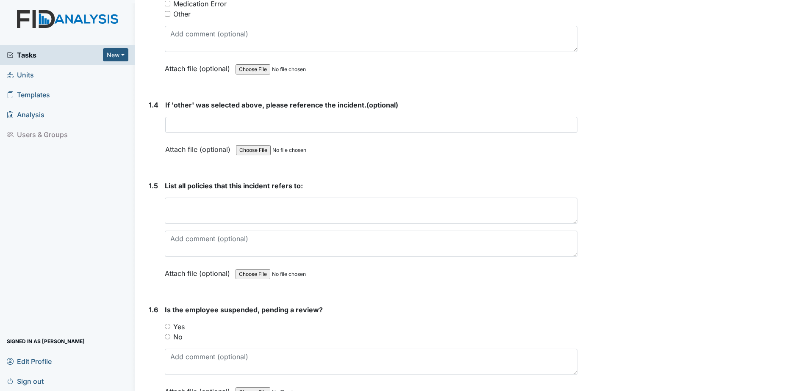
scroll to position [551, 0]
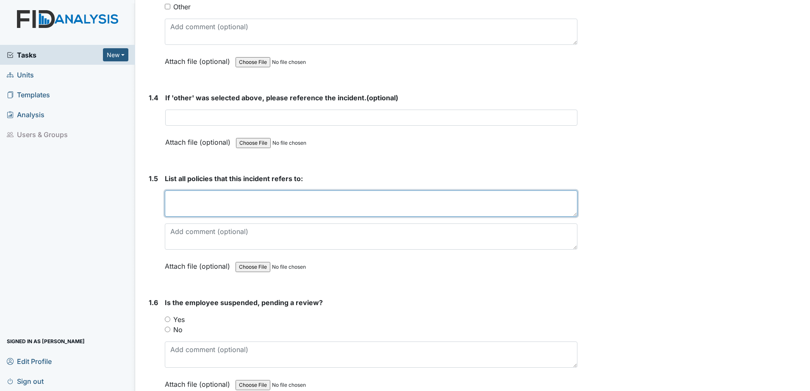
click at [201, 204] on textarea at bounding box center [371, 204] width 413 height 26
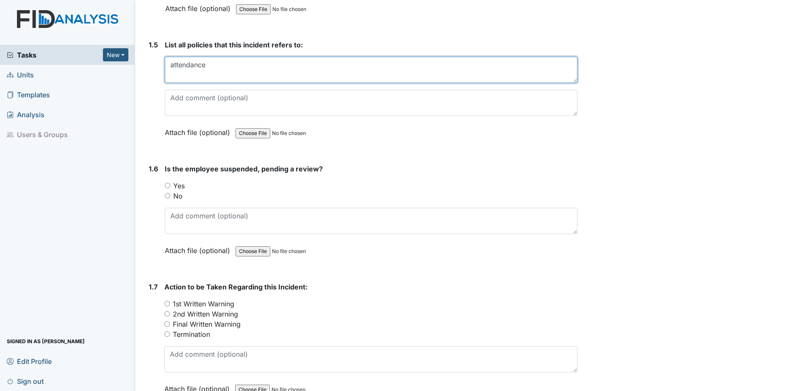
scroll to position [720, 0]
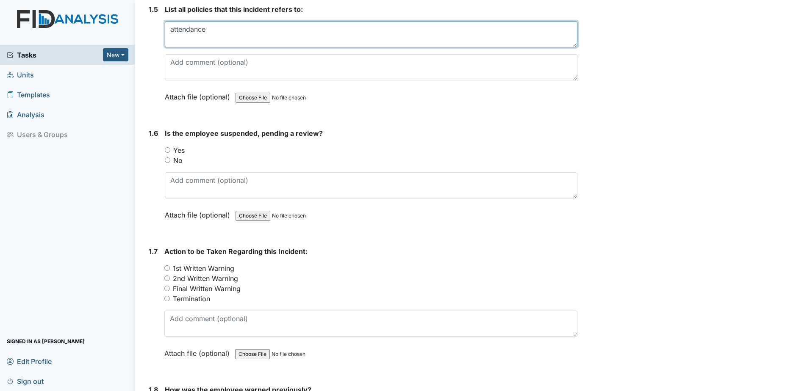
type textarea "attendance"
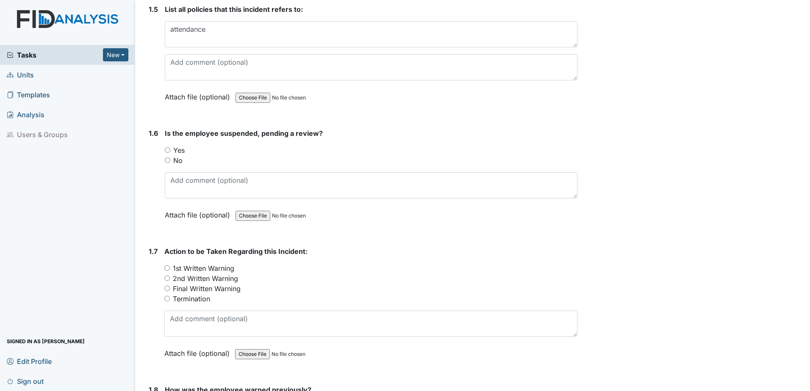
click at [178, 155] on label "Yes" at bounding box center [178, 150] width 11 height 10
click at [170, 153] on input "Yes" at bounding box center [168, 150] width 6 height 6
radio input "true"
click at [177, 159] on label "No" at bounding box center [177, 160] width 9 height 10
click at [170, 159] on input "No" at bounding box center [168, 161] width 6 height 6
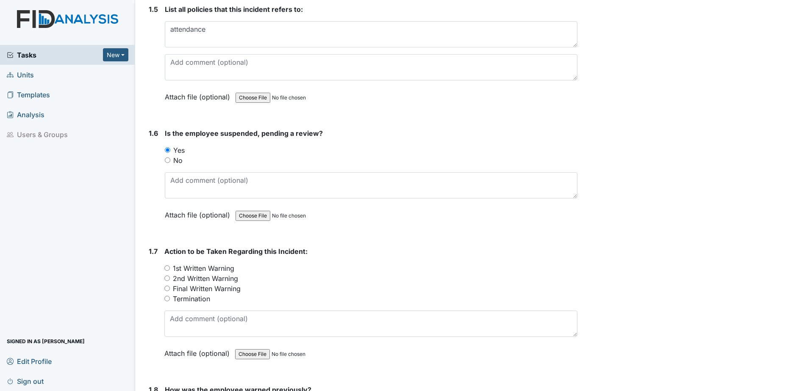
radio input "true"
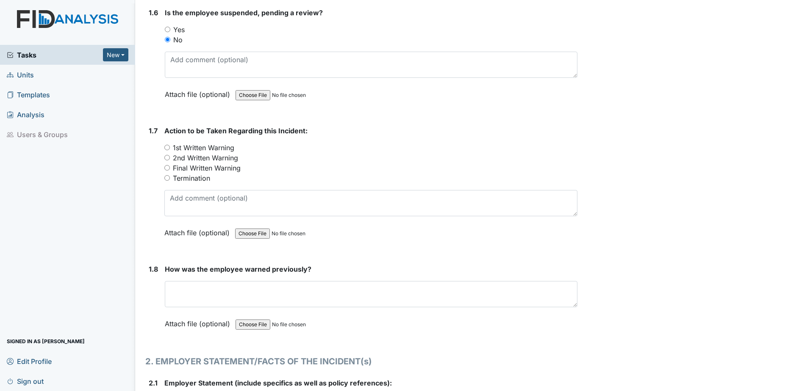
scroll to position [847, 0]
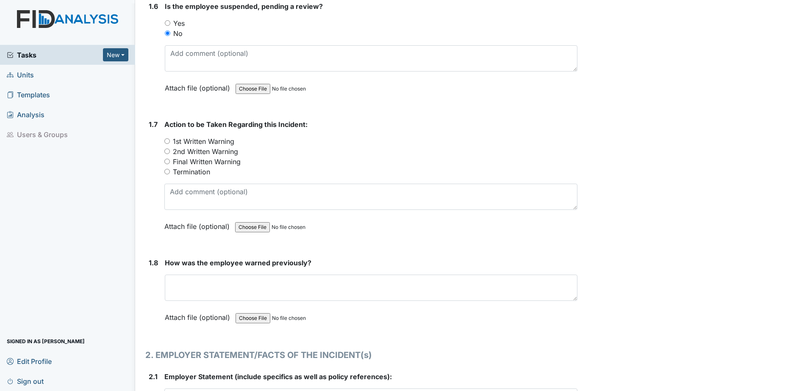
click at [177, 162] on label "Final Written Warning" at bounding box center [207, 162] width 68 height 10
click at [170, 162] on input "Final Written Warning" at bounding box center [167, 162] width 6 height 6
radio input "true"
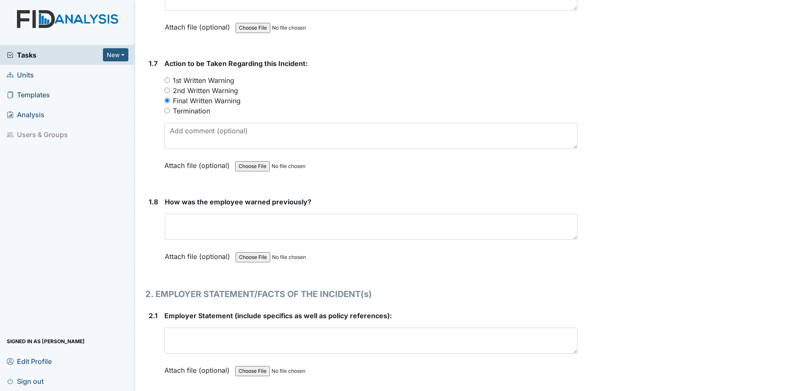
scroll to position [974, 0]
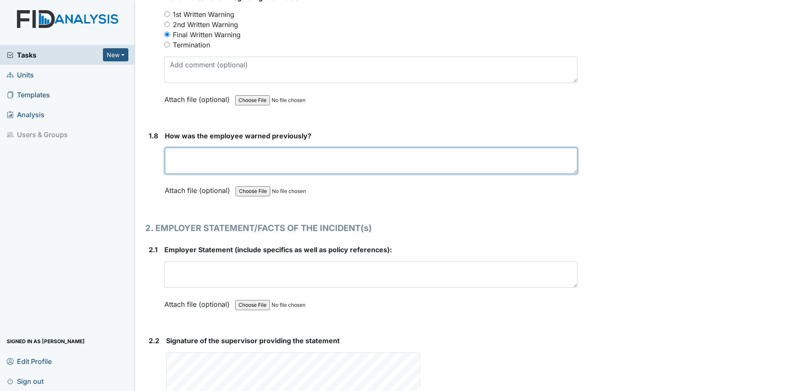
click at [180, 167] on textarea at bounding box center [371, 161] width 413 height 26
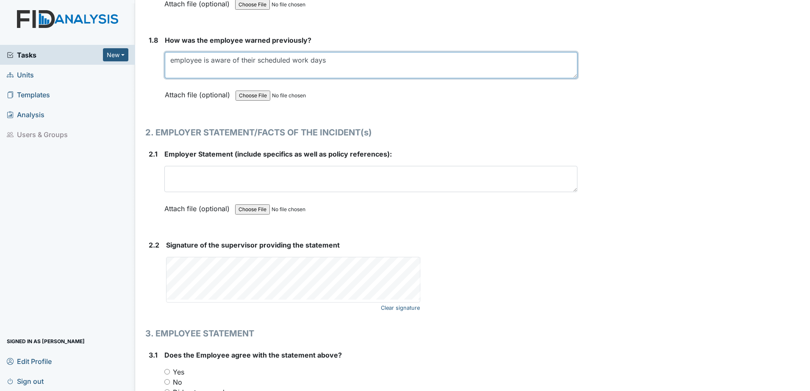
scroll to position [1059, 0]
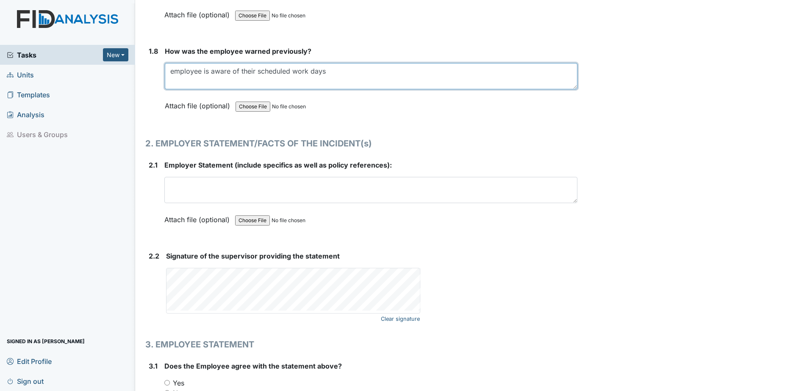
type textarea "employee is aware of their scheduled work days"
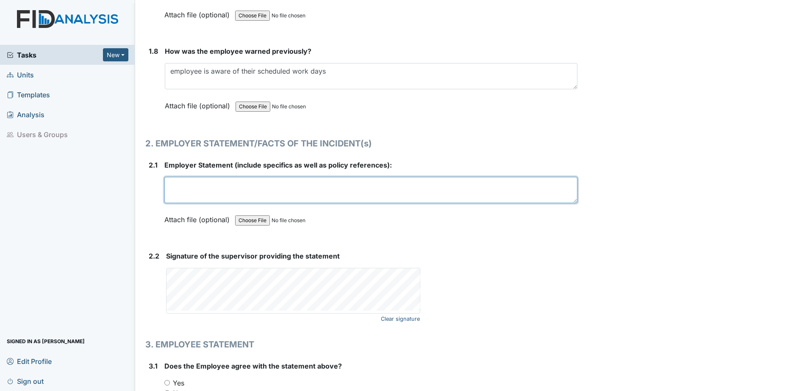
click at [191, 185] on textarea at bounding box center [370, 190] width 413 height 26
type textarea "e"
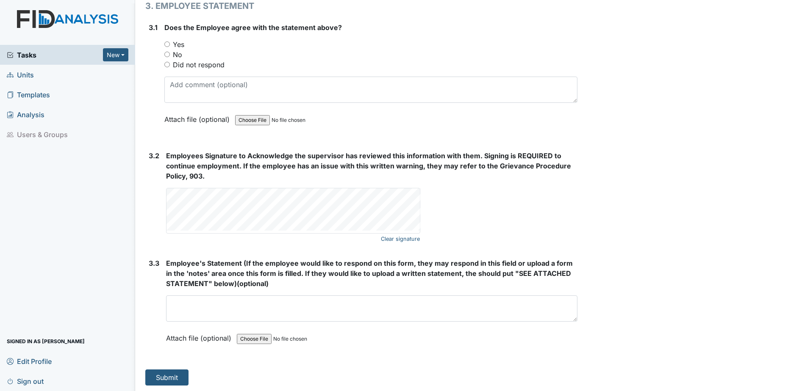
scroll to position [1399, 0]
type textarea "no call, no show for shift"
click at [168, 375] on button "Submit" at bounding box center [166, 377] width 43 height 16
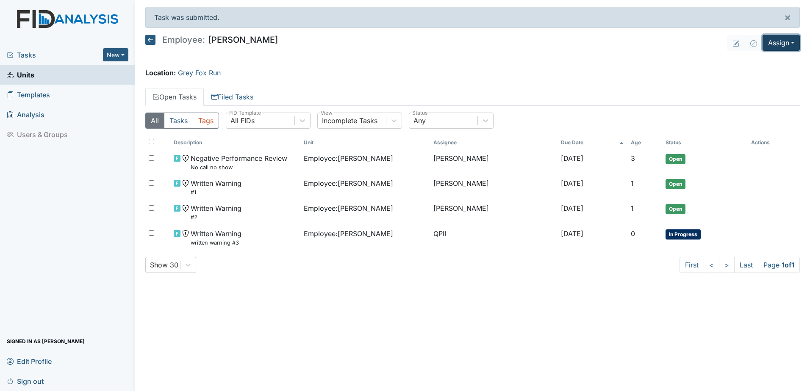
click at [785, 44] on button "Assign" at bounding box center [781, 43] width 37 height 16
click at [759, 60] on link "Assign Form" at bounding box center [761, 63] width 76 height 14
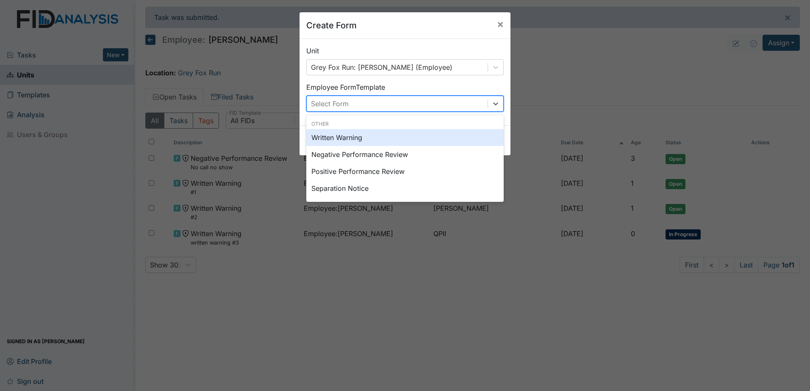
click at [355, 105] on div "Select Form" at bounding box center [397, 103] width 181 height 15
drag, startPoint x: 344, startPoint y: 189, endPoint x: 378, endPoint y: 137, distance: 61.4
click at [378, 137] on div "Written Warning Negative Performance Review Positive Performance Review Separat…" at bounding box center [404, 163] width 197 height 68
click at [377, 136] on div "Written Warning" at bounding box center [404, 137] width 197 height 17
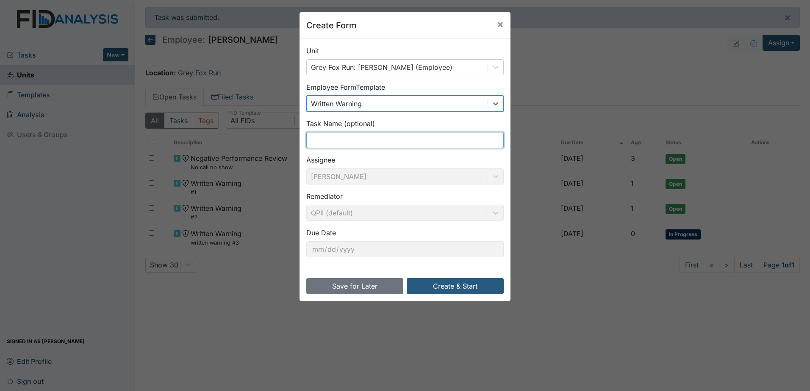
click at [369, 142] on input "text" at bounding box center [404, 140] width 197 height 16
type input "w"
drag, startPoint x: 369, startPoint y: 140, endPoint x: 279, endPoint y: 149, distance: 91.1
click at [279, 149] on div "Create Form × Unit Grey Fox Run: Rector, Kimberly (Employee) Employee Form Temp…" at bounding box center [405, 195] width 810 height 391
click at [309, 142] on input "w" at bounding box center [404, 140] width 197 height 16
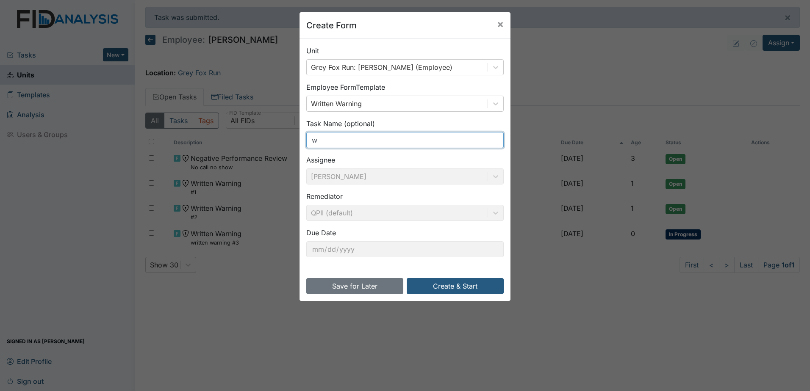
click at [385, 144] on input "w" at bounding box center [404, 140] width 197 height 16
type input "Final Notice"
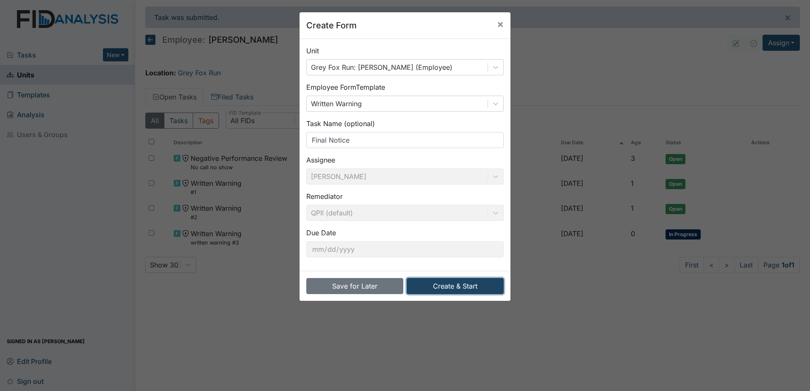
click at [445, 289] on button "Create & Start" at bounding box center [455, 286] width 97 height 16
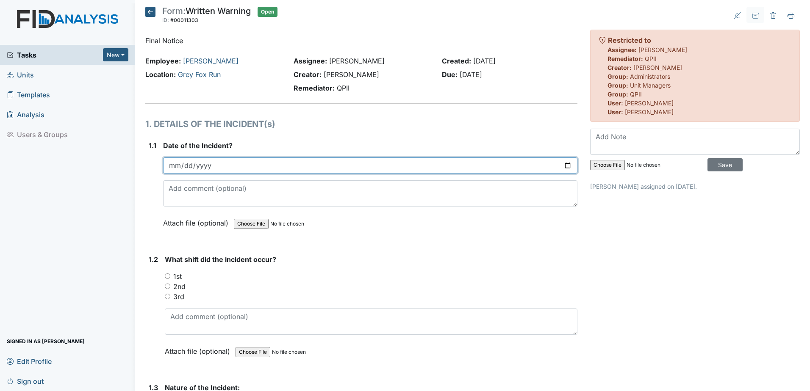
click at [564, 164] on input "date" at bounding box center [370, 166] width 414 height 16
type input "2025-09-17"
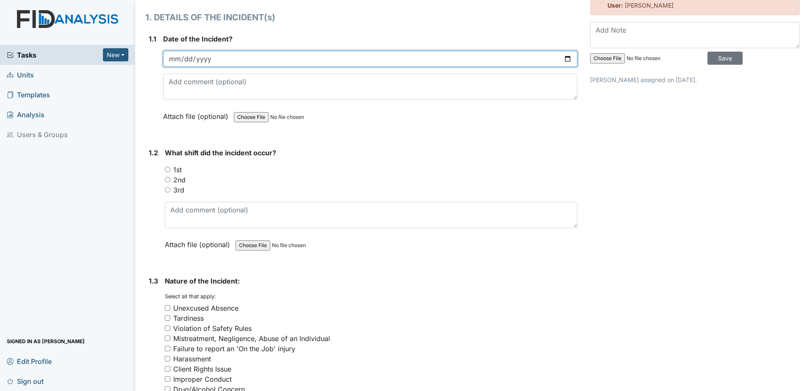
scroll to position [127, 0]
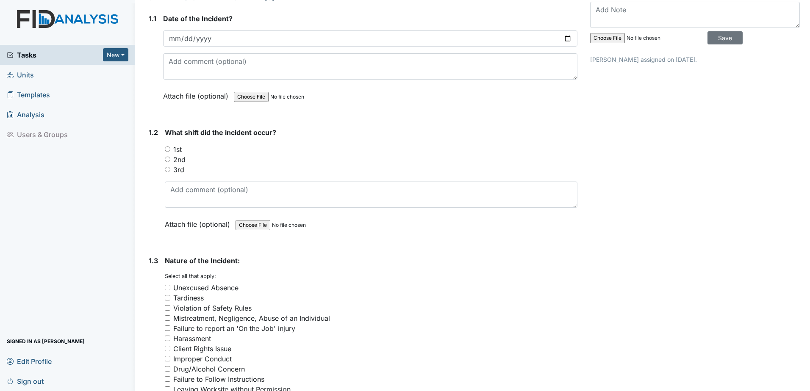
click at [173, 150] on div "1st" at bounding box center [371, 149] width 413 height 10
click at [176, 149] on label "1st" at bounding box center [177, 149] width 8 height 10
click at [170, 149] on input "1st" at bounding box center [168, 150] width 6 height 6
radio input "true"
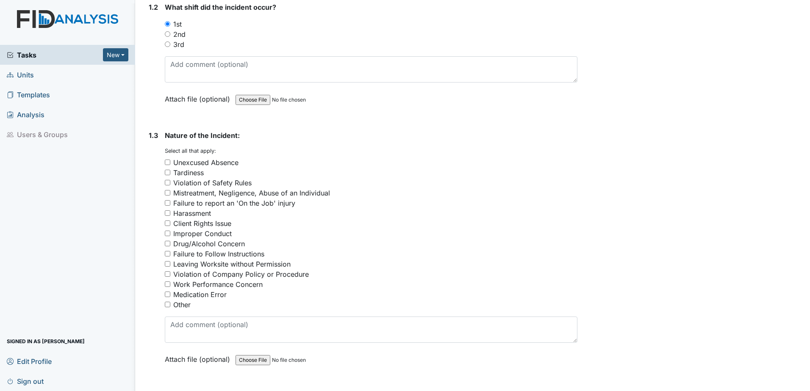
scroll to position [254, 0]
click at [187, 159] on div "Unexcused Absence" at bounding box center [205, 161] width 65 height 10
click at [170, 159] on input "Unexcused Absence" at bounding box center [168, 161] width 6 height 6
checkbox input "true"
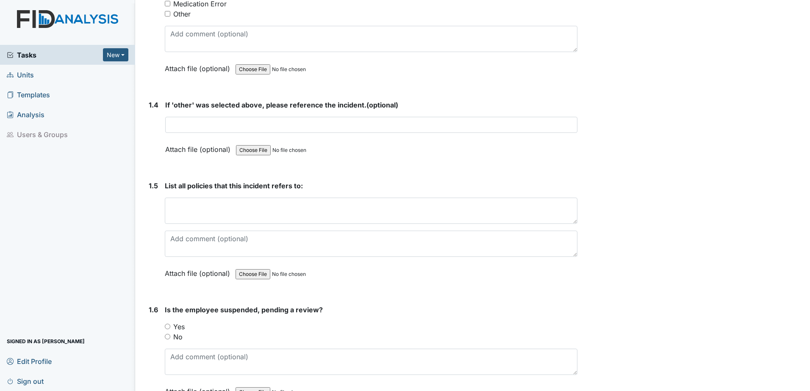
scroll to position [551, 0]
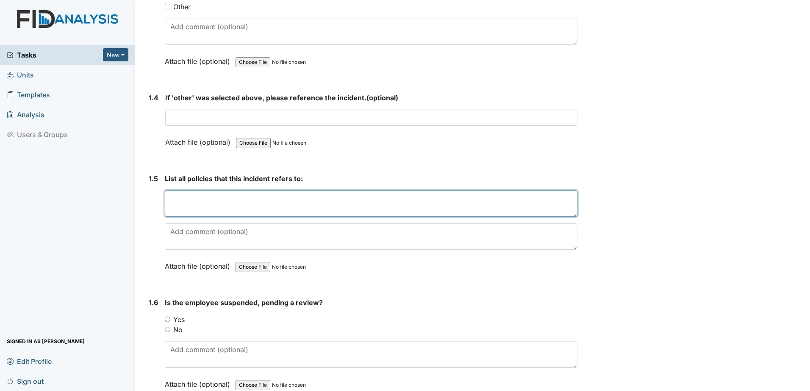
click at [197, 198] on textarea at bounding box center [371, 204] width 413 height 26
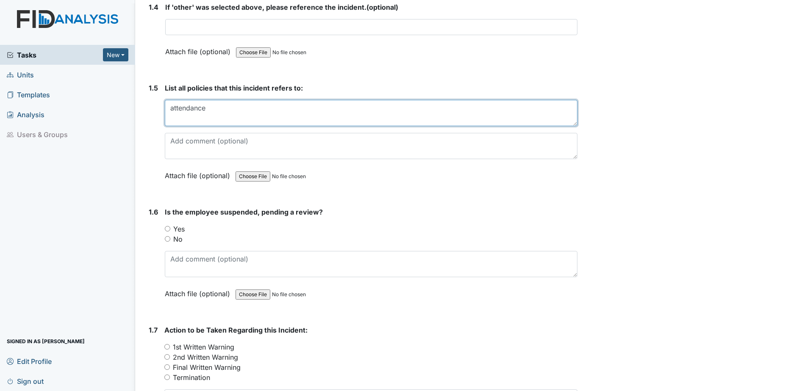
scroll to position [678, 0]
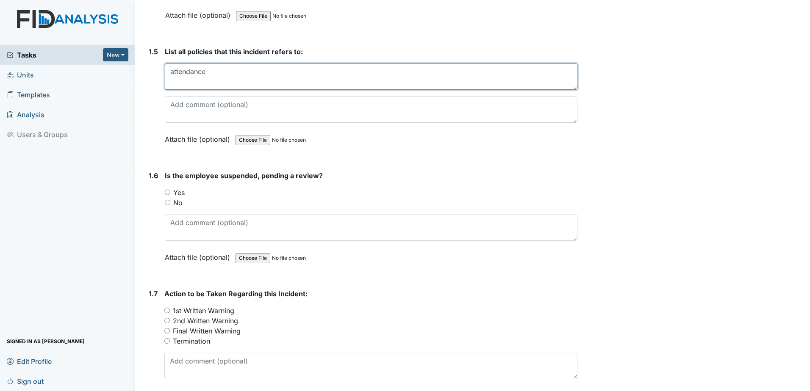
type textarea "attendance"
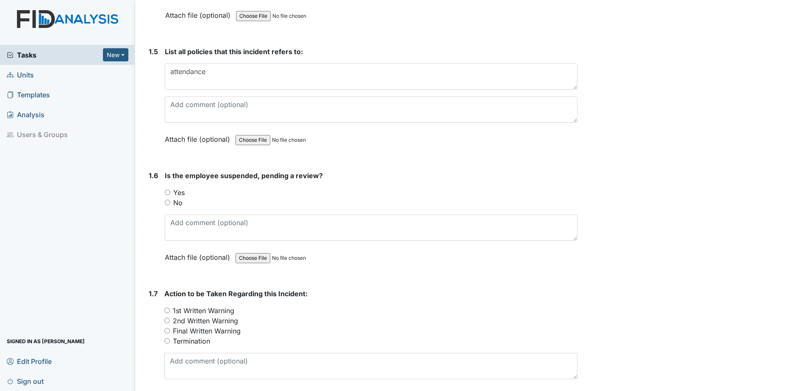
click at [175, 201] on label "No" at bounding box center [177, 203] width 9 height 10
click at [170, 201] on input "No" at bounding box center [168, 203] width 6 height 6
radio input "true"
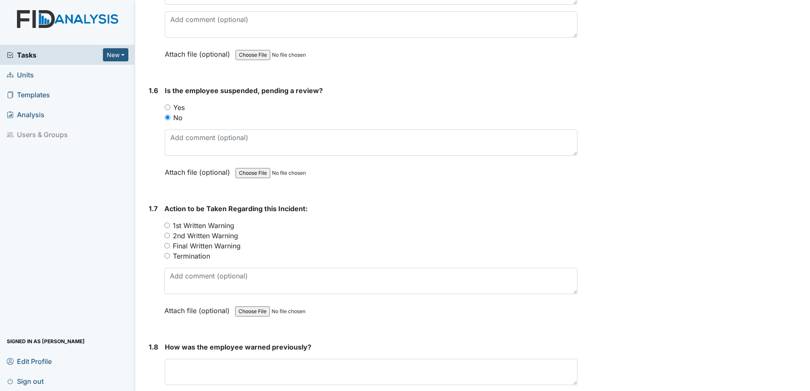
scroll to position [805, 0]
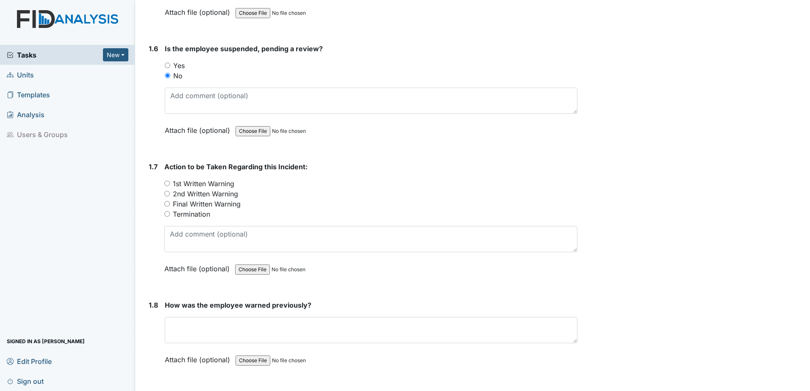
click at [175, 216] on label "Termination" at bounding box center [191, 214] width 37 height 10
click at [170, 216] on input "Termination" at bounding box center [167, 214] width 6 height 6
radio input "true"
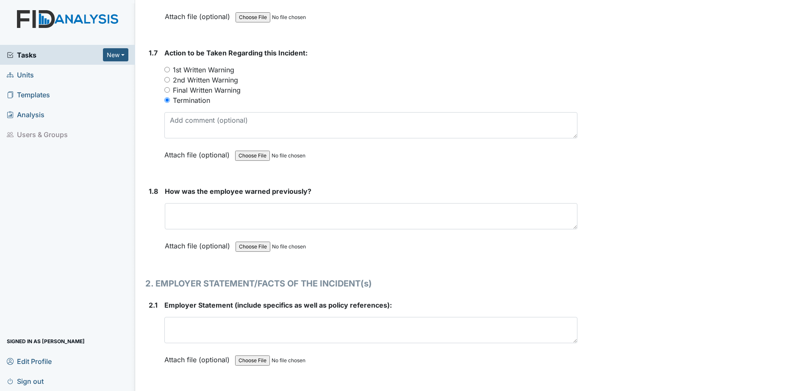
scroll to position [932, 0]
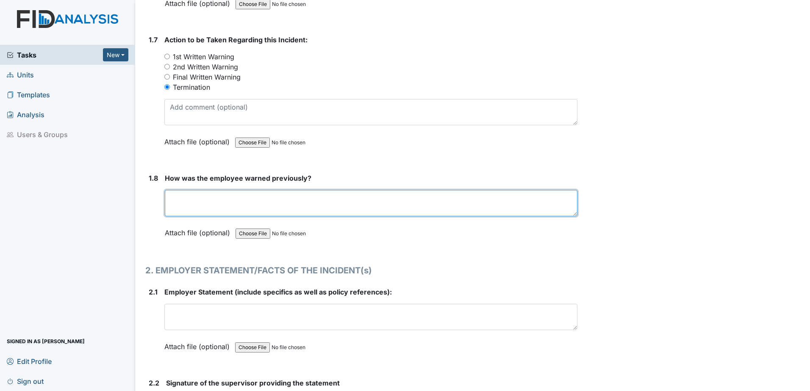
click at [202, 203] on textarea at bounding box center [371, 203] width 413 height 26
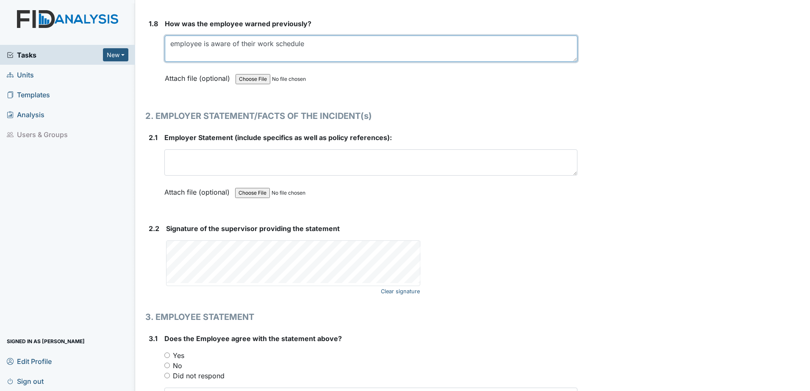
scroll to position [1102, 0]
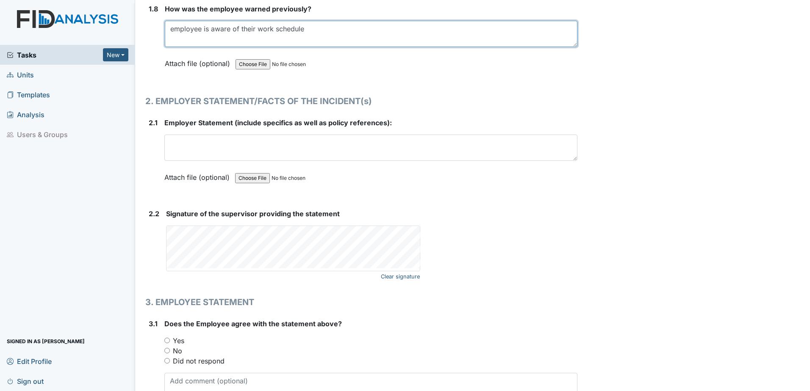
type textarea "employee is aware of their work schedule"
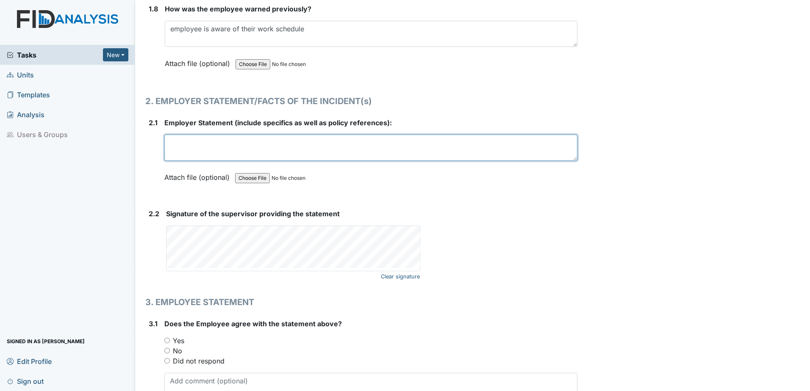
click at [232, 141] on textarea at bounding box center [370, 148] width 413 height 26
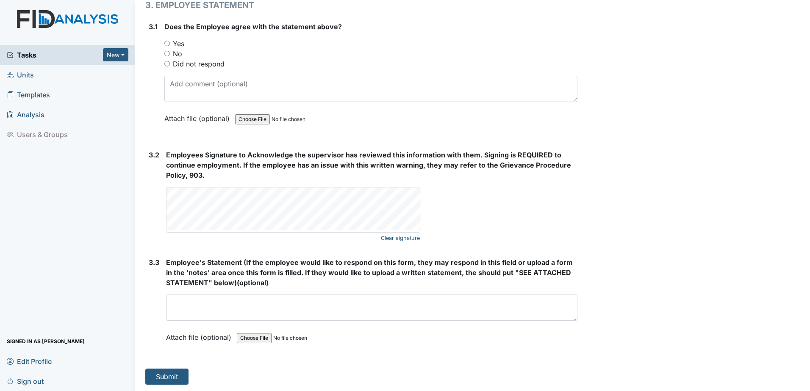
scroll to position [1399, 0]
type textarea "no call, no show"
click at [170, 372] on button "Submit" at bounding box center [166, 377] width 43 height 16
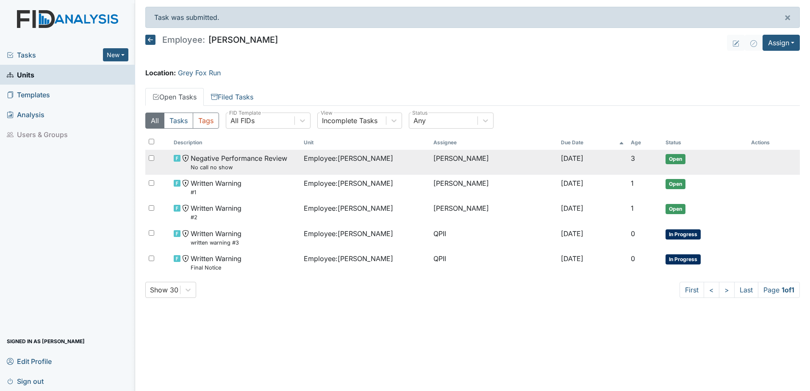
click at [373, 165] on td "Employee : [PERSON_NAME]" at bounding box center [365, 162] width 130 height 25
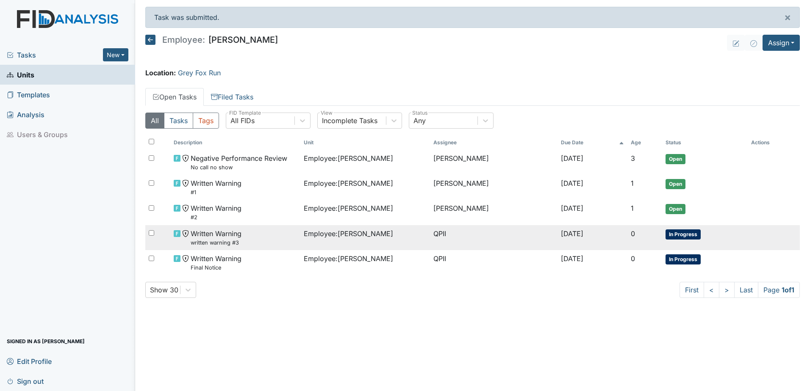
click at [437, 233] on td "QPII" at bounding box center [493, 237] width 127 height 25
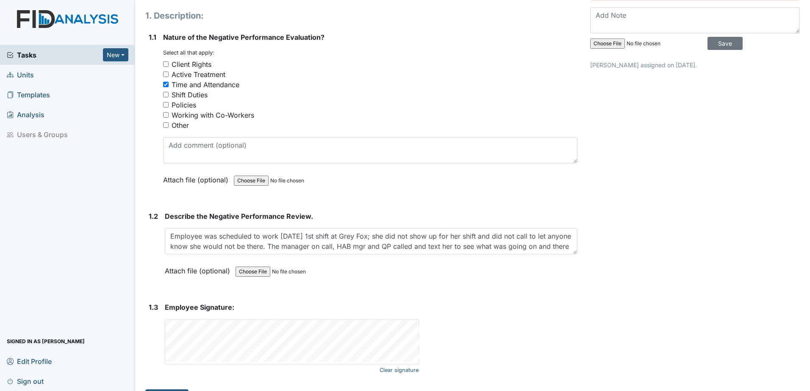
scroll to position [116, 0]
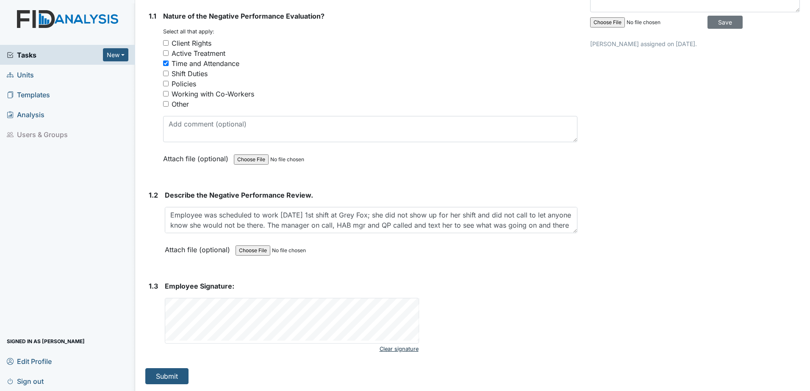
click at [382, 350] on link "Clear signature" at bounding box center [399, 349] width 39 height 11
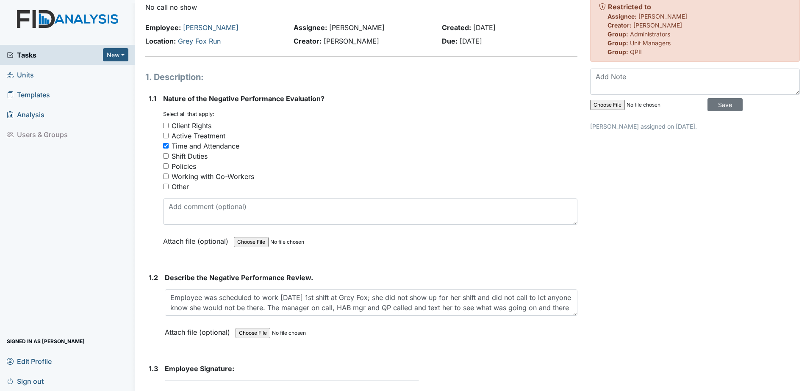
scroll to position [0, 0]
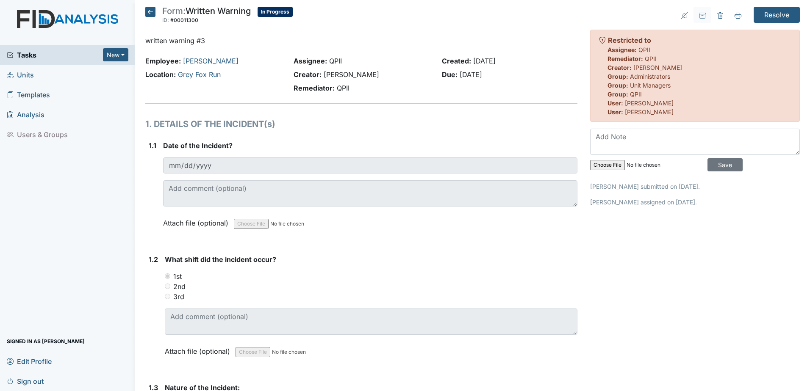
click at [148, 11] on icon at bounding box center [150, 12] width 10 height 10
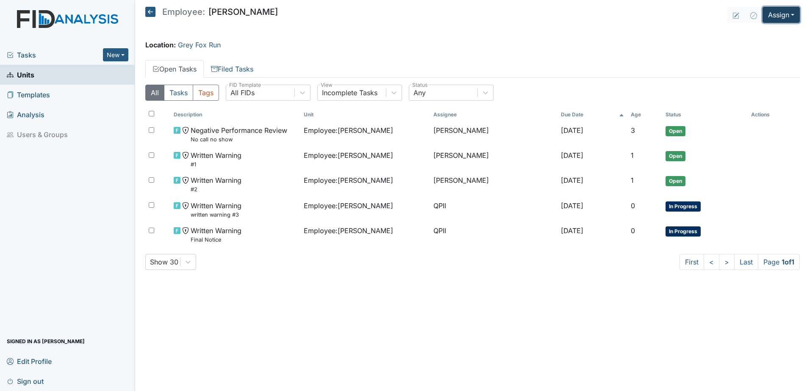
drag, startPoint x: 794, startPoint y: 8, endPoint x: 793, endPoint y: 14, distance: 6.1
click at [794, 8] on button "Assign" at bounding box center [781, 15] width 37 height 16
click at [763, 35] on link "Assign Form" at bounding box center [761, 35] width 76 height 14
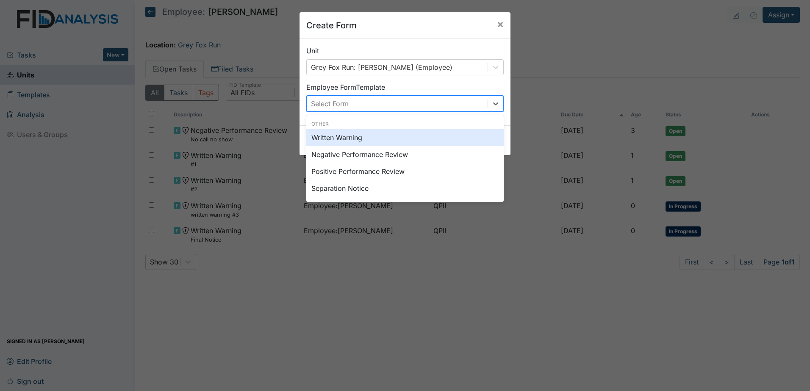
click at [435, 103] on div "Select Form" at bounding box center [397, 103] width 181 height 15
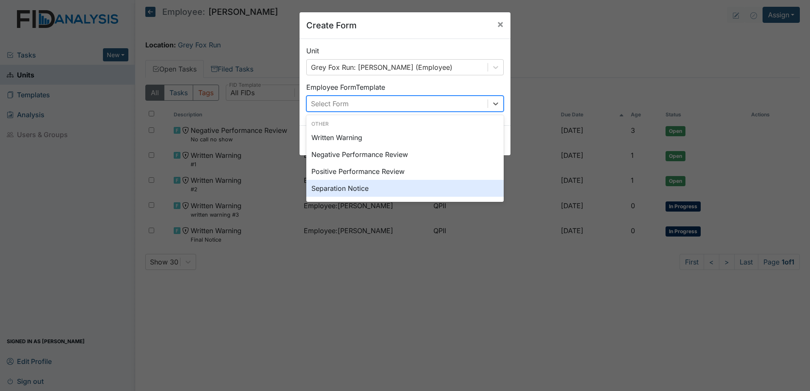
click at [431, 185] on div "Separation Notice" at bounding box center [404, 188] width 197 height 17
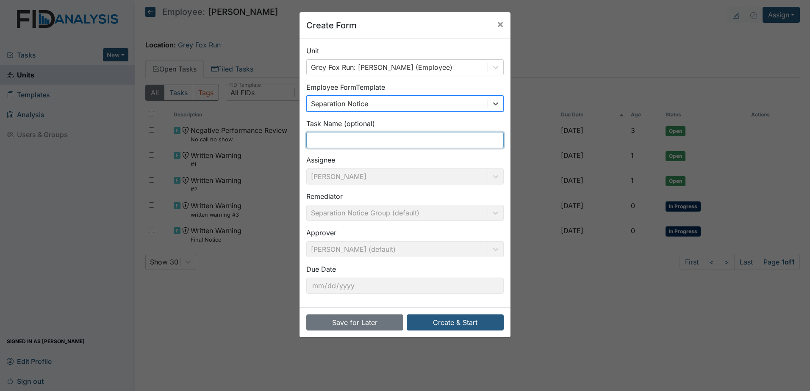
click at [406, 139] on input "text" at bounding box center [404, 140] width 197 height 16
type input "Separation Notice"
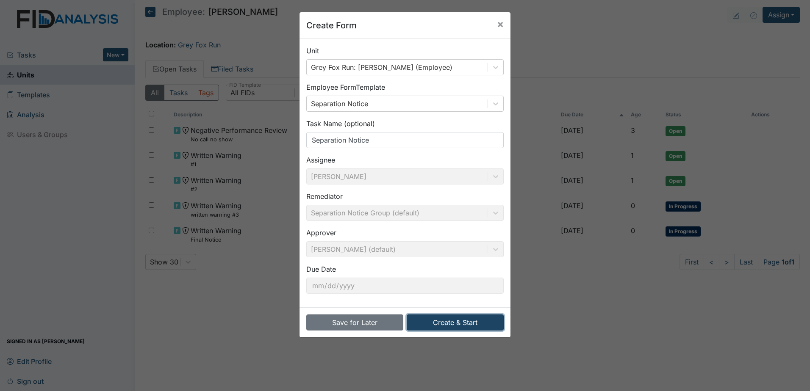
click at [453, 319] on button "Create & Start" at bounding box center [455, 323] width 97 height 16
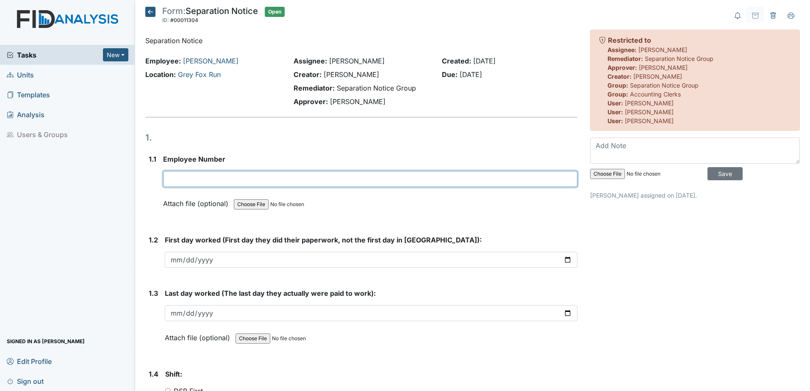
click at [206, 176] on input "text" at bounding box center [370, 179] width 414 height 16
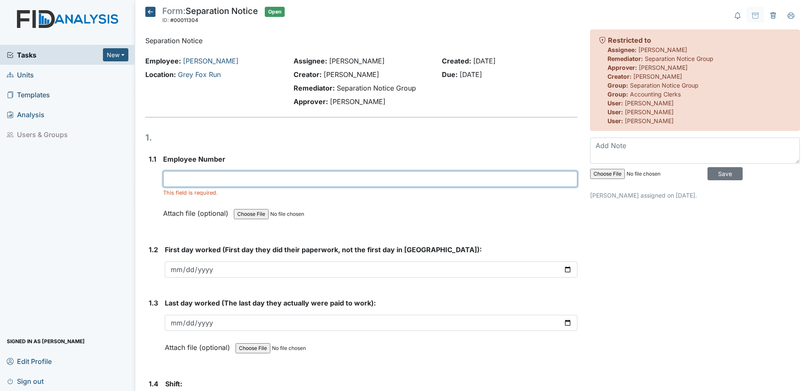
drag, startPoint x: 214, startPoint y: 180, endPoint x: 214, endPoint y: 176, distance: 4.3
click at [214, 180] on input "text" at bounding box center [370, 179] width 414 height 16
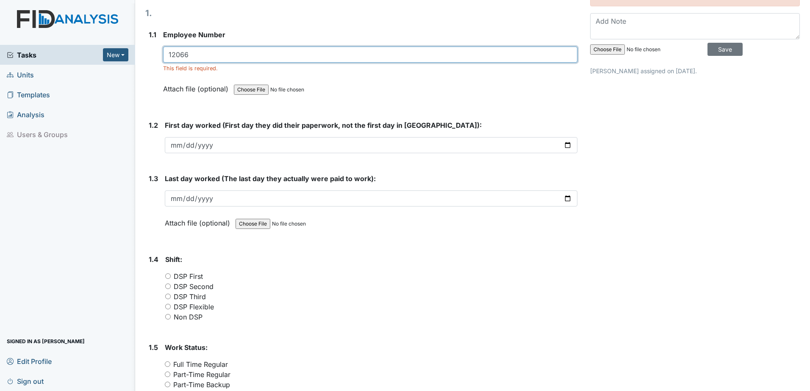
scroll to position [127, 0]
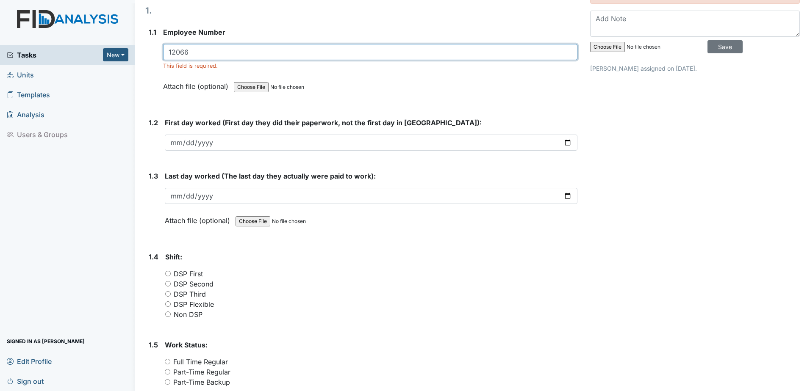
type input "12066"
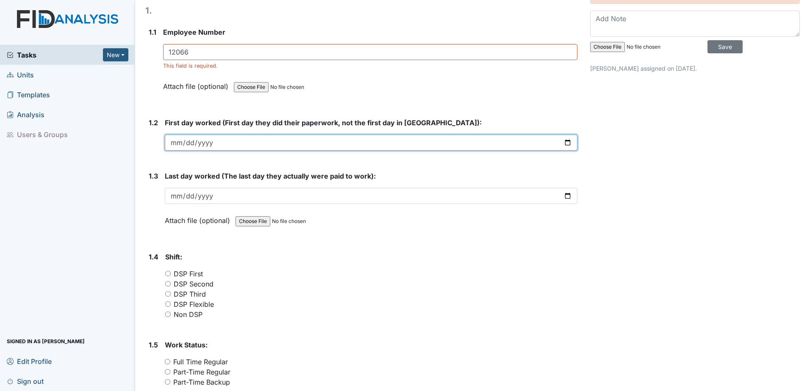
click at [238, 147] on input "date" at bounding box center [371, 143] width 413 height 16
type input "2025-08-13"
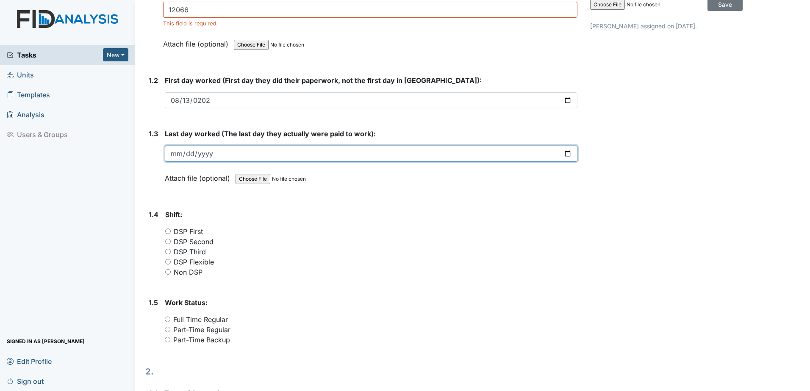
click at [261, 153] on input "date" at bounding box center [371, 154] width 413 height 16
type input "2025-09-11"
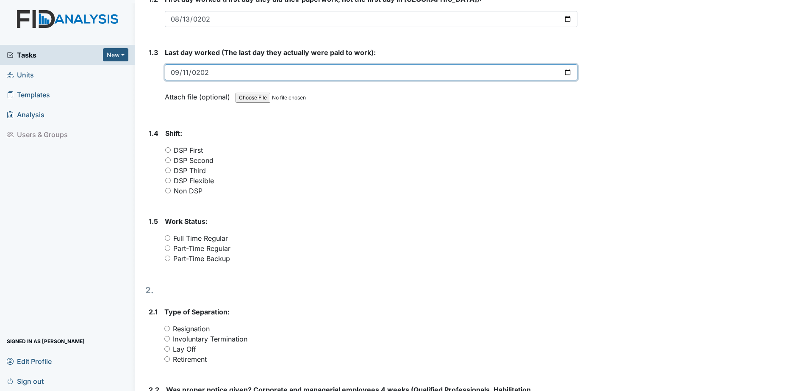
scroll to position [254, 0]
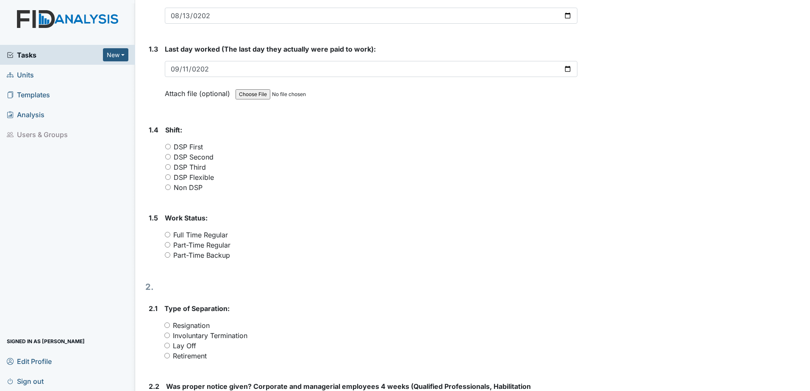
click at [202, 146] on label "DSP First" at bounding box center [188, 147] width 29 height 10
click at [171, 146] on input "DSP First" at bounding box center [168, 147] width 6 height 6
radio input "true"
click at [215, 236] on label "Full Time Regular" at bounding box center [200, 235] width 55 height 10
click at [170, 236] on input "Full Time Regular" at bounding box center [168, 235] width 6 height 6
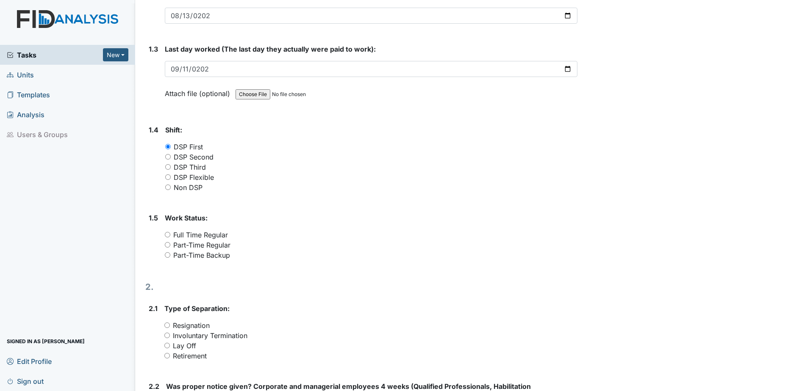
radio input "true"
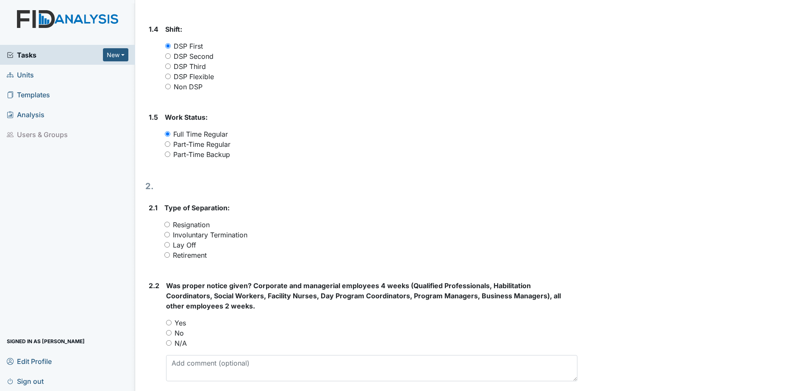
scroll to position [424, 0]
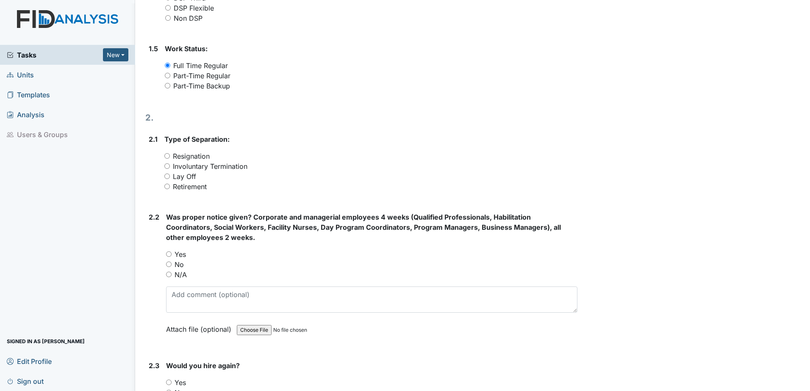
click at [194, 166] on label "Involuntary Termination" at bounding box center [210, 166] width 75 height 10
click at [170, 166] on input "Involuntary Termination" at bounding box center [167, 167] width 6 height 6
radio input "true"
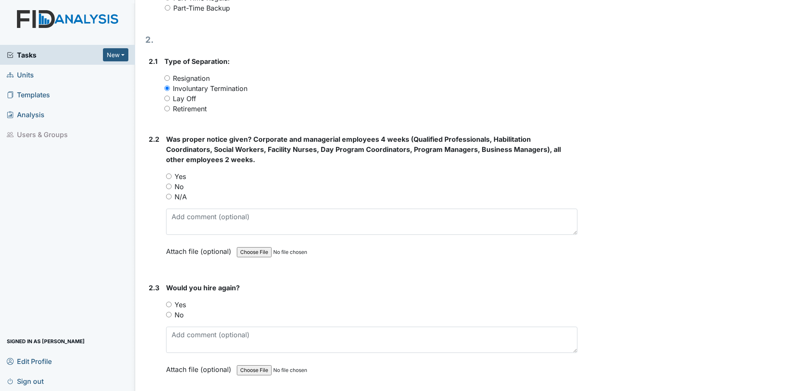
scroll to position [508, 0]
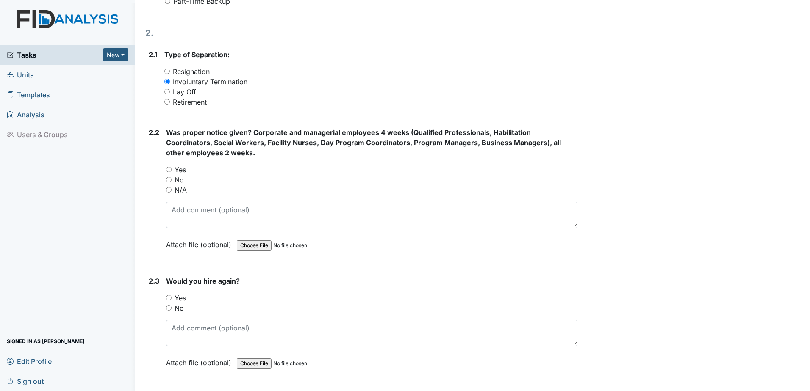
click at [183, 182] on label "No" at bounding box center [179, 180] width 9 height 10
click at [172, 182] on input "No" at bounding box center [169, 180] width 6 height 6
radio input "true"
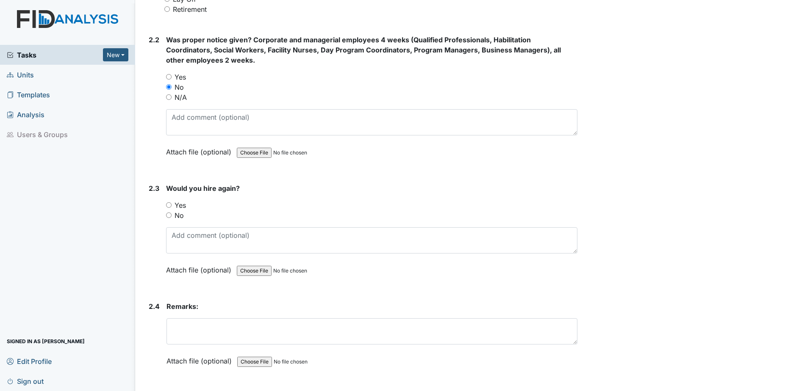
scroll to position [625, 0]
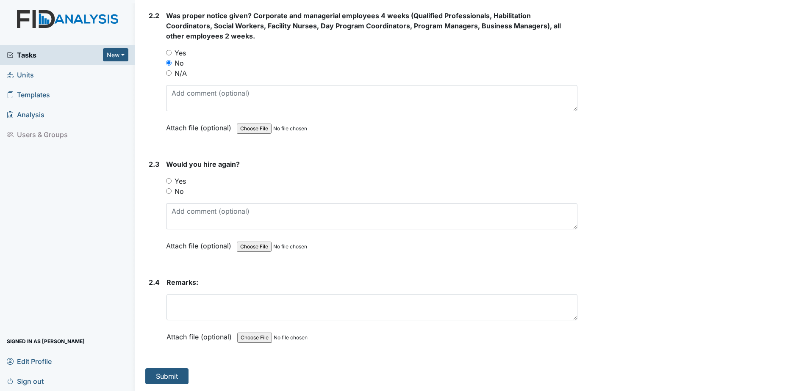
click at [180, 190] on label "No" at bounding box center [179, 191] width 9 height 10
click at [172, 190] on input "No" at bounding box center [169, 192] width 6 height 6
radio input "true"
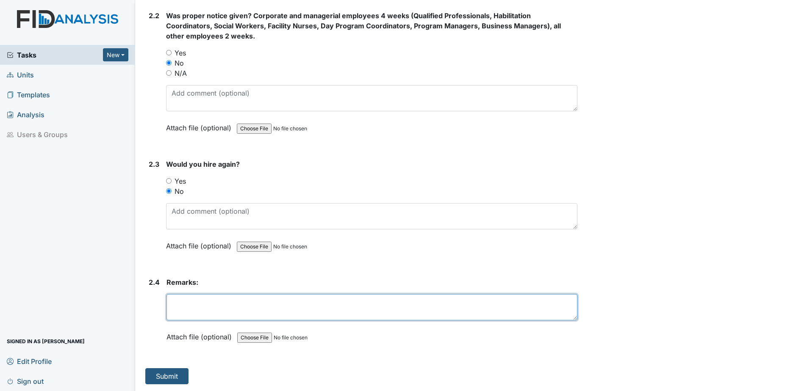
click at [217, 304] on textarea at bounding box center [372, 307] width 411 height 26
type textarea "s"
type textarea "employee had (4) no call no shows in the first 30 days of employment"
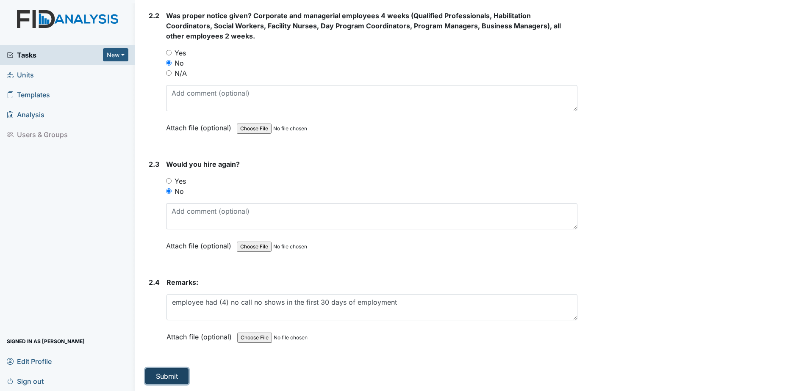
click at [163, 377] on button "Submit" at bounding box center [166, 377] width 43 height 16
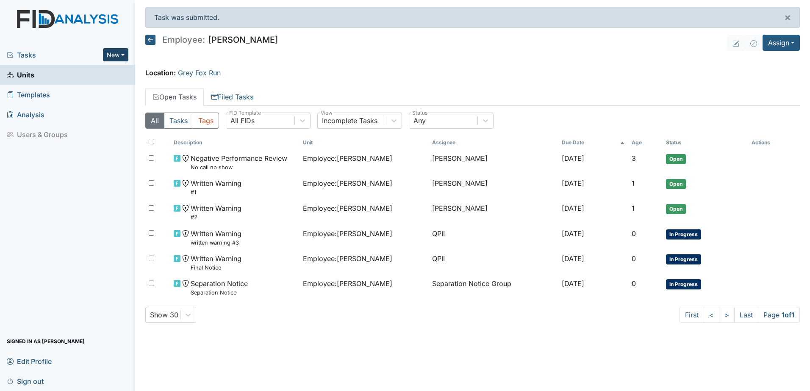
click at [120, 54] on button "New" at bounding box center [115, 54] width 25 height 13
click at [286, 67] on main "Task was submitted. × Employee: [PERSON_NAME] Assign Assign Form Assign Inspect…" at bounding box center [472, 195] width 675 height 391
click at [34, 73] on link "Units" at bounding box center [67, 75] width 135 height 20
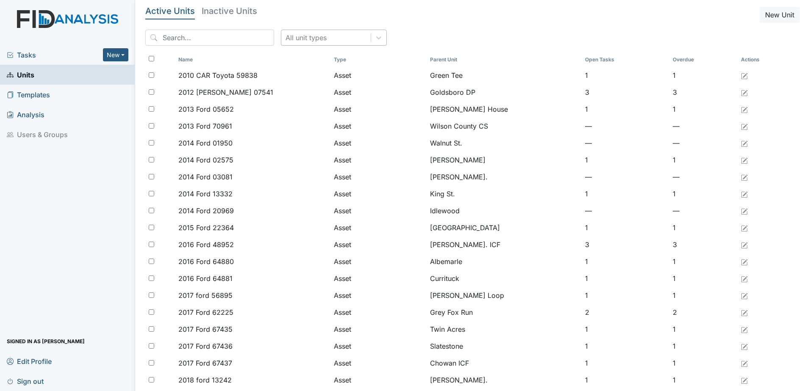
click at [320, 42] on div "All unit types" at bounding box center [325, 37] width 89 height 15
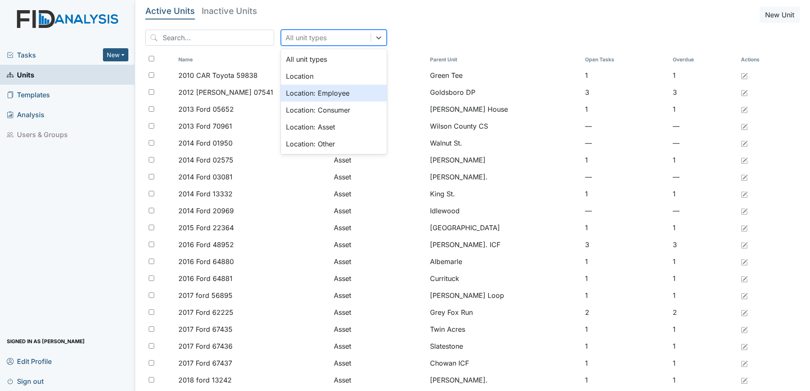
click at [301, 92] on div "Location: Employee" at bounding box center [334, 93] width 106 height 17
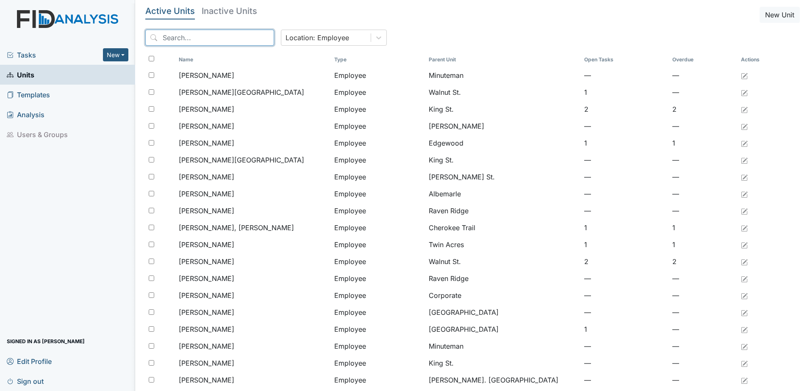
click at [207, 39] on input "search" at bounding box center [209, 38] width 129 height 16
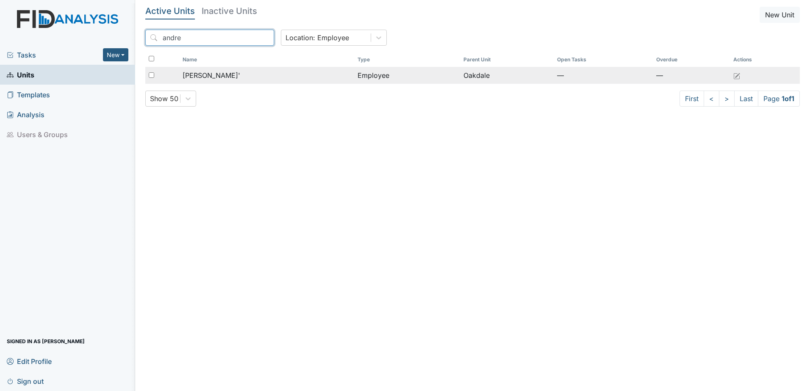
type input "andre"
click at [224, 72] on span "Holmes, Andre'" at bounding box center [212, 75] width 58 height 10
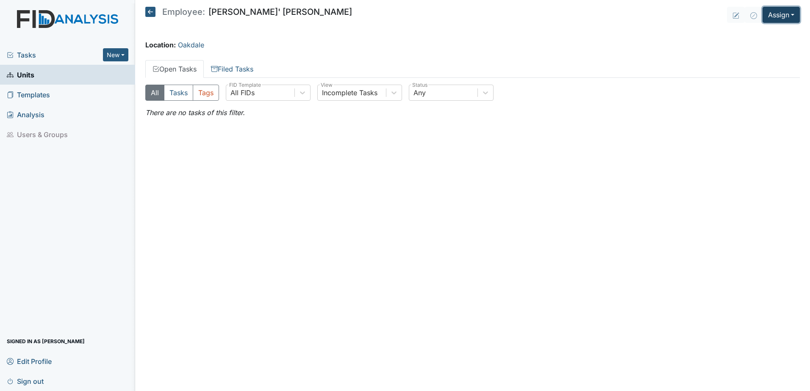
click at [769, 13] on button "Assign" at bounding box center [781, 15] width 37 height 16
click at [765, 37] on link "Assign Form" at bounding box center [761, 35] width 76 height 14
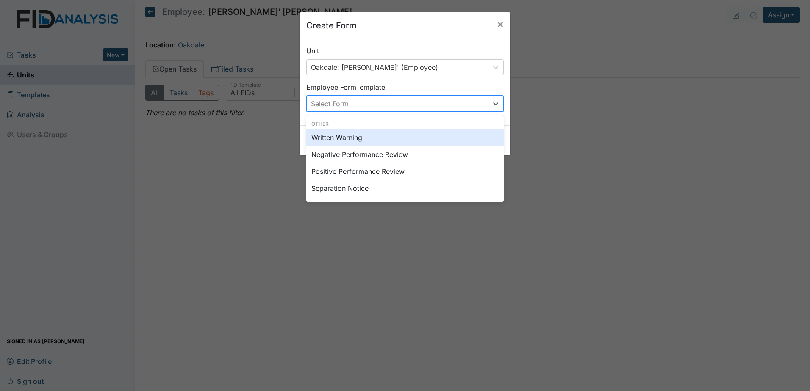
click at [354, 104] on div "Select Form" at bounding box center [397, 103] width 181 height 15
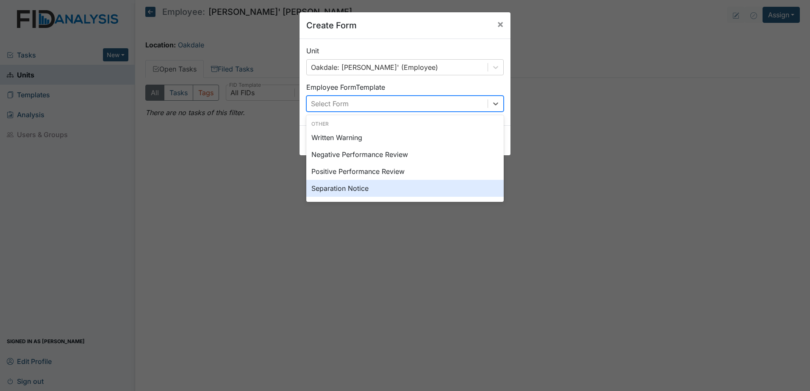
click at [361, 192] on div "Separation Notice" at bounding box center [404, 188] width 197 height 17
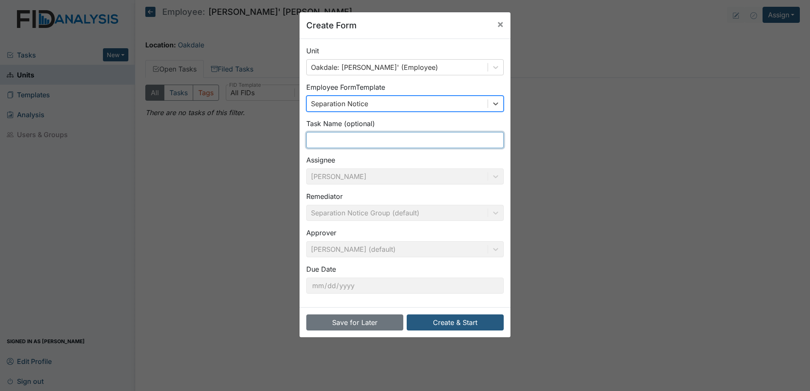
click at [332, 138] on input "text" at bounding box center [404, 140] width 197 height 16
type input "Separation Notice"
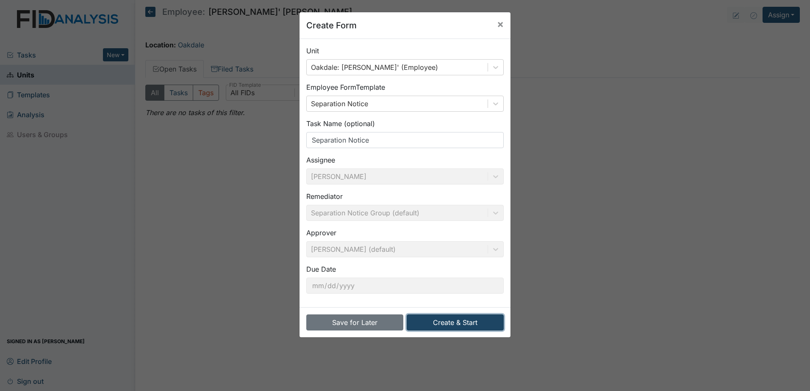
click at [466, 322] on button "Create & Start" at bounding box center [455, 323] width 97 height 16
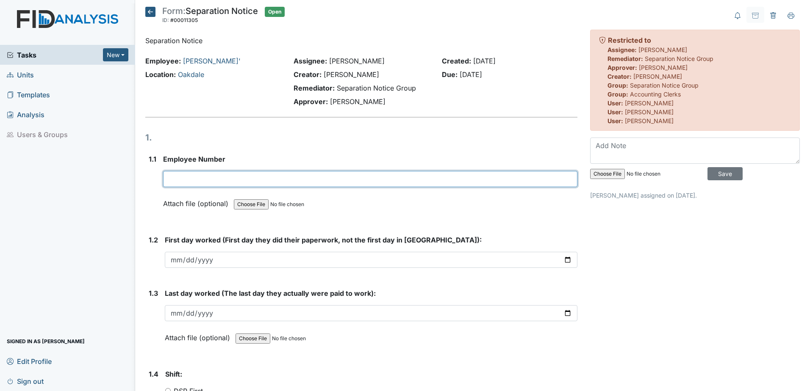
click at [241, 180] on input "text" at bounding box center [370, 179] width 414 height 16
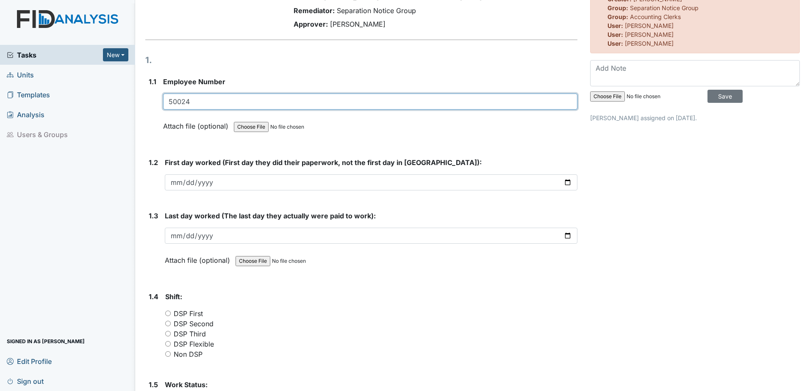
scroll to position [85, 0]
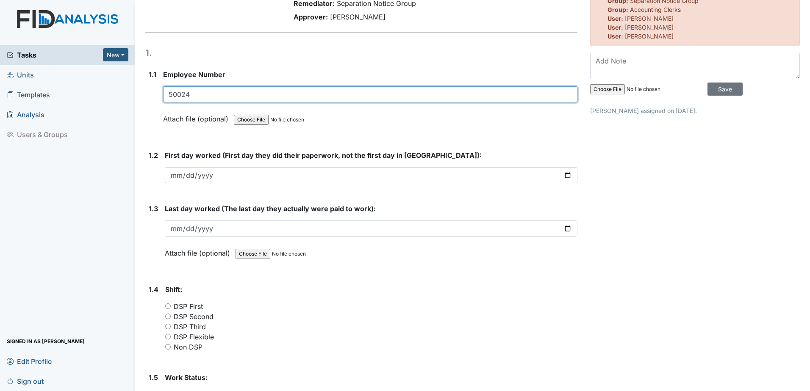
type input "50024"
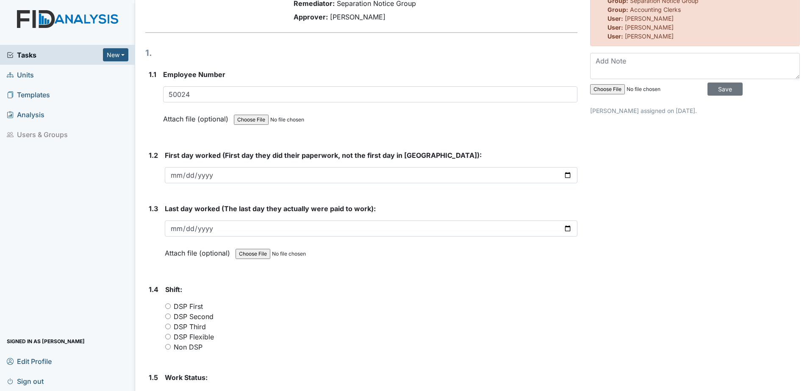
click at [248, 166] on div "First day worked (First day they did their paperwork, not the first day in Reli…" at bounding box center [371, 166] width 413 height 33
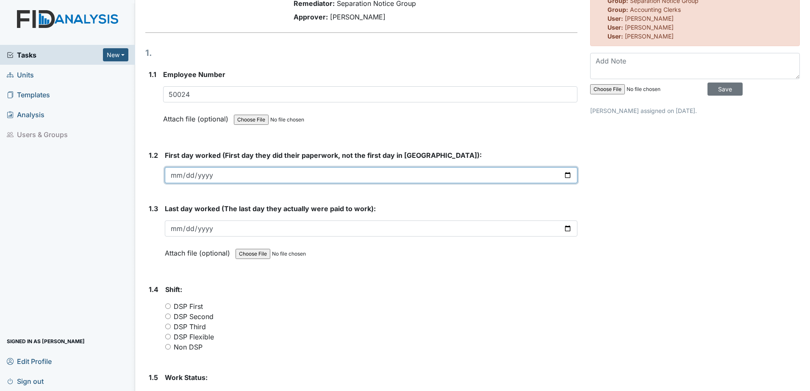
click at [248, 176] on input "date" at bounding box center [371, 175] width 413 height 16
type input "2025-08-27"
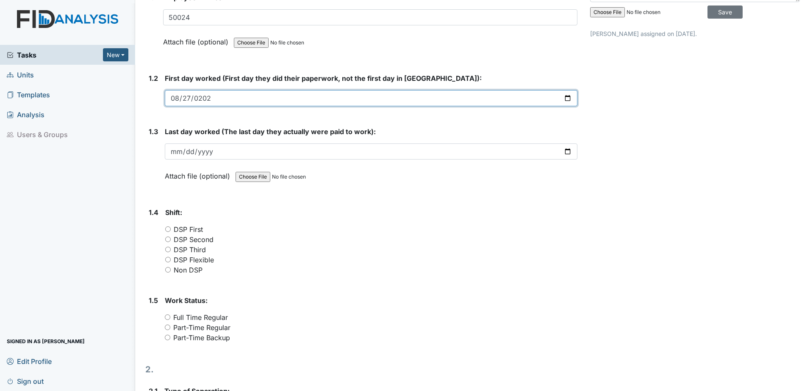
scroll to position [169, 0]
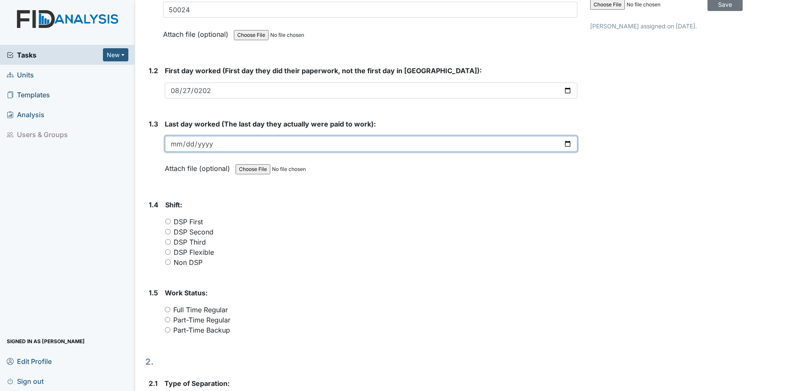
click at [300, 144] on input "date" at bounding box center [371, 144] width 413 height 16
type input "2025-08-30"
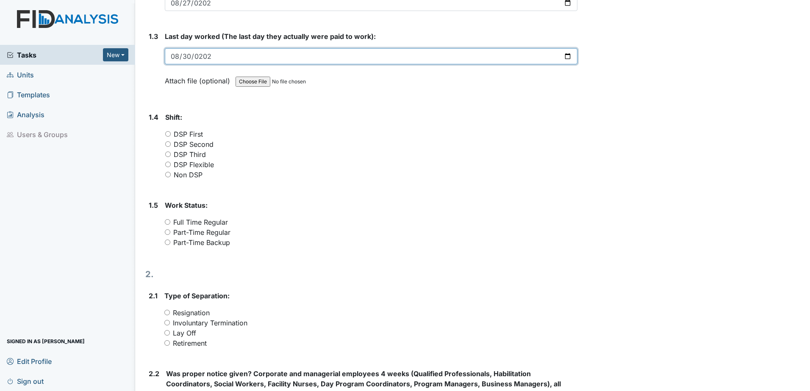
scroll to position [254, 0]
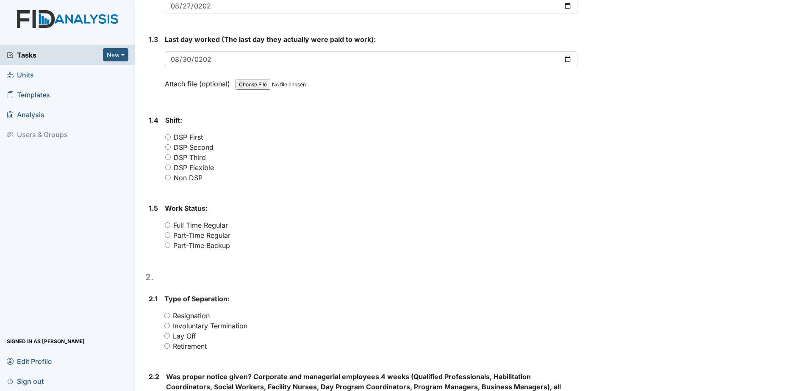
click at [190, 168] on label "DSP Flexible" at bounding box center [194, 168] width 40 height 10
click at [171, 168] on input "DSP Flexible" at bounding box center [168, 168] width 6 height 6
radio input "true"
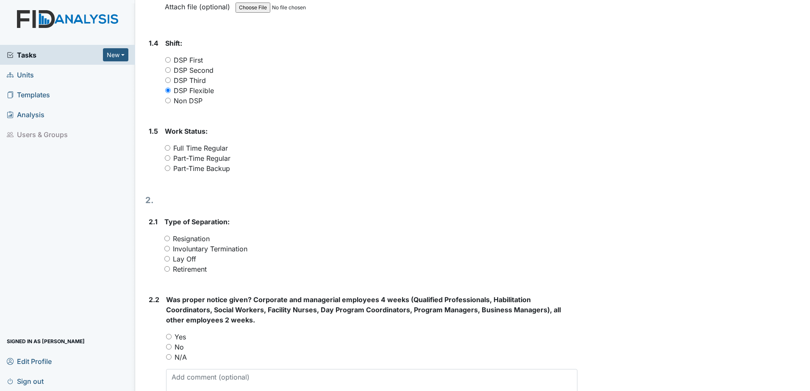
scroll to position [339, 0]
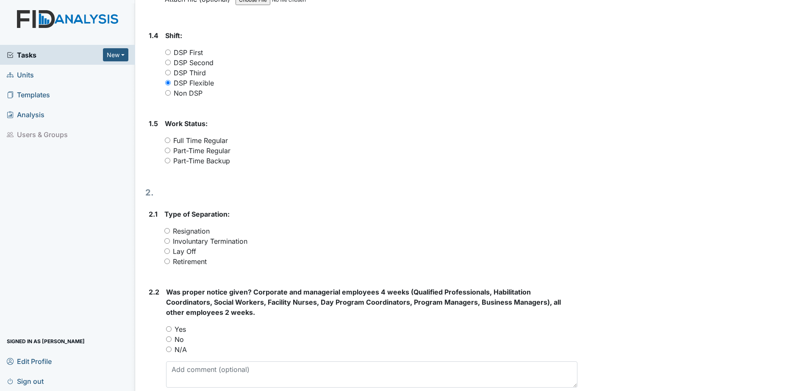
click at [200, 161] on label "Part-Time Backup" at bounding box center [201, 161] width 57 height 10
click at [170, 161] on input "Part-Time Backup" at bounding box center [168, 161] width 6 height 6
radio input "true"
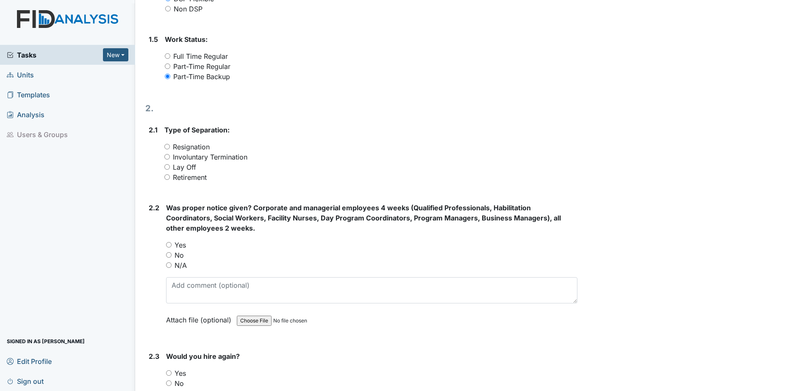
scroll to position [424, 0]
click at [192, 164] on label "Lay Off" at bounding box center [184, 167] width 23 height 10
click at [170, 164] on input "Lay Off" at bounding box center [167, 167] width 6 height 6
radio input "true"
click at [193, 156] on label "Involuntary Termination" at bounding box center [210, 157] width 75 height 10
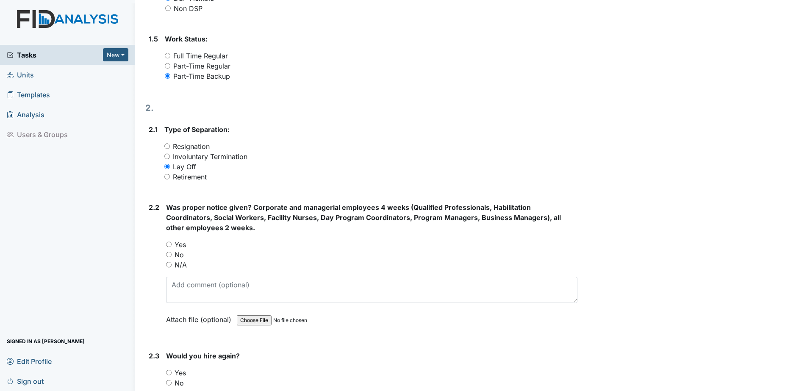
click at [170, 156] on input "Involuntary Termination" at bounding box center [167, 157] width 6 height 6
radio input "true"
click at [193, 148] on label "Resignation" at bounding box center [191, 147] width 37 height 10
click at [170, 148] on input "Resignation" at bounding box center [167, 147] width 6 height 6
radio input "true"
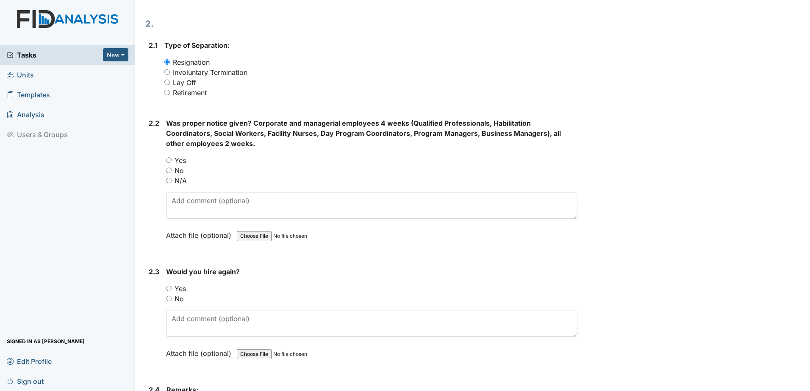
scroll to position [508, 0]
click at [178, 172] on label "No" at bounding box center [179, 170] width 9 height 10
click at [172, 172] on input "No" at bounding box center [169, 170] width 6 height 6
radio input "true"
click at [187, 74] on label "Involuntary Termination" at bounding box center [210, 72] width 75 height 10
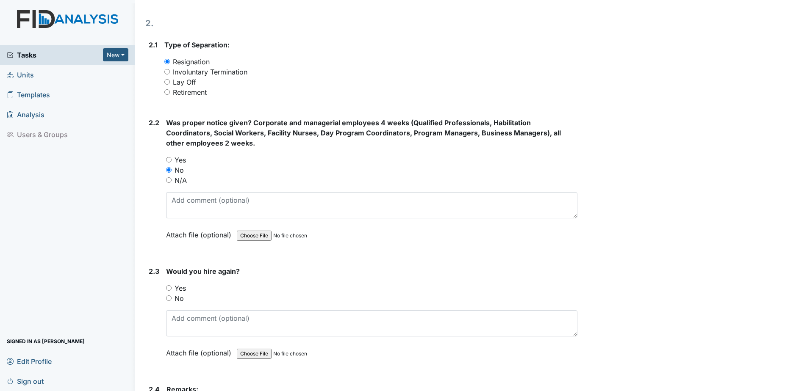
click at [170, 74] on input "Involuntary Termination" at bounding box center [167, 72] width 6 height 6
radio input "true"
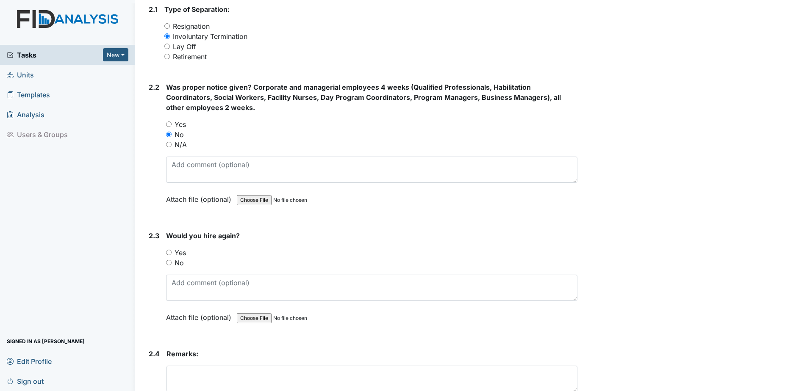
scroll to position [616, 0]
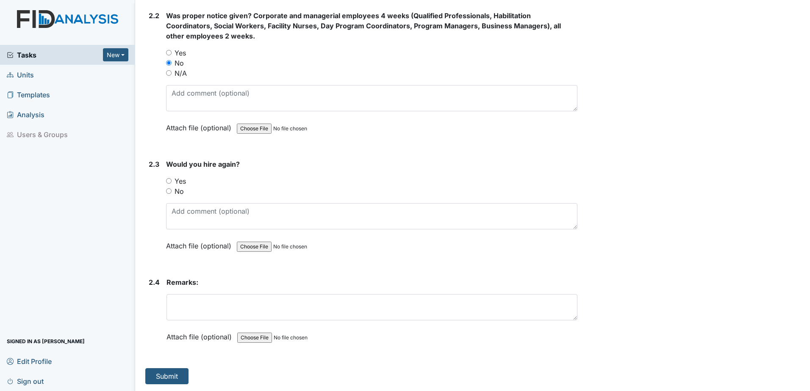
click at [180, 192] on label "No" at bounding box center [179, 191] width 9 height 10
click at [172, 192] on input "No" at bounding box center [169, 192] width 6 height 6
radio input "true"
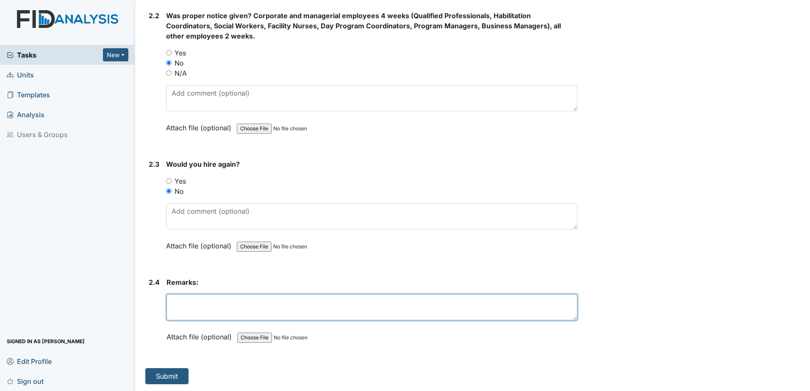
click at [204, 296] on textarea at bounding box center [372, 307] width 411 height 26
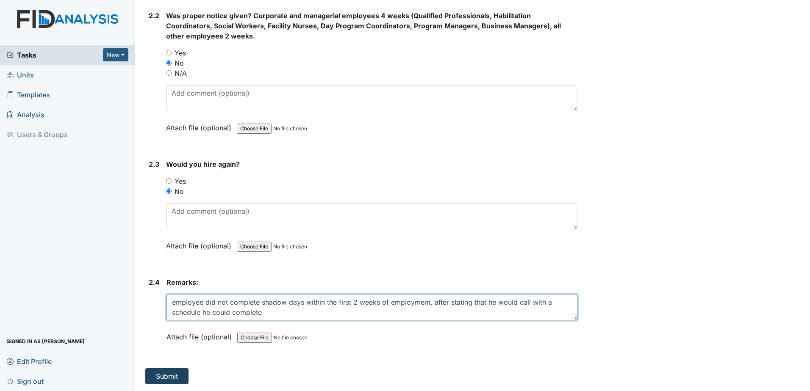
type textarea "employee did not complete shadow days within the first 2 weeks of employment, a…"
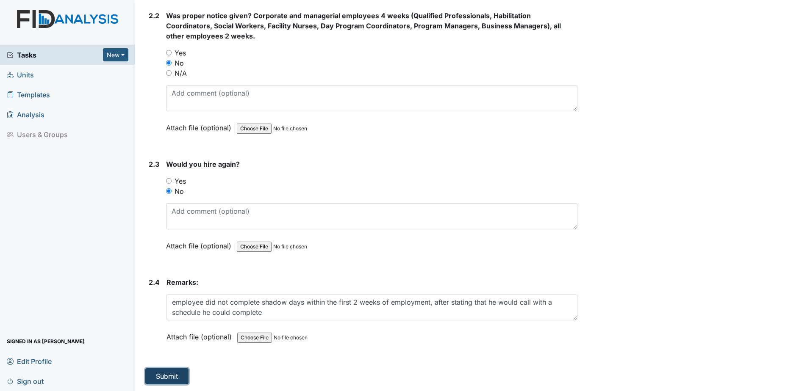
click at [171, 375] on button "Submit" at bounding box center [166, 377] width 43 height 16
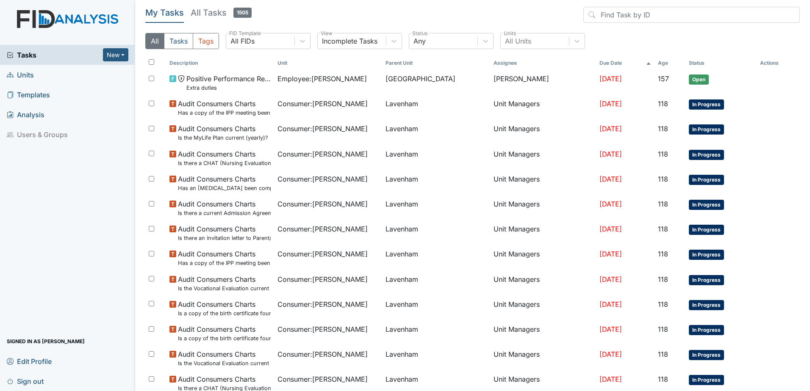
click at [67, 76] on link "Units" at bounding box center [67, 75] width 135 height 20
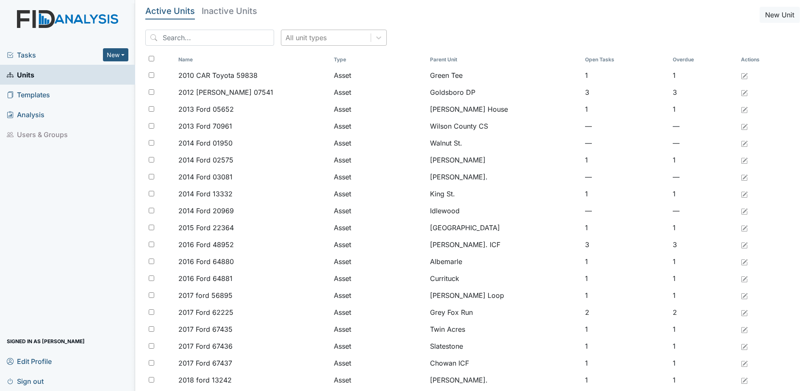
click at [339, 36] on div "All unit types" at bounding box center [325, 37] width 89 height 15
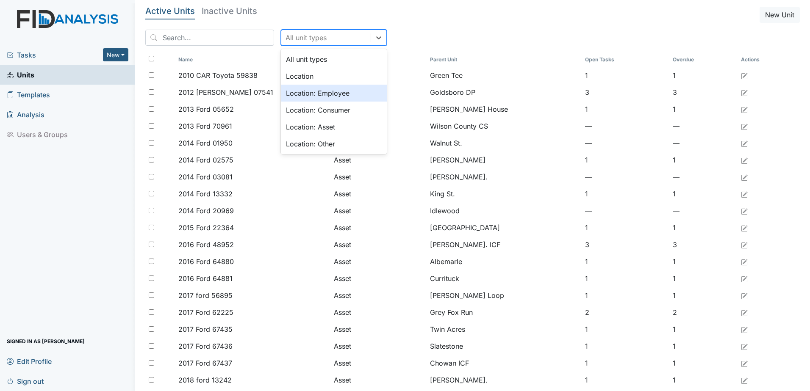
click at [326, 91] on div "Location: Employee" at bounding box center [334, 93] width 106 height 17
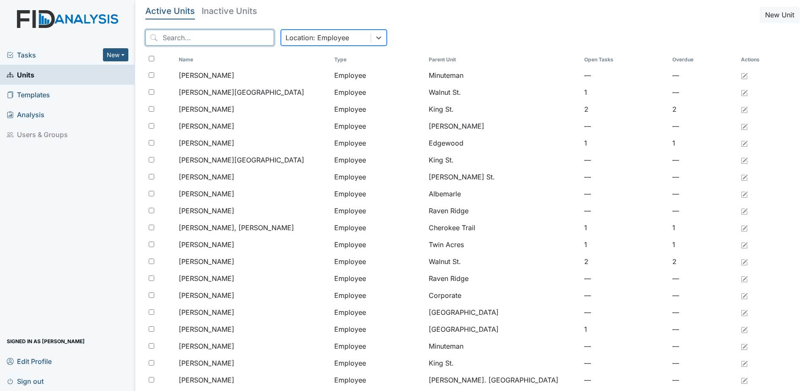
click at [224, 40] on input "search" at bounding box center [209, 38] width 129 height 16
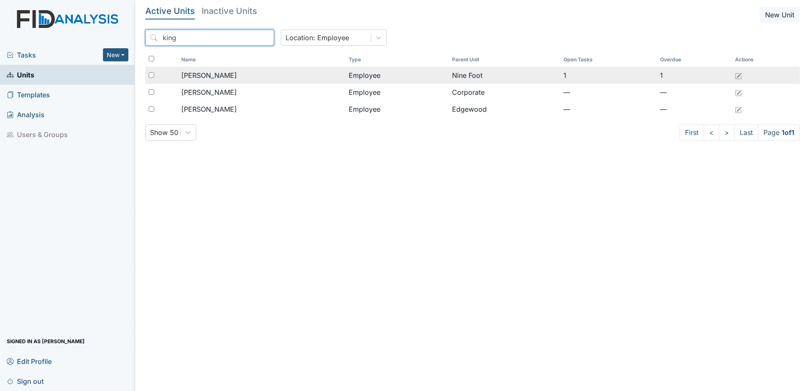
type input "king"
click at [206, 78] on span "[PERSON_NAME]" at bounding box center [209, 75] width 56 height 10
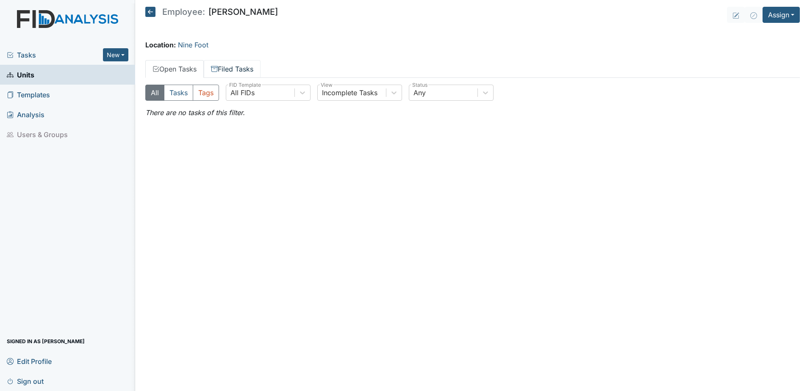
click at [228, 70] on link "Filed Tasks" at bounding box center [232, 69] width 57 height 18
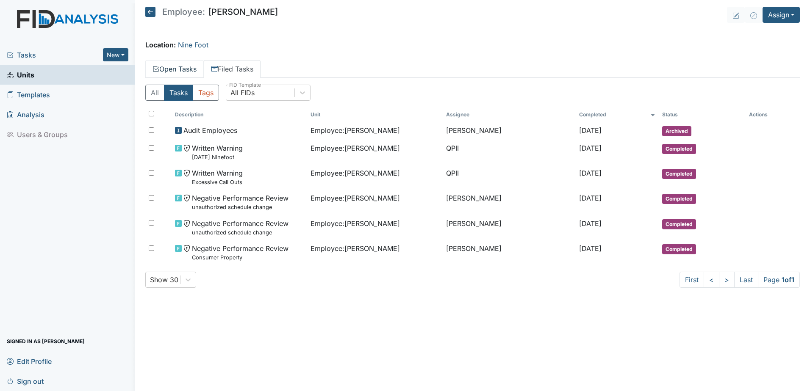
click at [173, 72] on link "Open Tasks" at bounding box center [174, 69] width 58 height 18
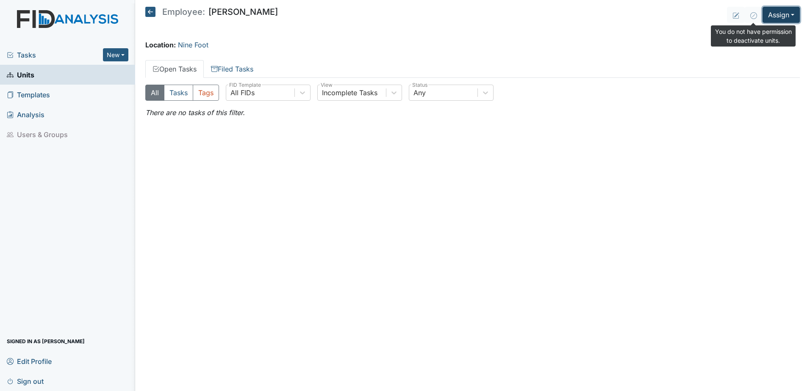
click at [766, 14] on button "Assign" at bounding box center [781, 15] width 37 height 16
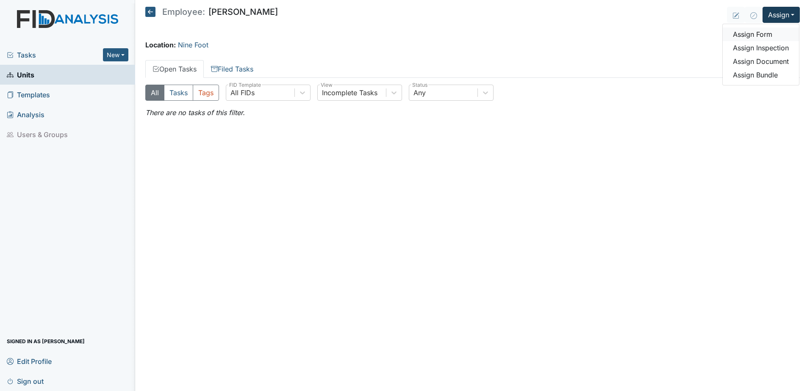
click at [759, 32] on link "Assign Form" at bounding box center [761, 35] width 76 height 14
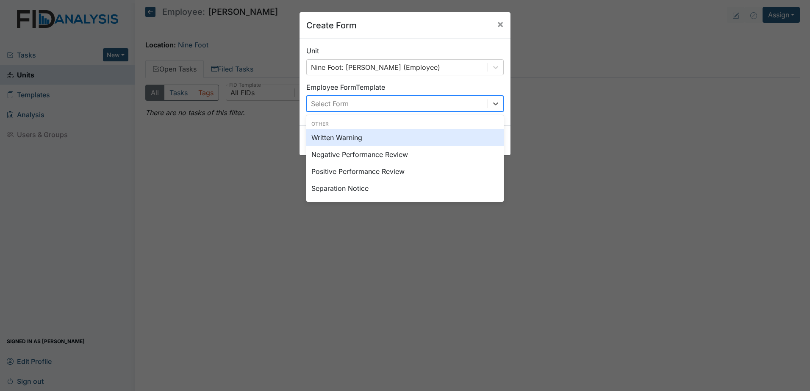
click at [467, 104] on div "Select Form" at bounding box center [397, 103] width 181 height 15
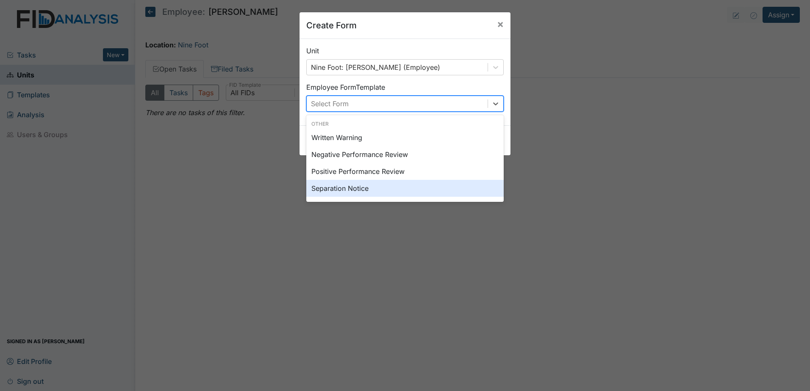
click at [434, 187] on div "Separation Notice" at bounding box center [404, 188] width 197 height 17
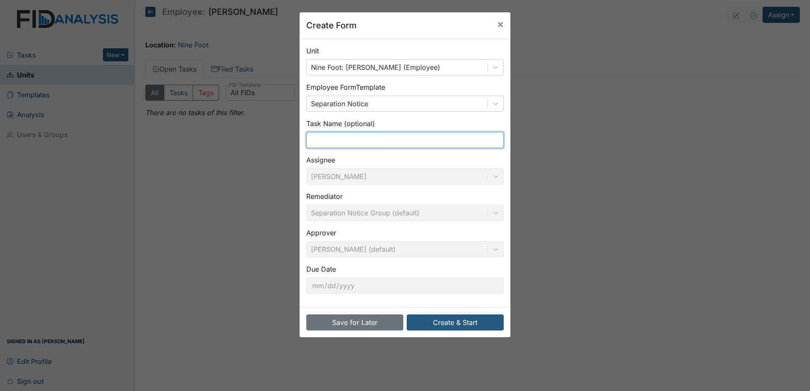
click at [330, 139] on input "text" at bounding box center [404, 140] width 197 height 16
type input "Separation Notice"
click at [450, 313] on div "Save for Later Create & Start" at bounding box center [405, 323] width 211 height 30
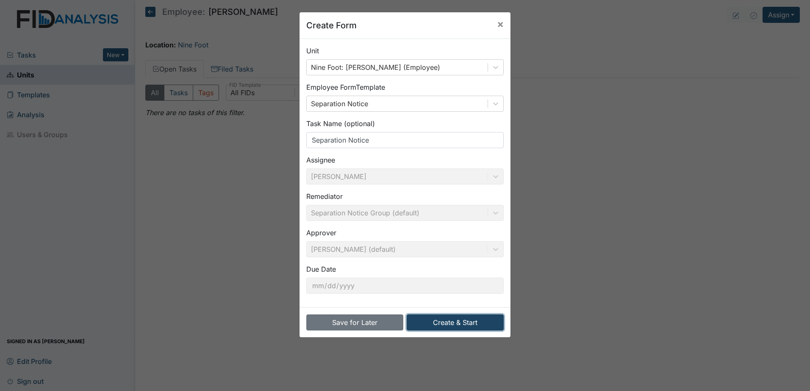
click at [448, 322] on button "Create & Start" at bounding box center [455, 323] width 97 height 16
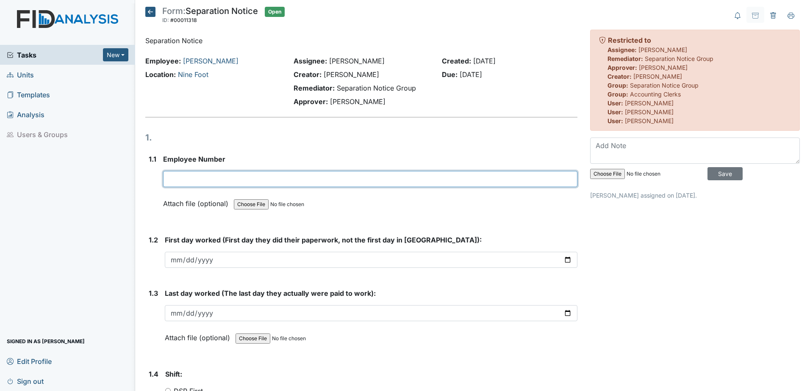
click at [219, 178] on input "text" at bounding box center [370, 179] width 414 height 16
type input "16499"
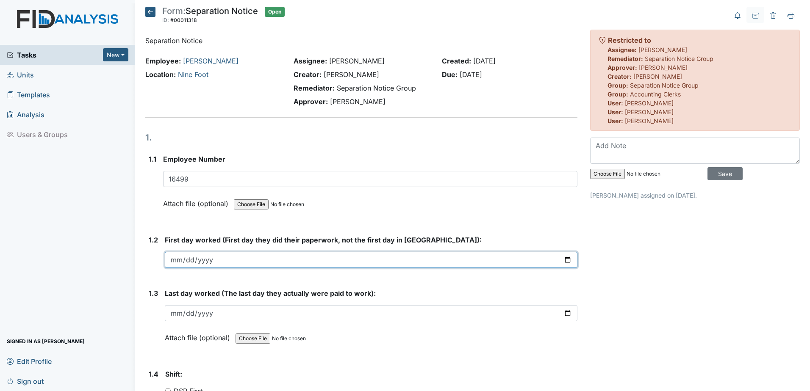
click at [190, 259] on input "date" at bounding box center [371, 260] width 413 height 16
click at [173, 263] on input "date" at bounding box center [371, 260] width 413 height 16
type input "[DATE]"
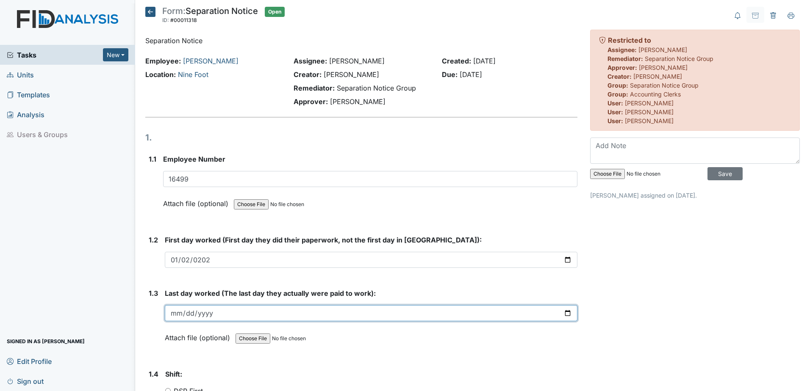
click at [175, 312] on input "date" at bounding box center [371, 313] width 413 height 16
type input "2025-09-02"
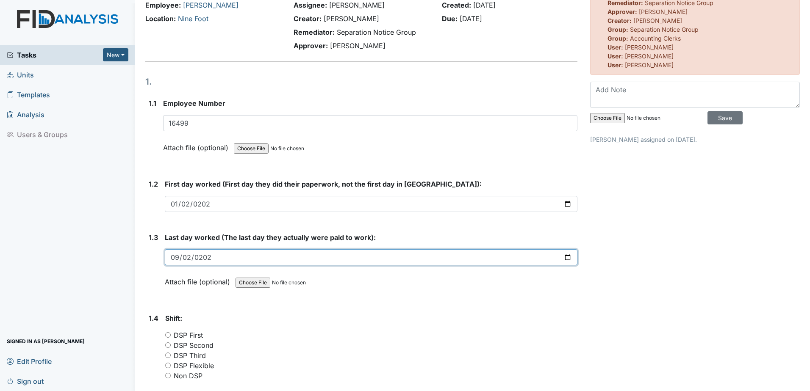
scroll to position [169, 0]
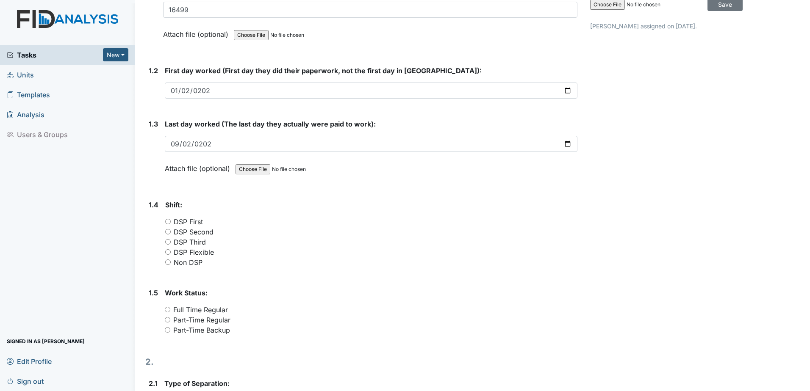
click at [186, 222] on label "DSP First" at bounding box center [188, 222] width 29 height 10
click at [171, 222] on input "DSP First" at bounding box center [168, 222] width 6 height 6
radio input "true"
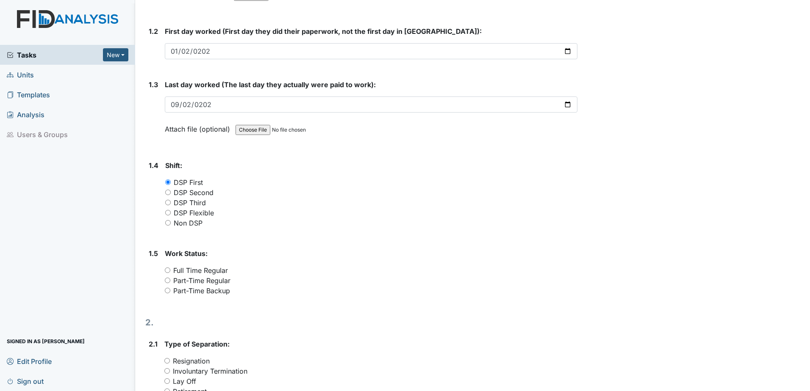
scroll to position [254, 0]
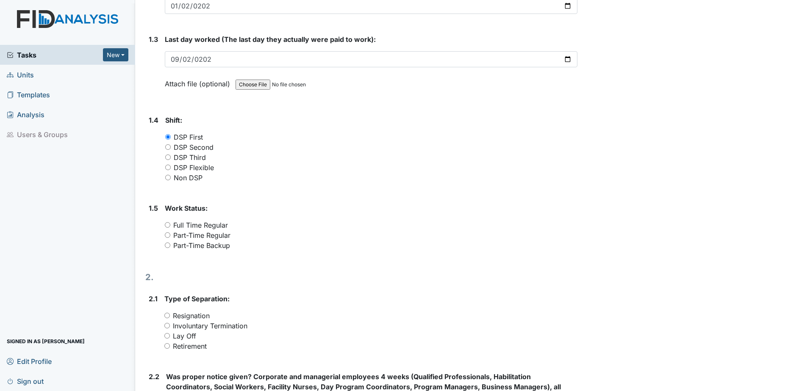
click at [183, 226] on label "Full Time Regular" at bounding box center [200, 225] width 55 height 10
click at [170, 226] on input "Full Time Regular" at bounding box center [168, 225] width 6 height 6
radio input "true"
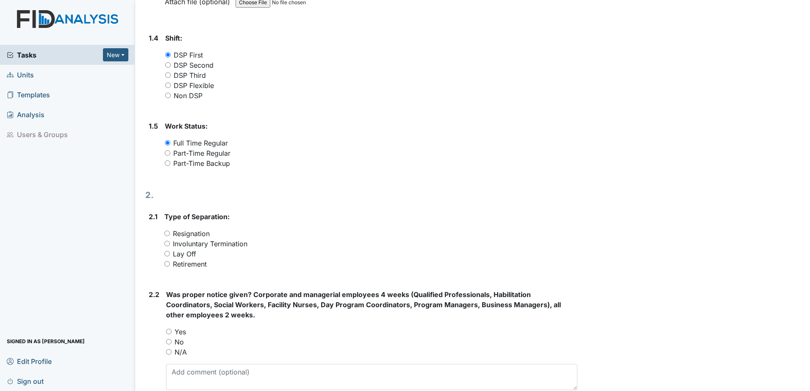
scroll to position [339, 0]
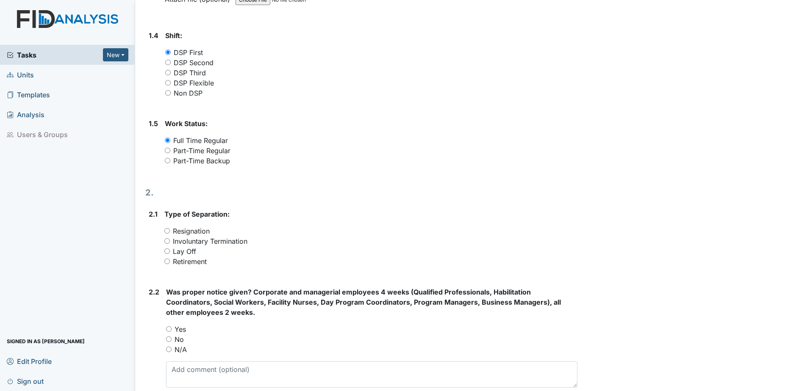
click at [181, 232] on label "Resignation" at bounding box center [191, 231] width 37 height 10
click at [170, 232] on input "Resignation" at bounding box center [167, 231] width 6 height 6
radio input "true"
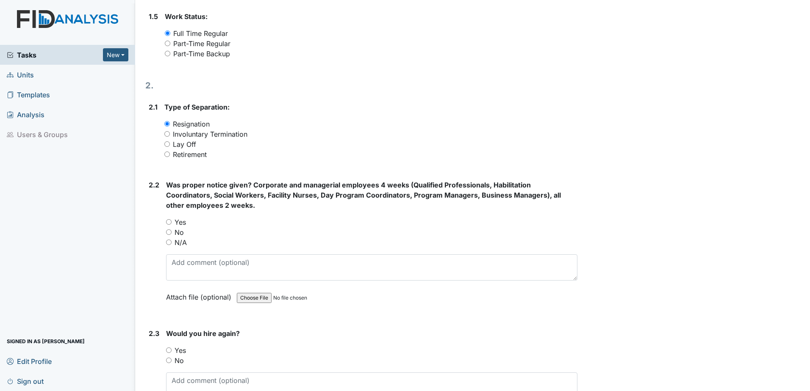
scroll to position [466, 0]
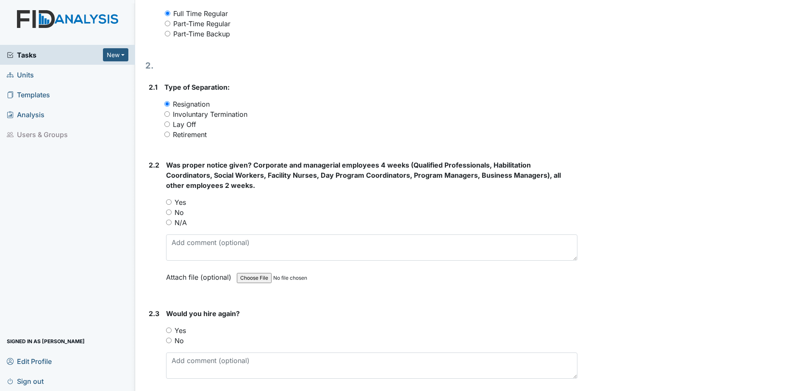
click at [175, 214] on label "No" at bounding box center [179, 213] width 9 height 10
click at [172, 214] on input "No" at bounding box center [169, 213] width 6 height 6
radio input "true"
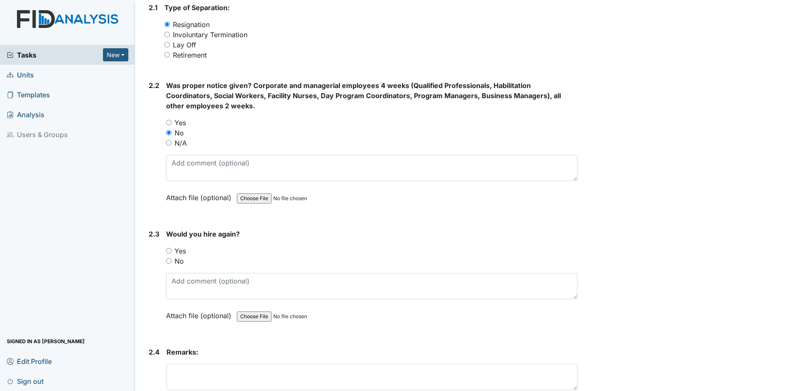
scroll to position [593, 0]
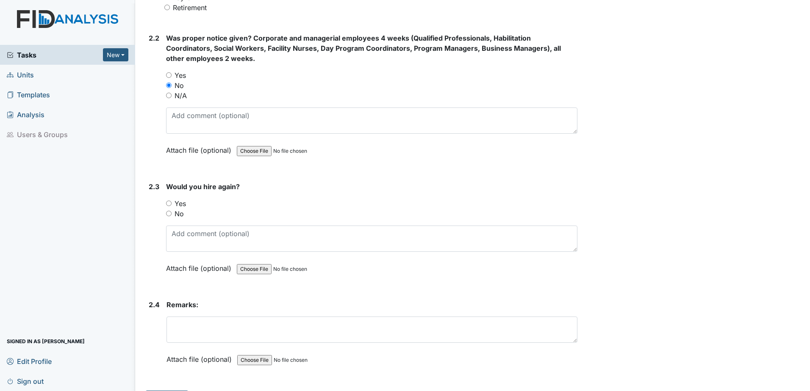
click at [180, 214] on label "No" at bounding box center [179, 214] width 9 height 10
click at [172, 214] on input "No" at bounding box center [169, 214] width 6 height 6
radio input "true"
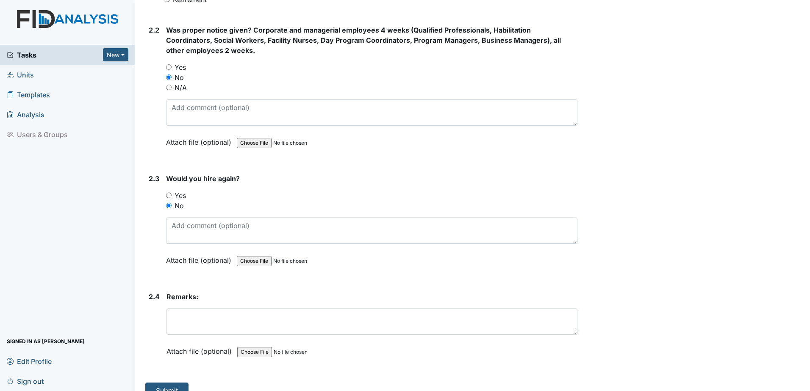
scroll to position [616, 0]
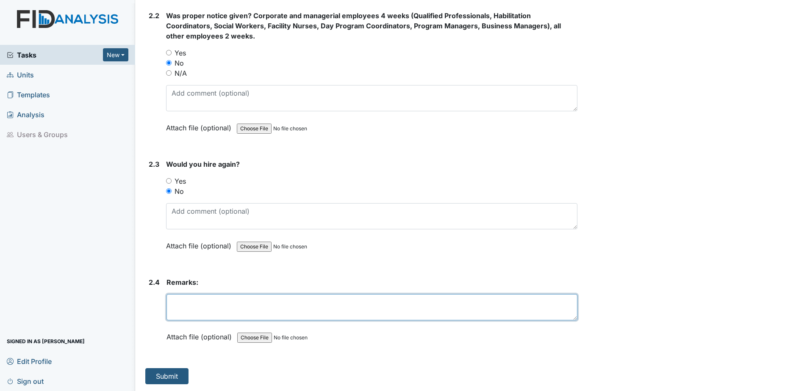
click at [197, 302] on textarea at bounding box center [372, 307] width 411 height 26
type textarea "did not give proper notice"
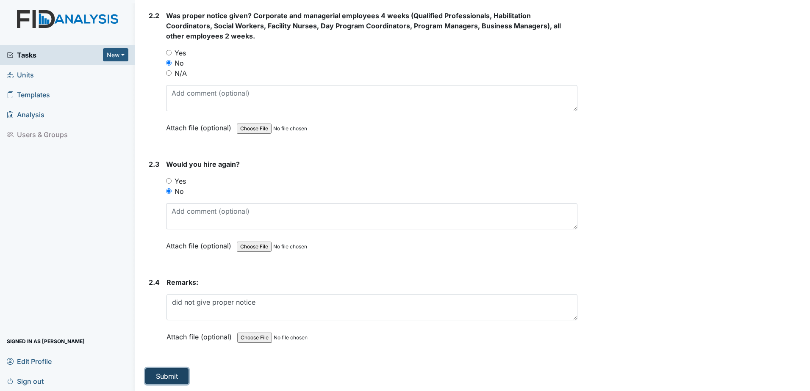
click at [165, 374] on button "Submit" at bounding box center [166, 377] width 43 height 16
